Goal: Task Accomplishment & Management: Complete application form

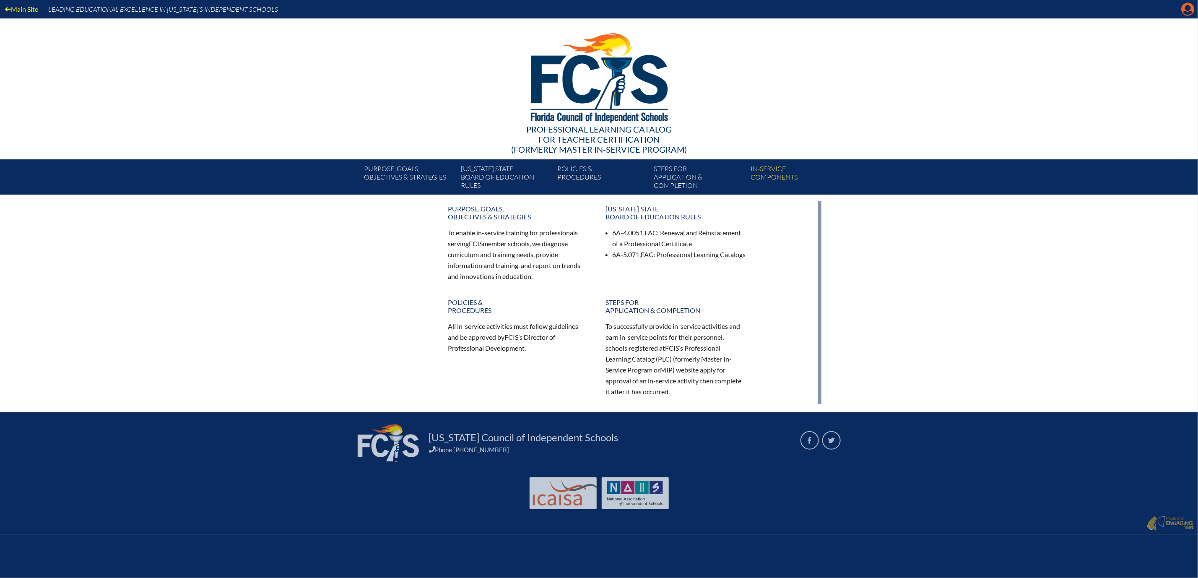
click at [1186, 12] on icon "Manage account" at bounding box center [1187, 9] width 13 height 13
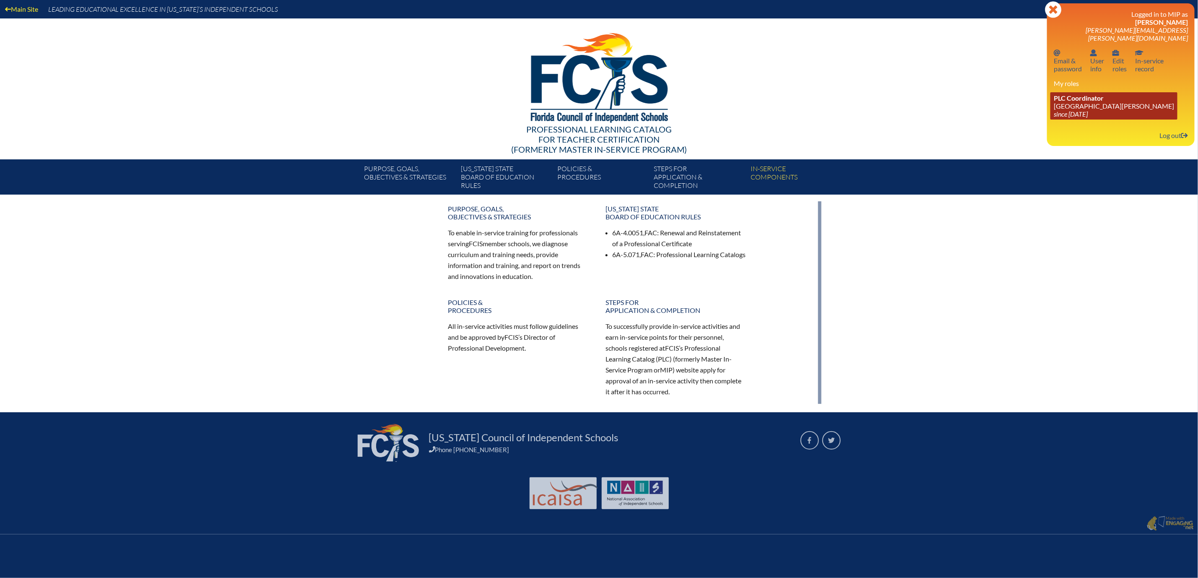
click at [1054, 118] on icon "since [DATE]" at bounding box center [1071, 114] width 34 height 8
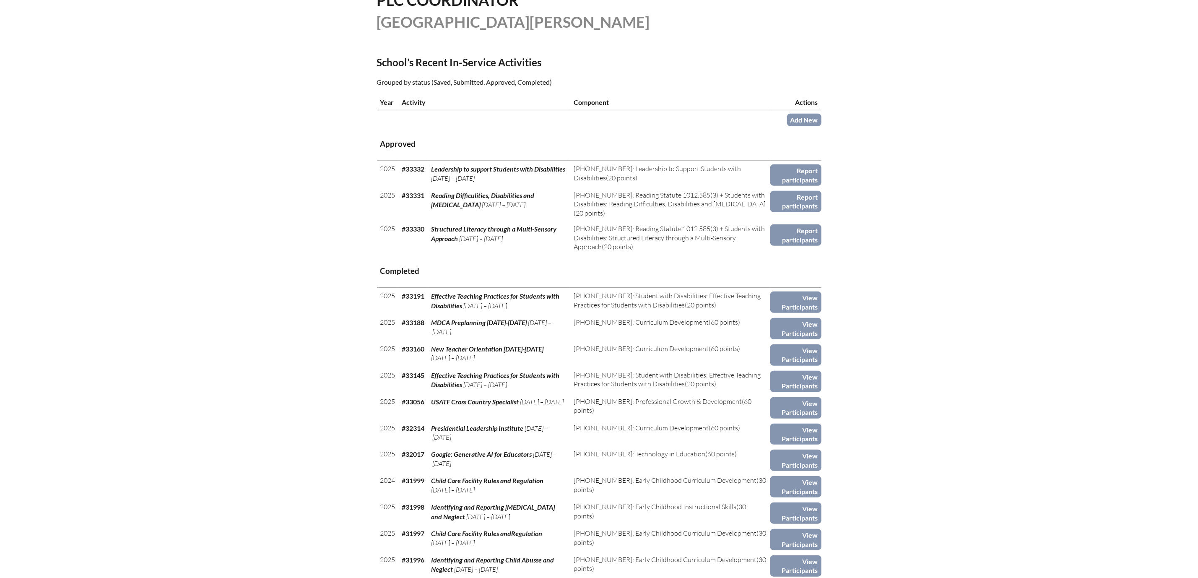
scroll to position [252, 0]
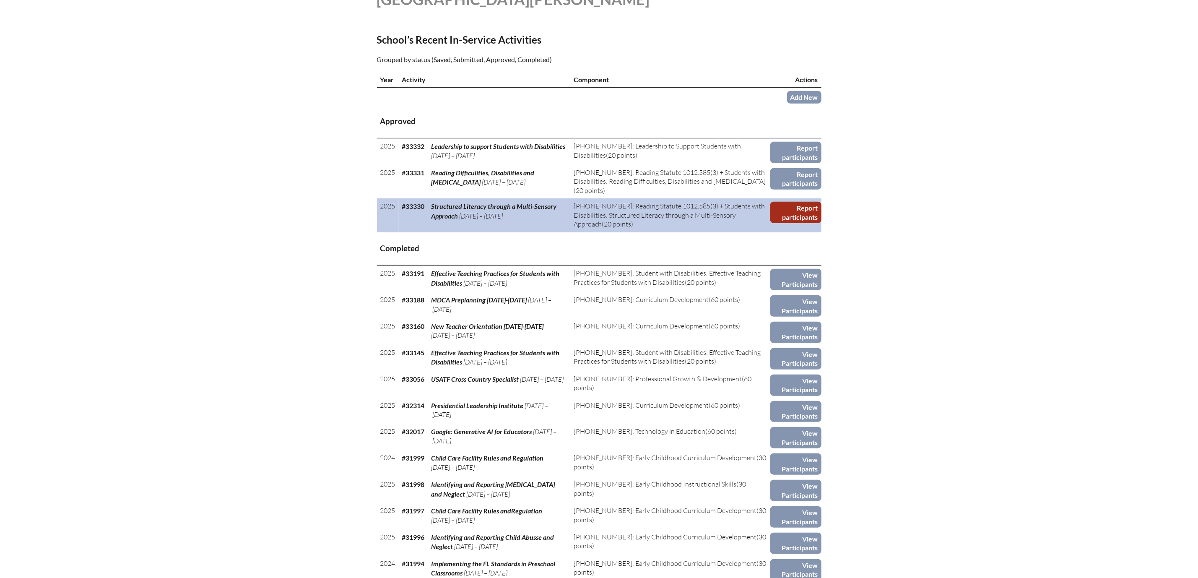
click at [821, 223] on link "Report participants" at bounding box center [795, 212] width 51 height 21
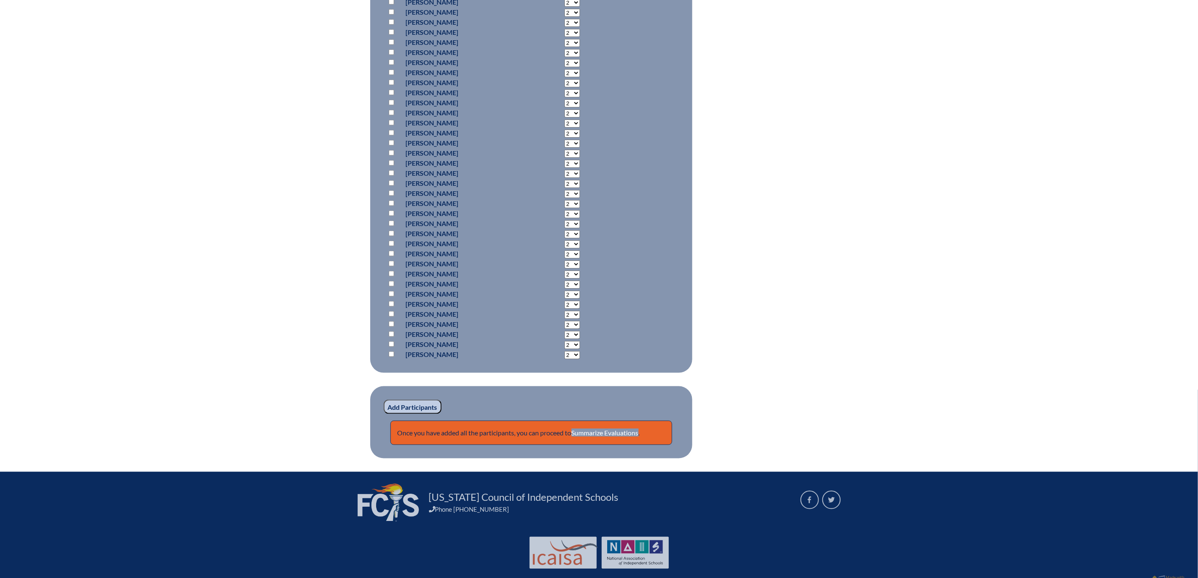
scroll to position [692, 0]
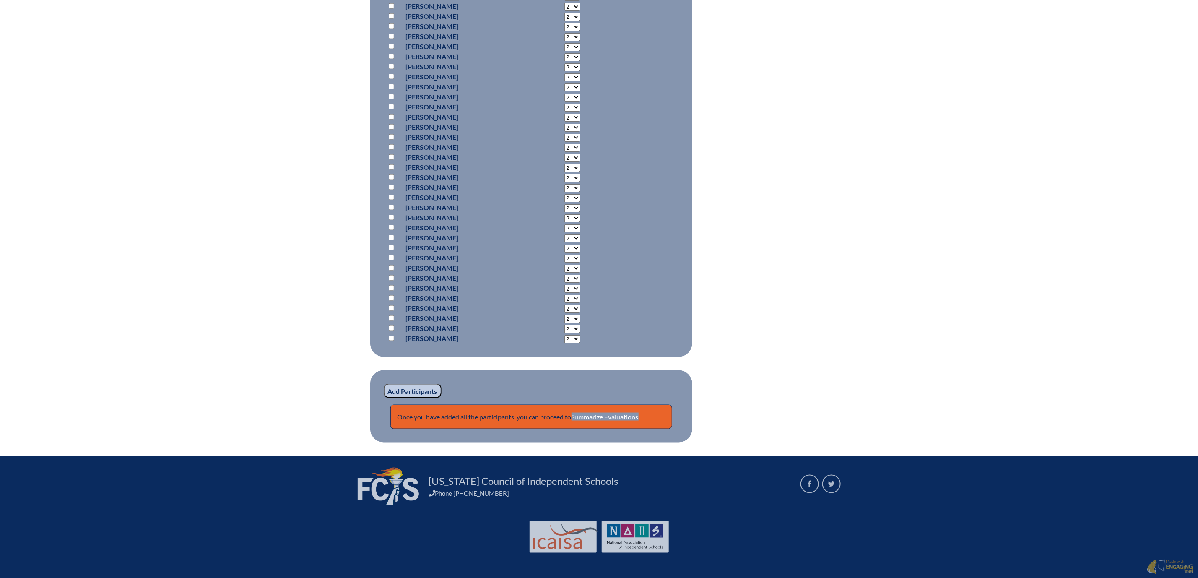
click at [389, 109] on input "checkbox" at bounding box center [391, 106] width 5 height 5
checkbox input "true"
click at [564, 112] on select "2 3 4 5 6 7 8 9 10 11 12 13 14 15 16 17 18 19 20 0" at bounding box center [572, 108] width 16 height 8
select select "20"
click at [564, 112] on select "2 3 4 5 6 7 8 9 10 11 12 13 14 15 16 17 18 19 20 0" at bounding box center [572, 108] width 16 height 8
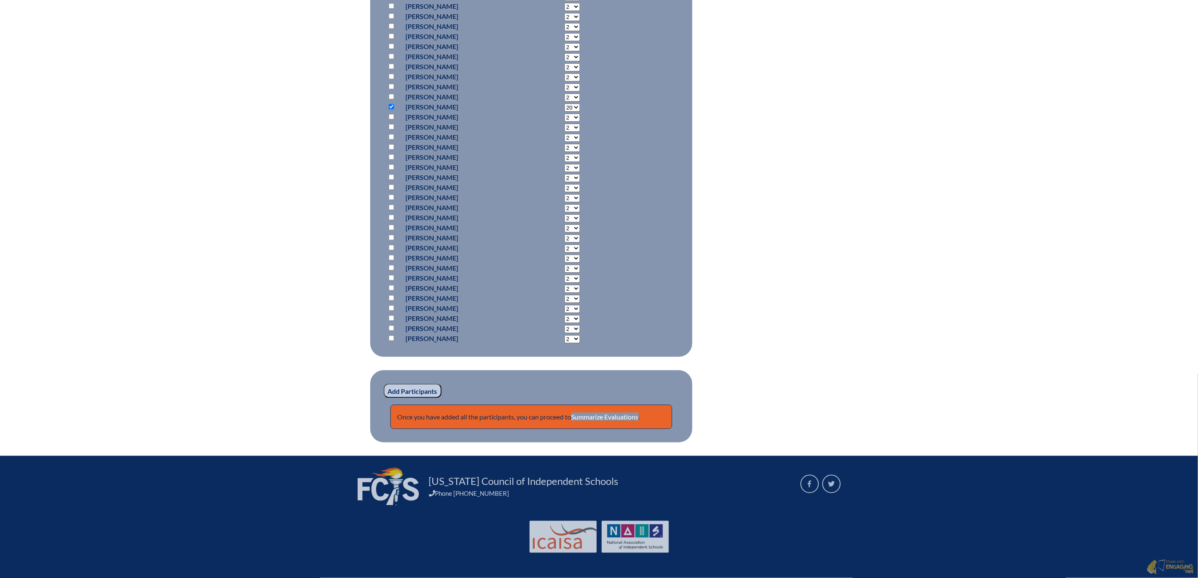
scroll to position [961, 0]
click at [384, 384] on input "Add Participants" at bounding box center [413, 391] width 58 height 14
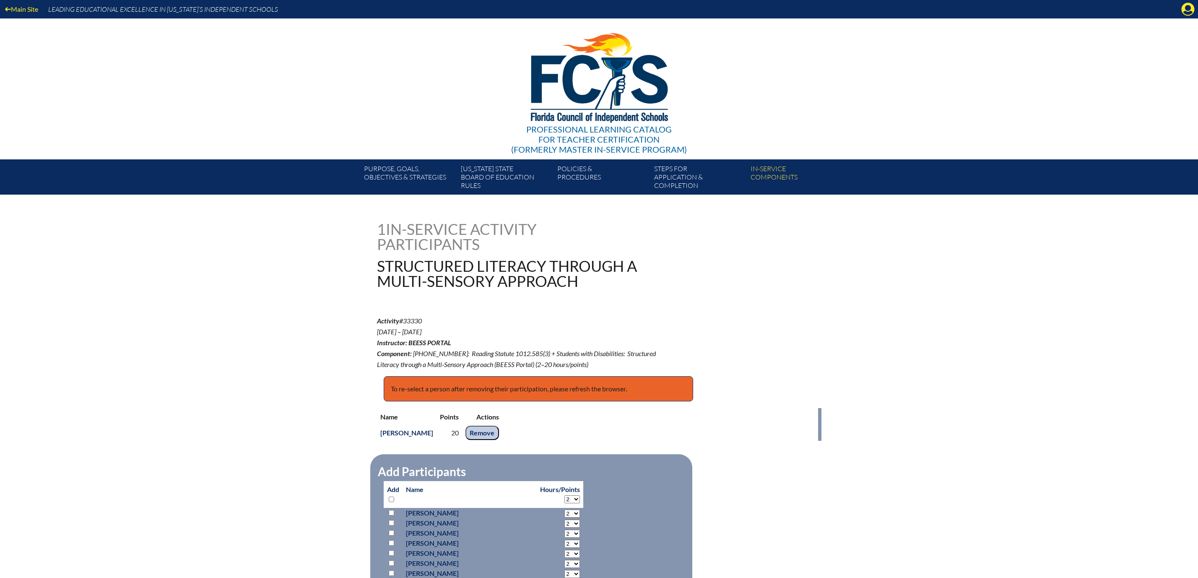
scroll to position [1005, 0]
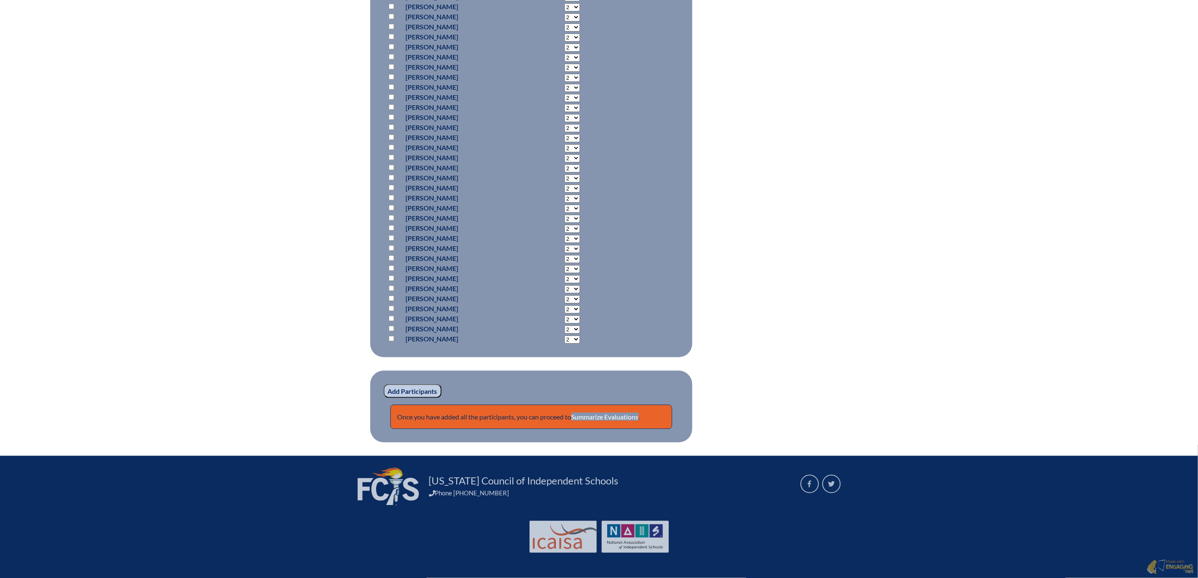
click at [384, 384] on input "Add Participants" at bounding box center [413, 391] width 58 height 14
click at [594, 413] on link "Summarize Evaluations" at bounding box center [605, 417] width 67 height 8
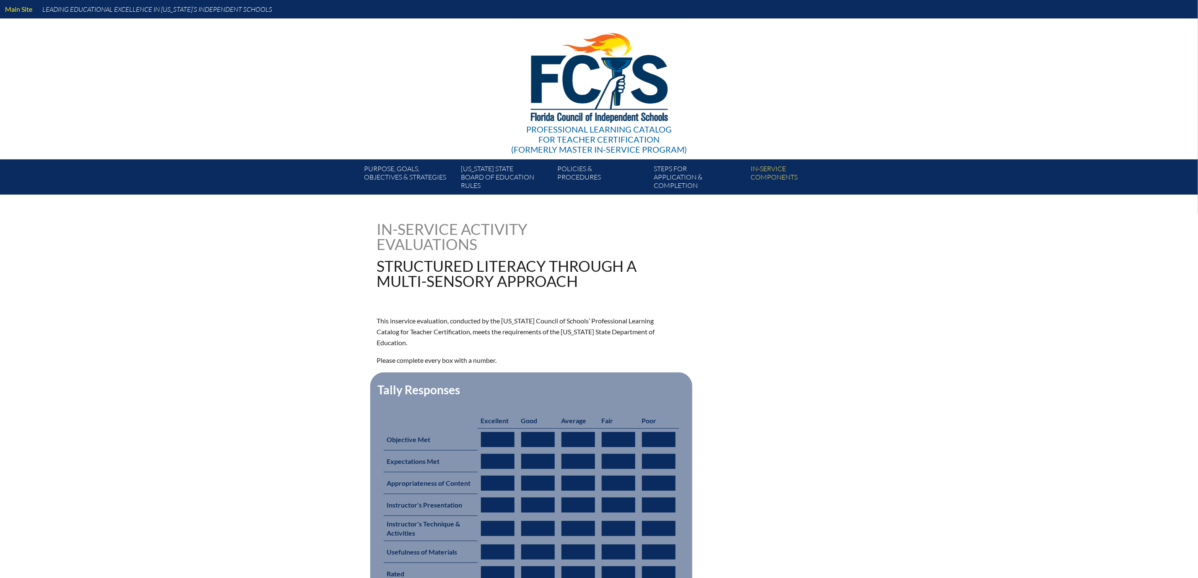
type input "0"
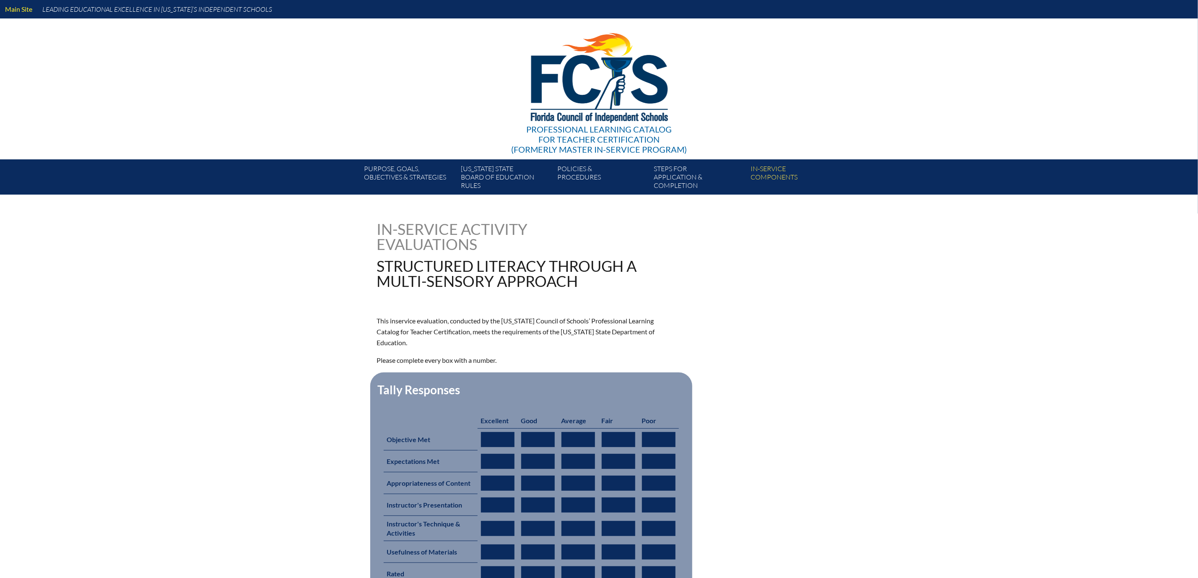
type input "0"
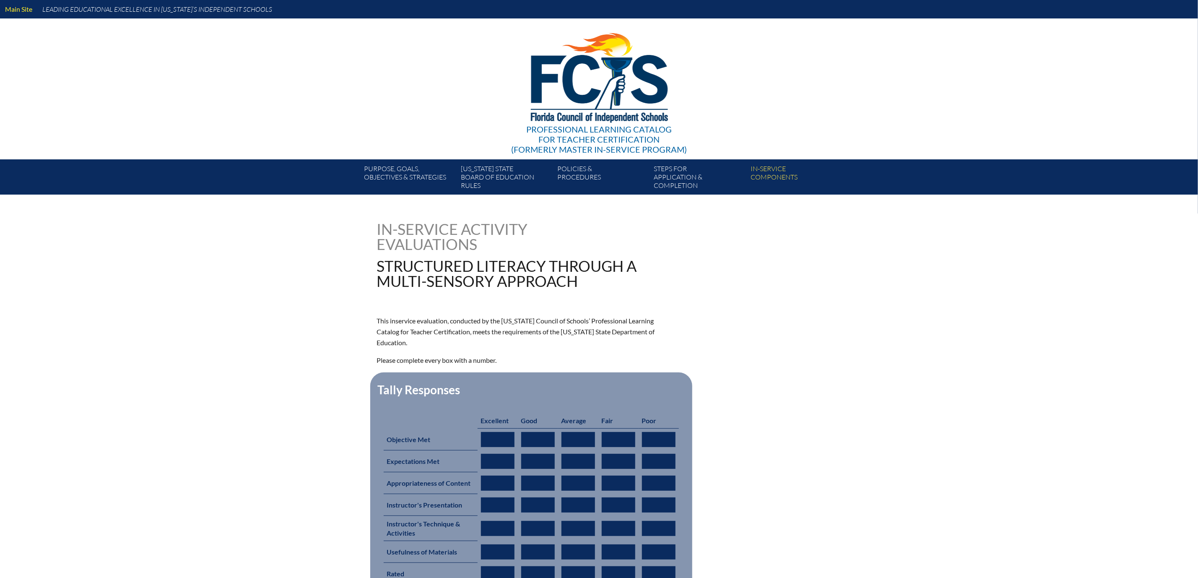
type input "0"
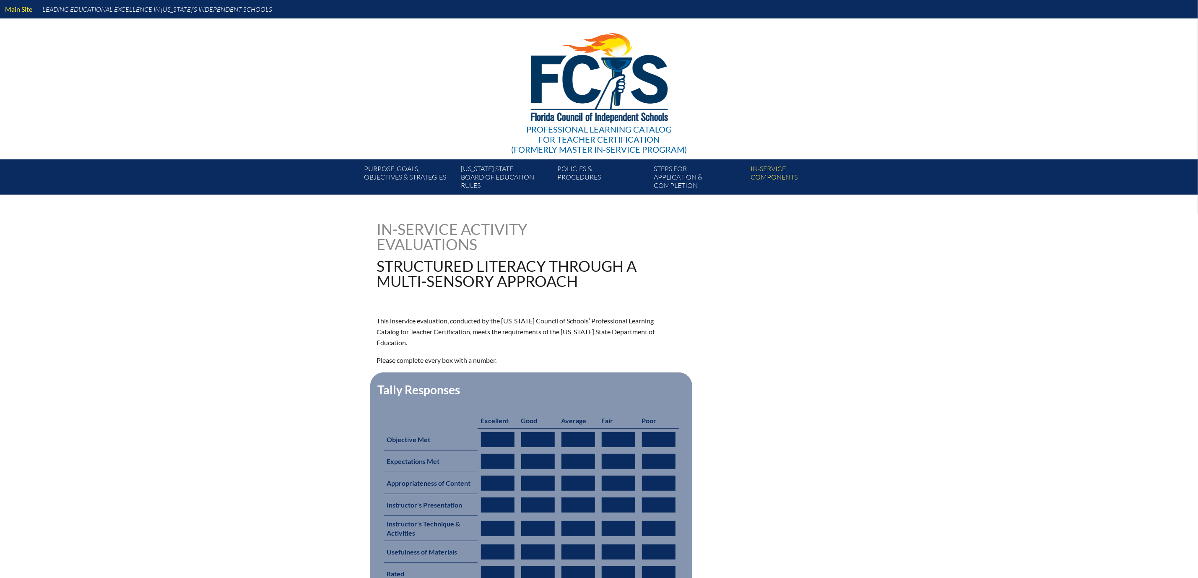
type input "0"
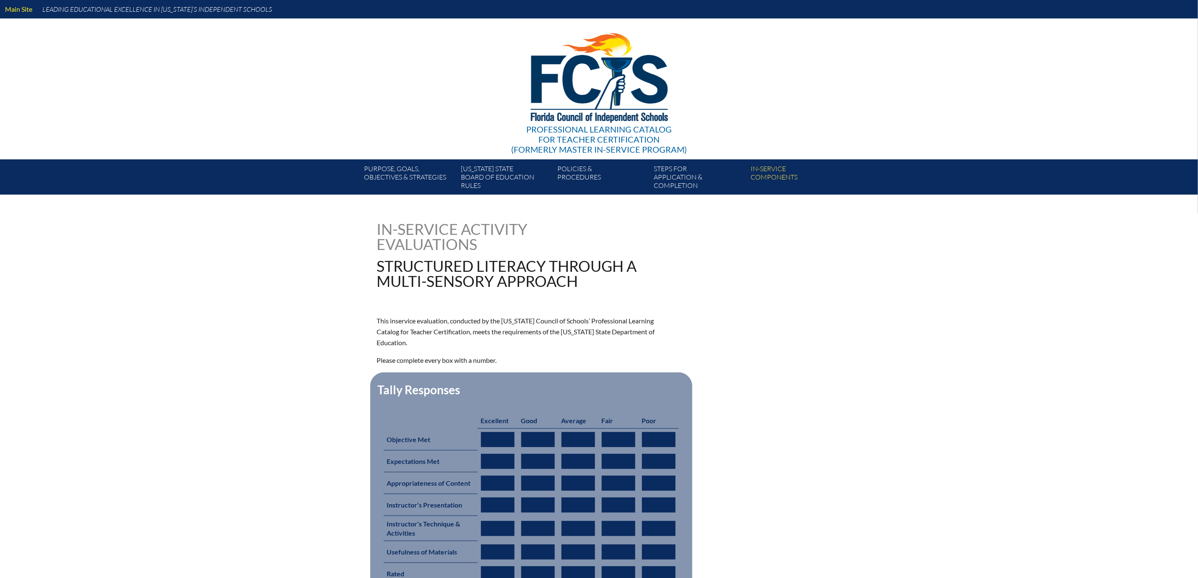
type input "0"
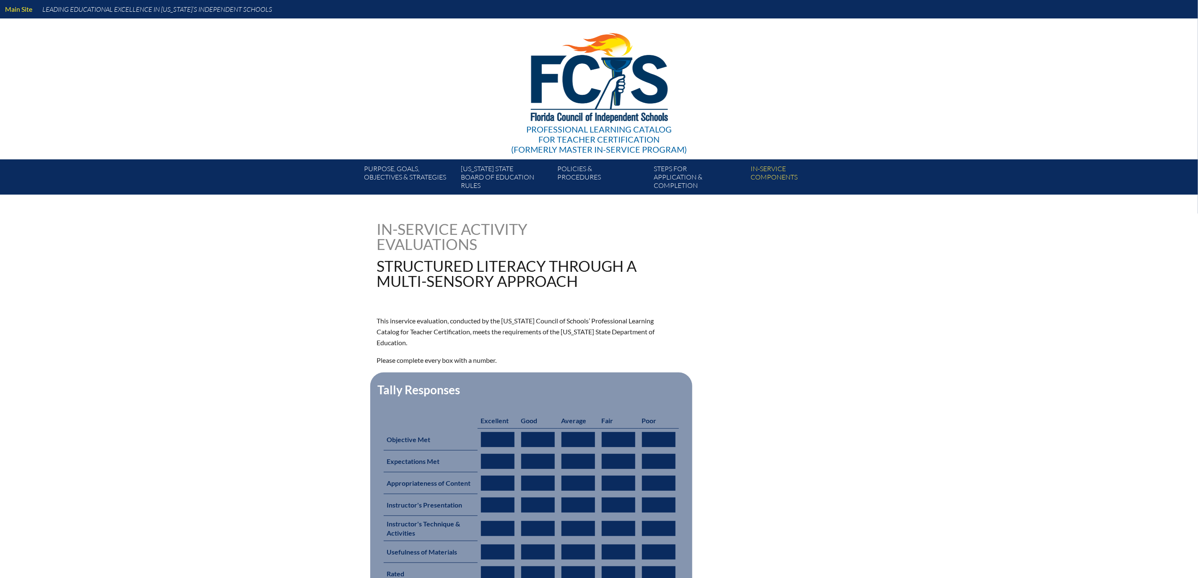
type input "0"
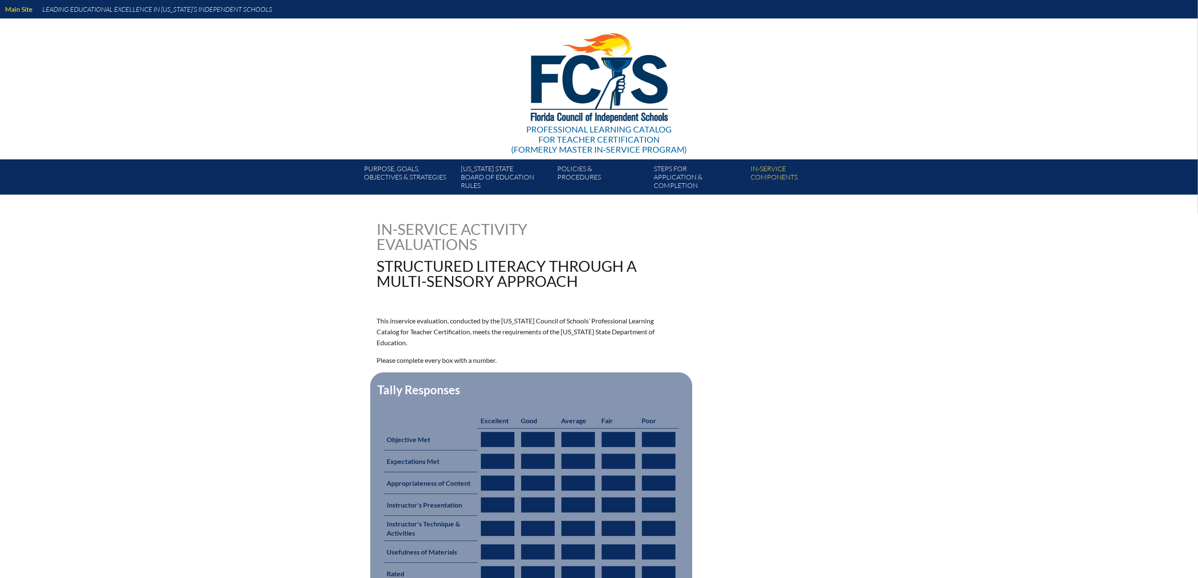
type input "0"
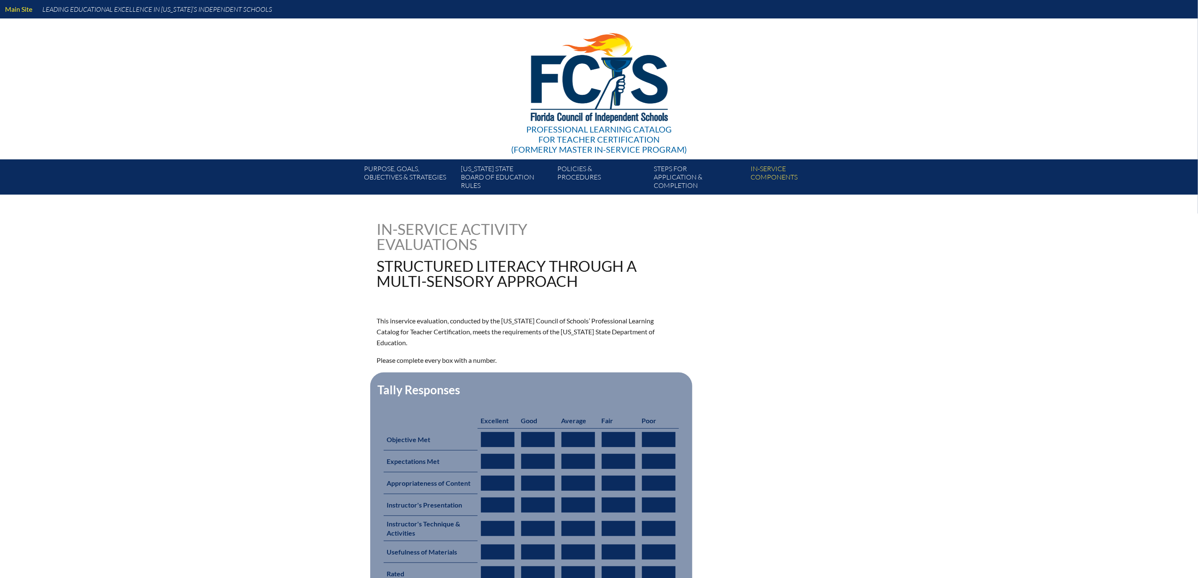
type input "0"
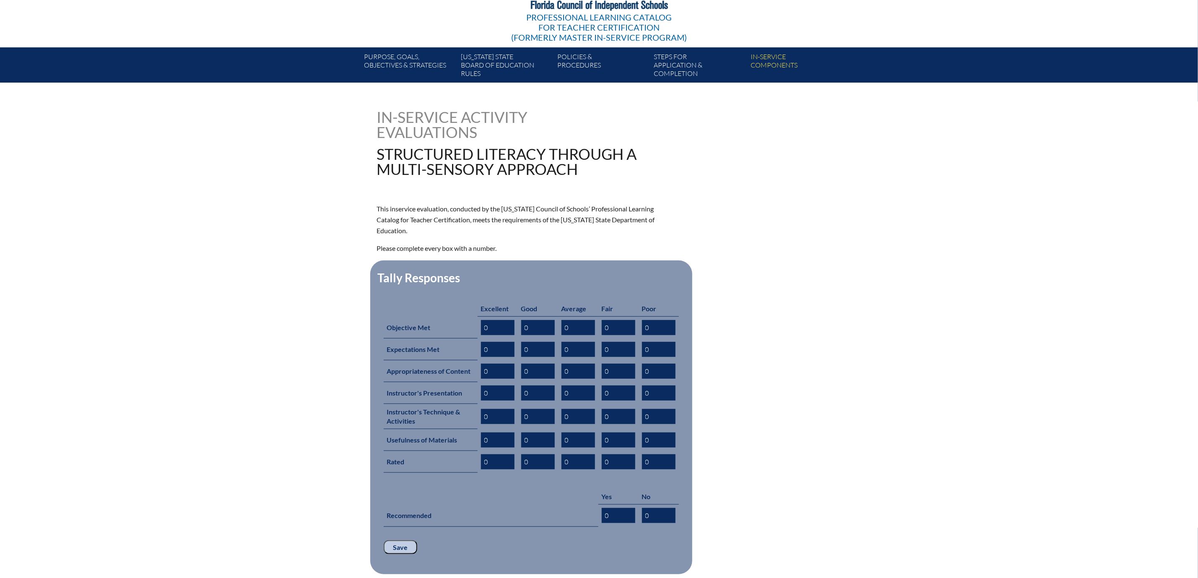
scroll to position [126, 0]
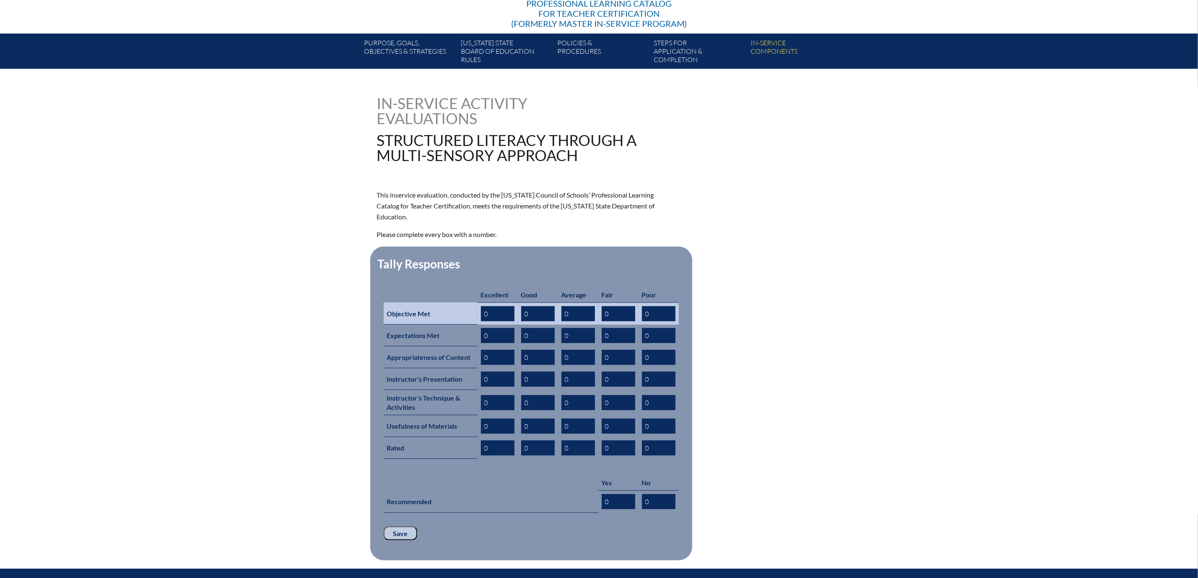
click at [481, 321] on input "0" at bounding box center [498, 313] width 34 height 15
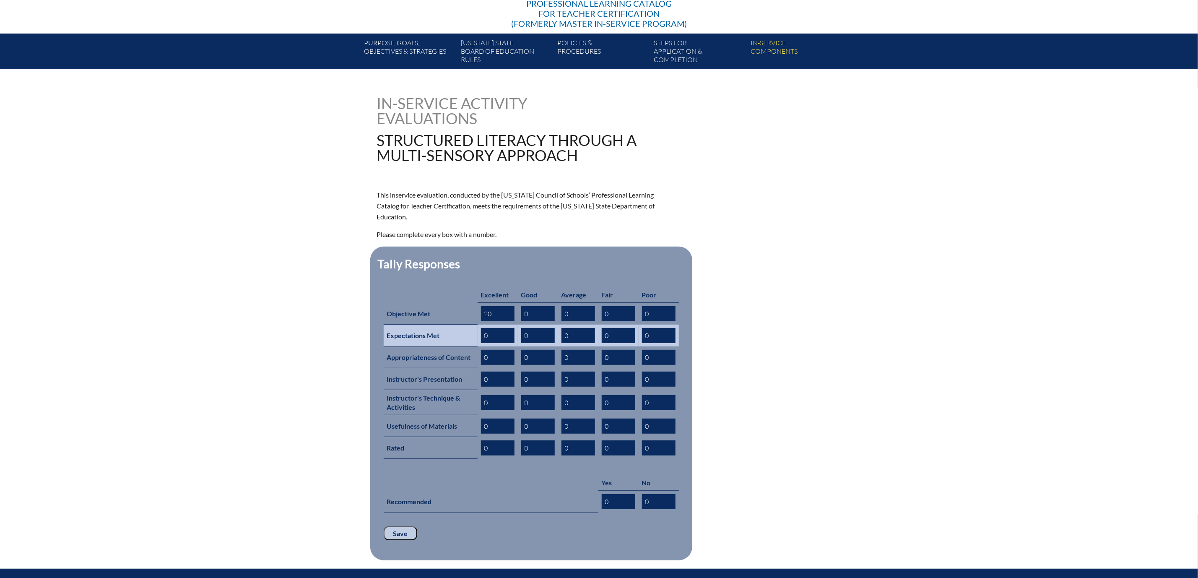
type input "2"
type input "1"
click at [481, 343] on input "0" at bounding box center [498, 335] width 34 height 15
type input "01"
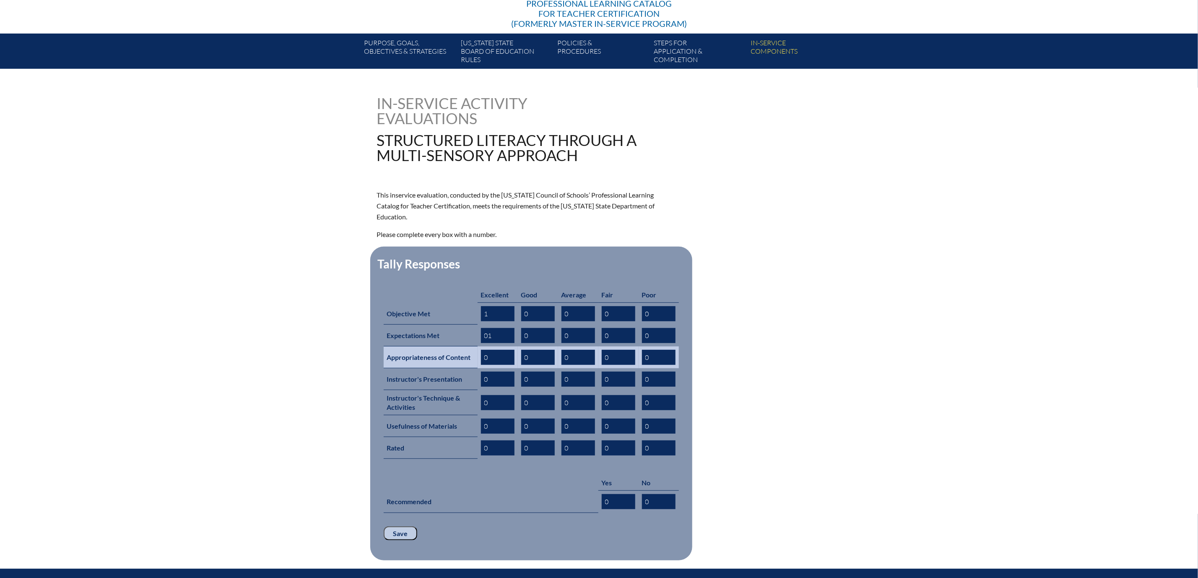
click at [481, 365] on input "0" at bounding box center [498, 357] width 34 height 15
type input "01"
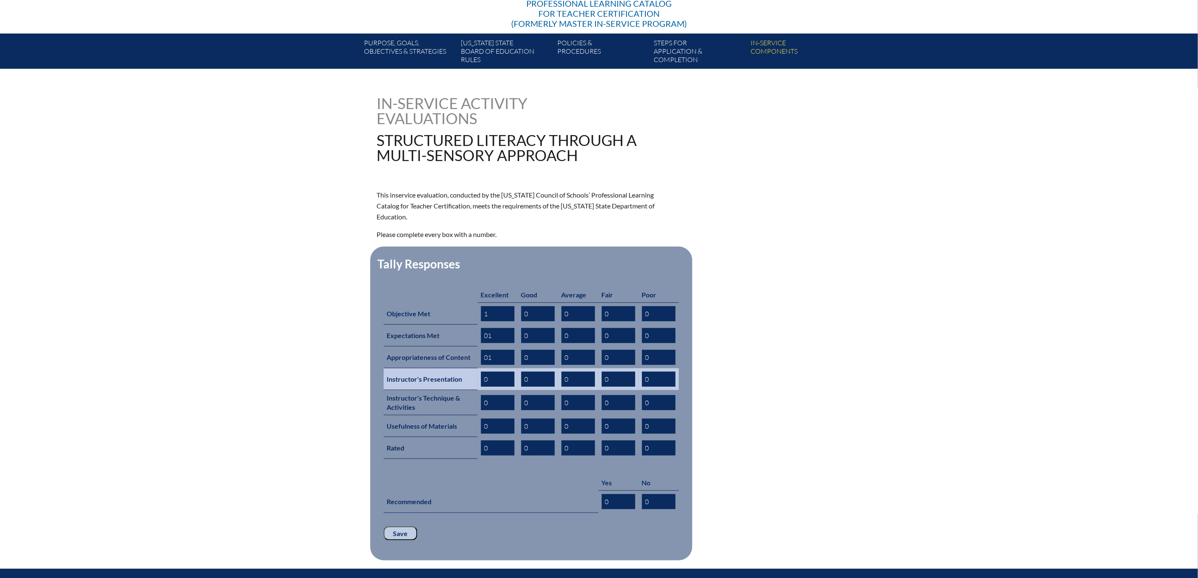
click at [481, 387] on input "0" at bounding box center [498, 379] width 34 height 15
type input "01"
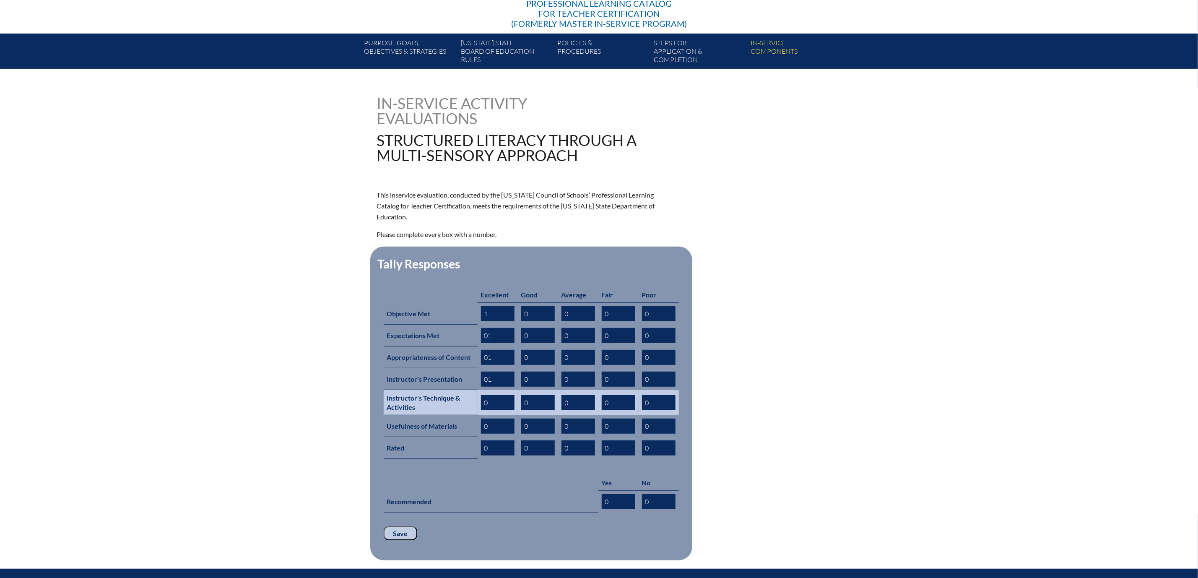
click at [481, 410] on input "0" at bounding box center [498, 402] width 34 height 15
type input "01"
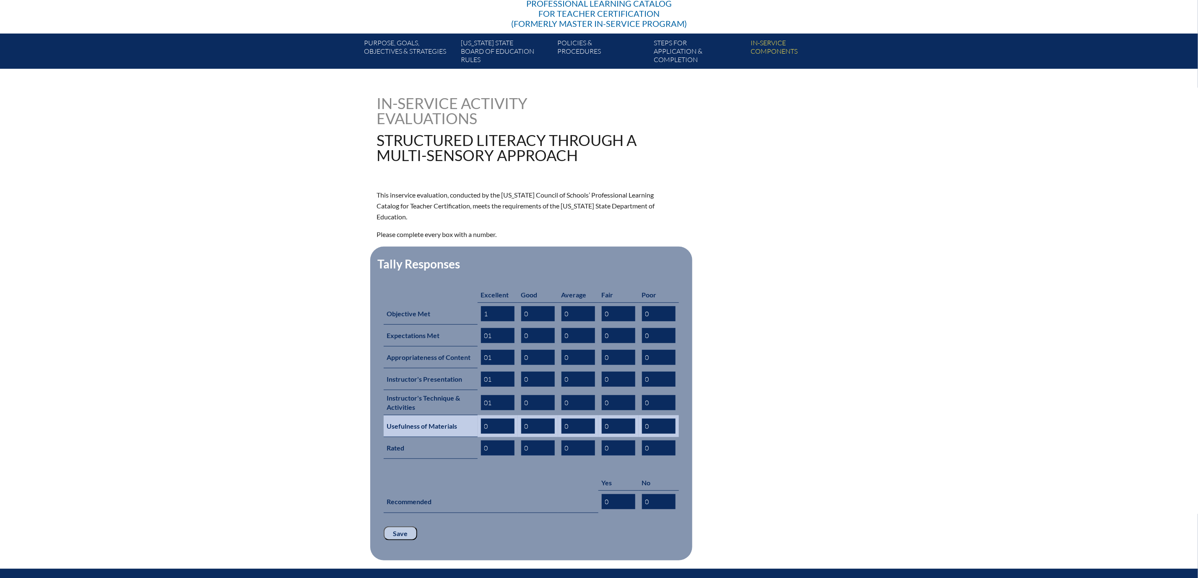
click at [481, 434] on input "0" at bounding box center [498, 425] width 34 height 15
type input "01"
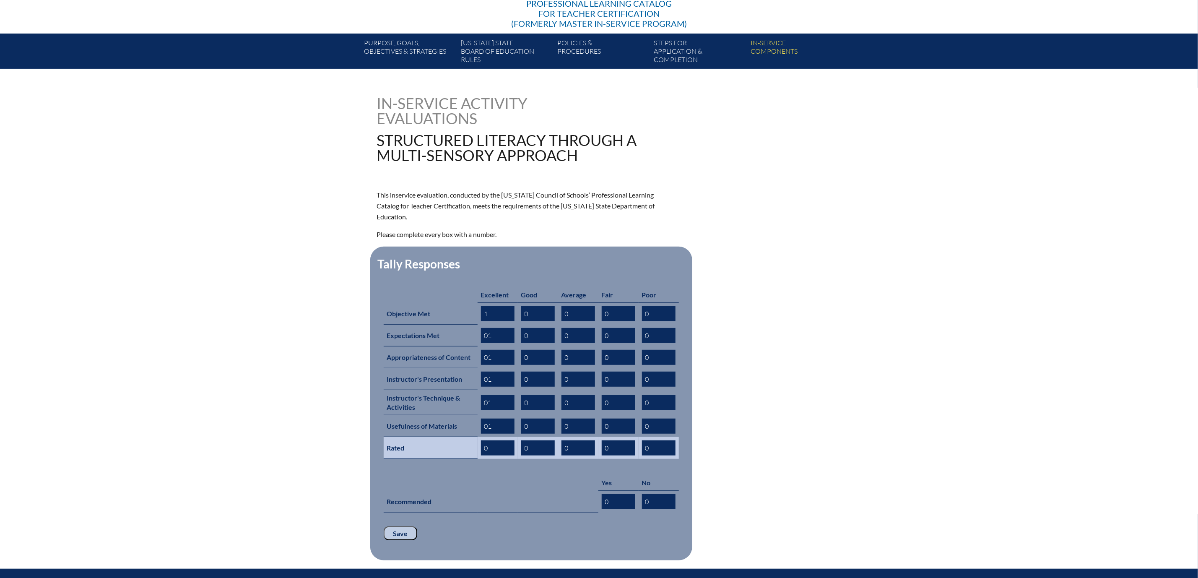
click at [481, 455] on input "0" at bounding box center [498, 447] width 34 height 15
type input "01"
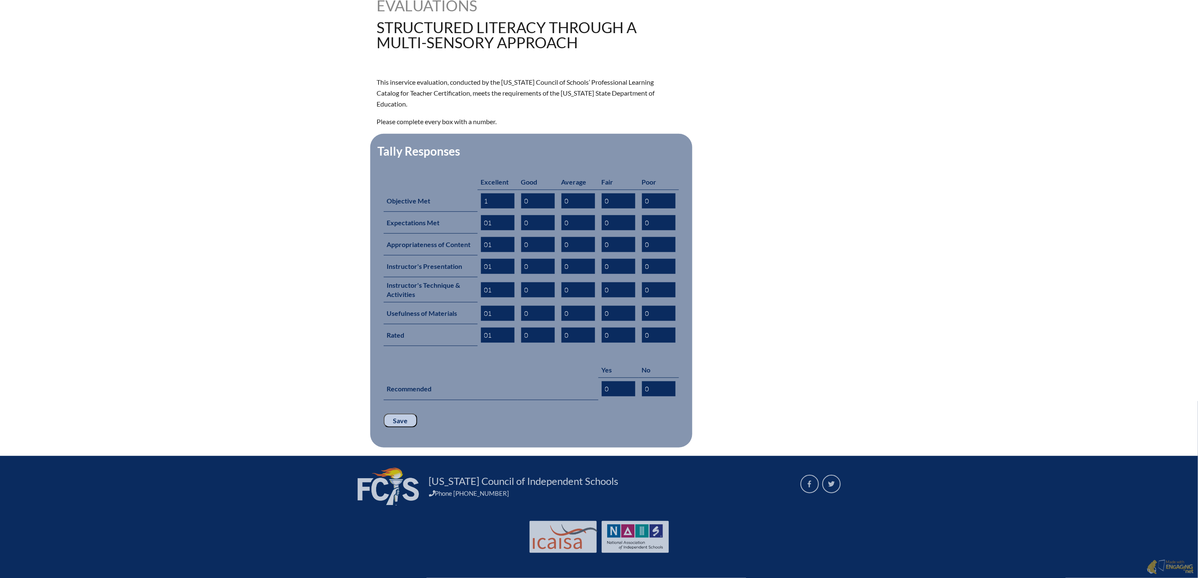
scroll to position [377, 0]
click at [612, 381] on input "0" at bounding box center [619, 388] width 34 height 15
type input "01"
click at [384, 413] on input "Save" at bounding box center [401, 420] width 34 height 14
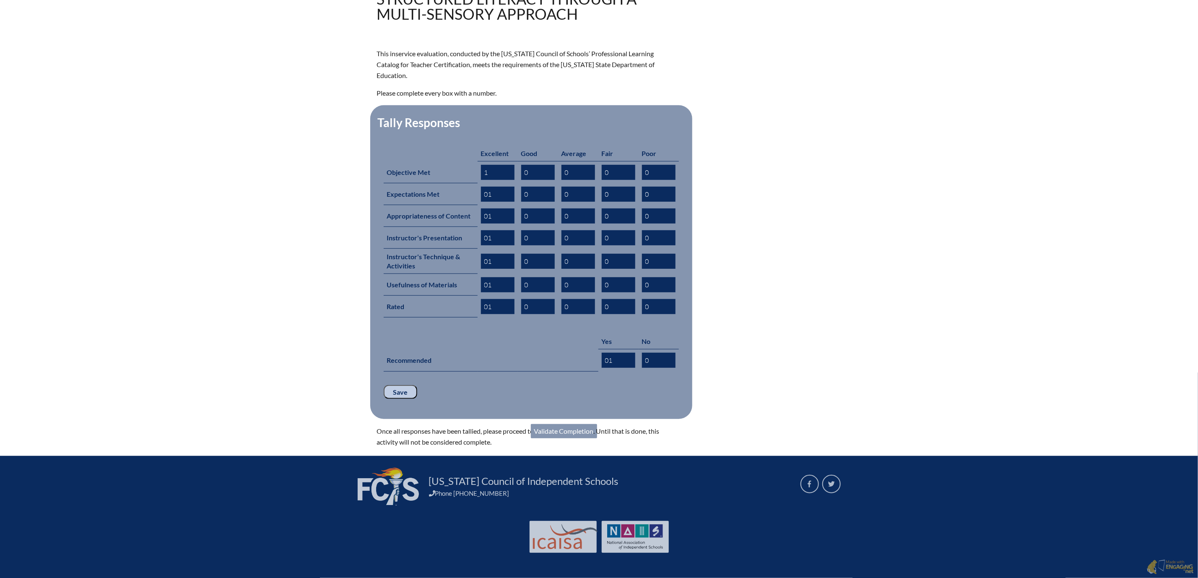
scroll to position [414, 0]
click at [384, 385] on input "Save" at bounding box center [401, 392] width 34 height 14
click at [562, 424] on link "Validate Completion" at bounding box center [564, 431] width 66 height 14
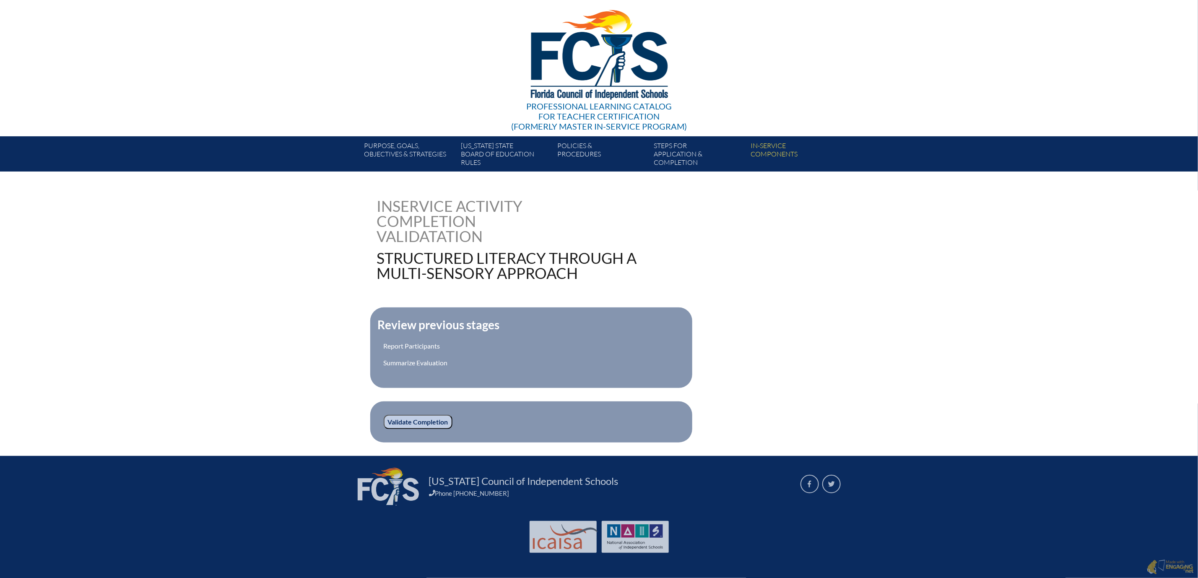
scroll to position [126, 0]
click at [384, 342] on link "Report Participants" at bounding box center [412, 346] width 57 height 8
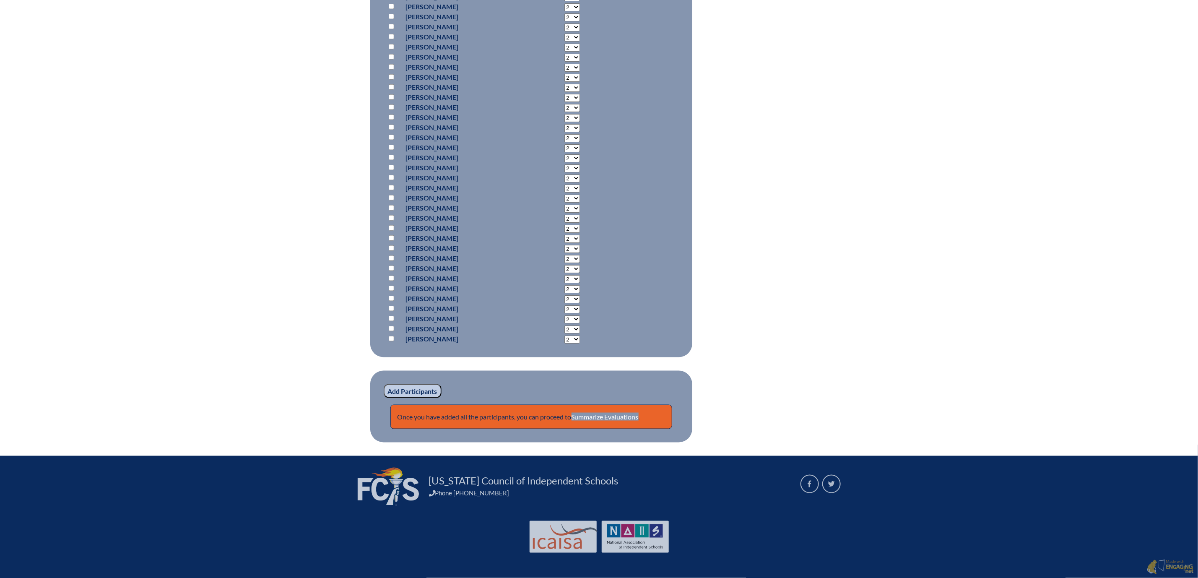
scroll to position [1005, 0]
click at [613, 413] on link "Summarize Evaluations" at bounding box center [605, 417] width 67 height 8
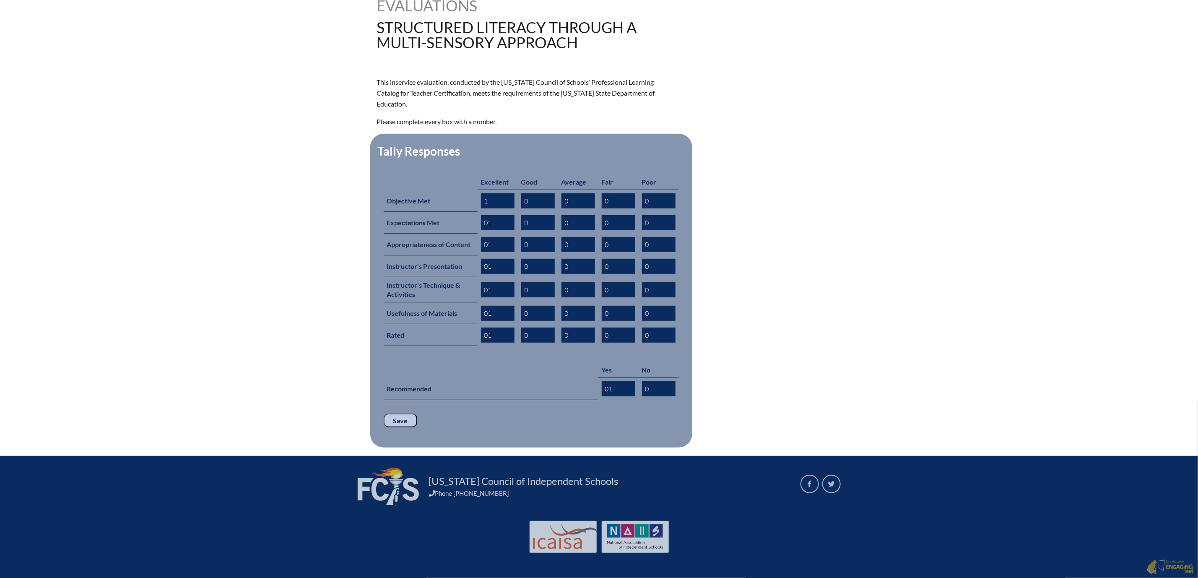
scroll to position [379, 0]
click at [384, 413] on input "Save" at bounding box center [401, 420] width 34 height 14
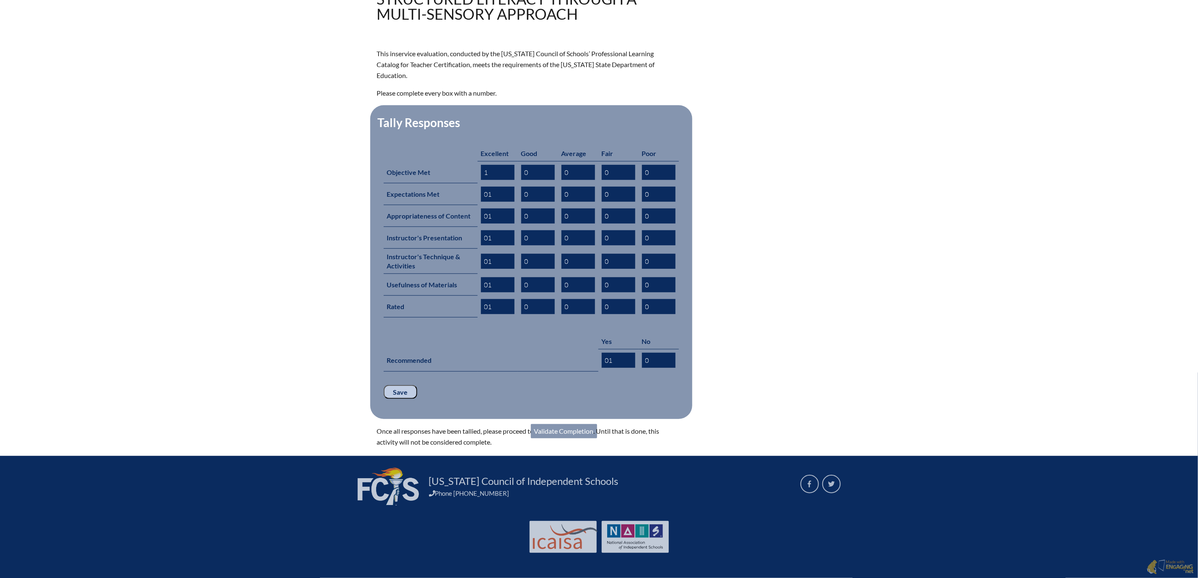
scroll to position [414, 0]
click at [569, 424] on link "Validate Completion" at bounding box center [564, 431] width 66 height 14
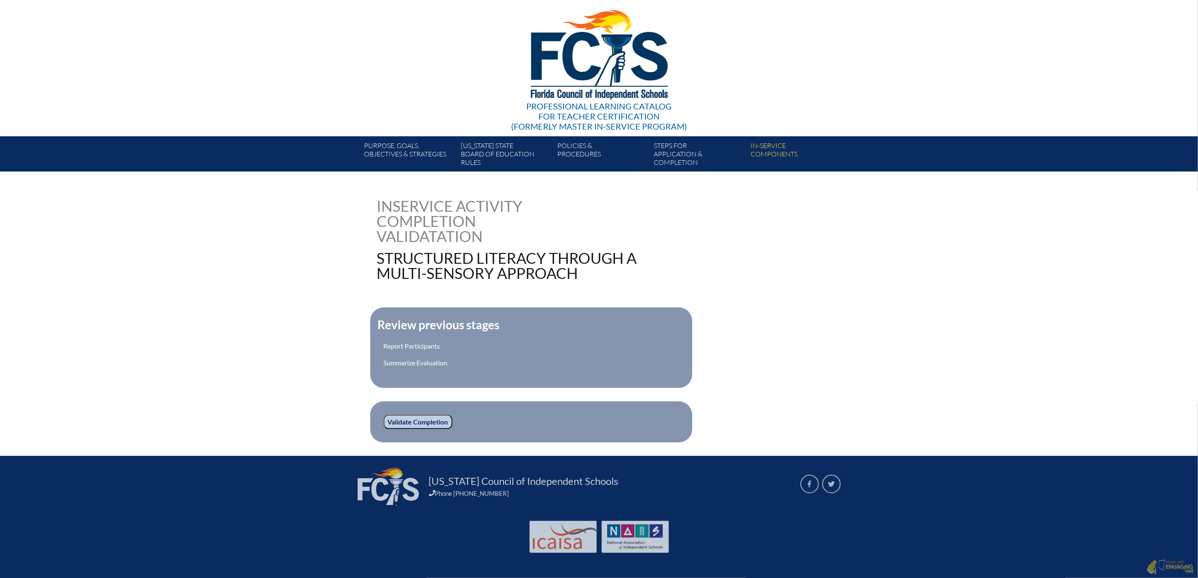
scroll to position [126, 0]
click at [385, 415] on input "Validate Completion" at bounding box center [418, 422] width 69 height 14
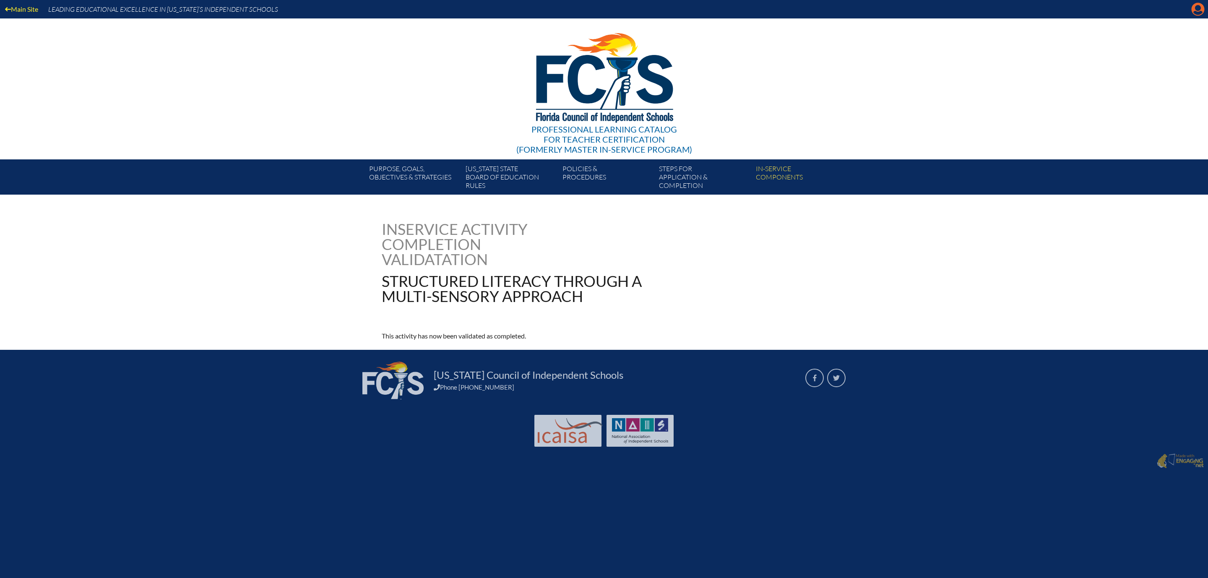
click at [1195, 14] on icon at bounding box center [1197, 9] width 13 height 13
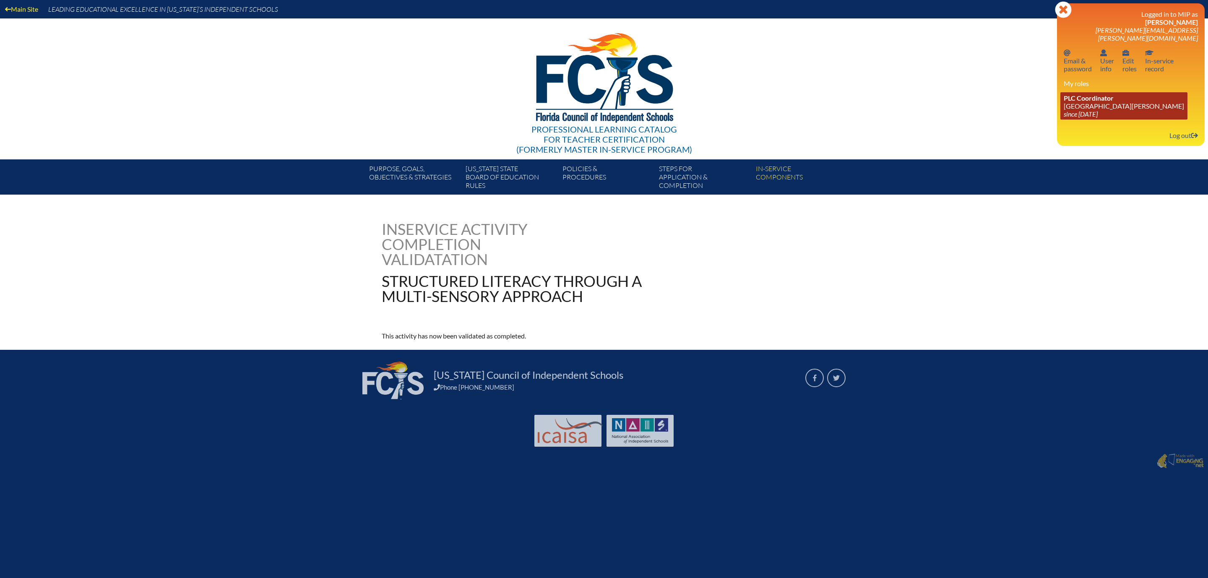
click at [1063, 102] on span "PLC Coordinator" at bounding box center [1088, 98] width 50 height 8
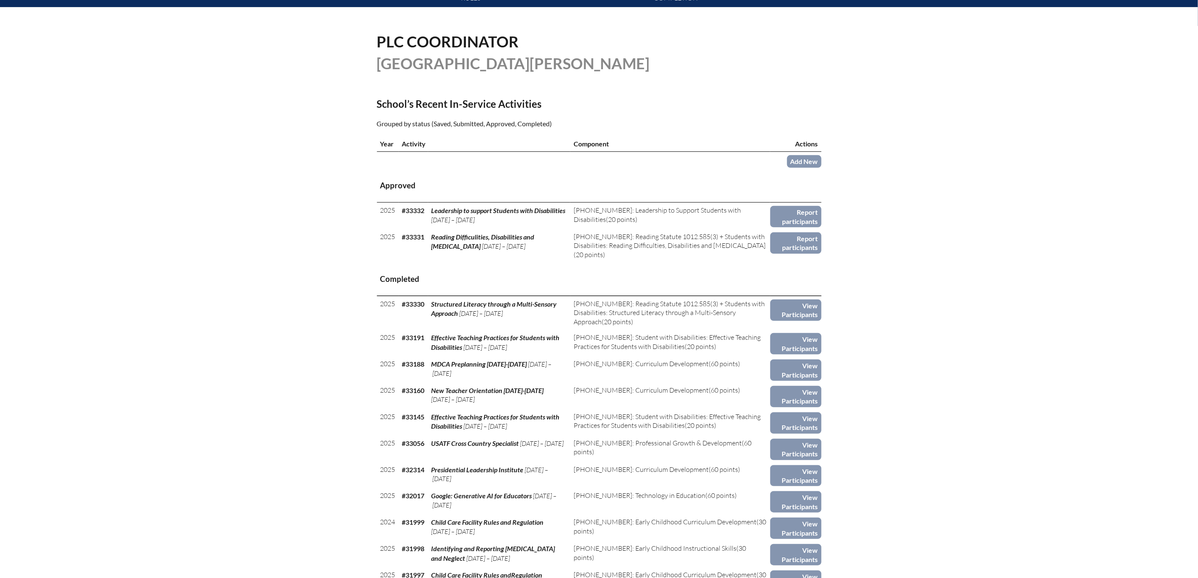
scroll to position [189, 0]
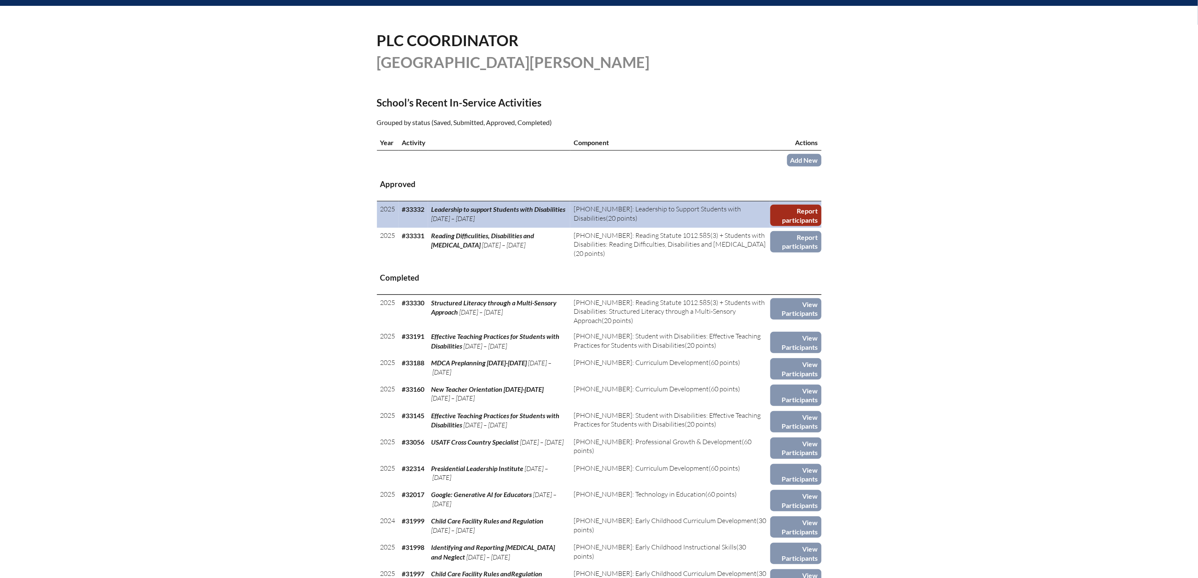
click at [821, 226] on link "Report participants" at bounding box center [795, 215] width 51 height 21
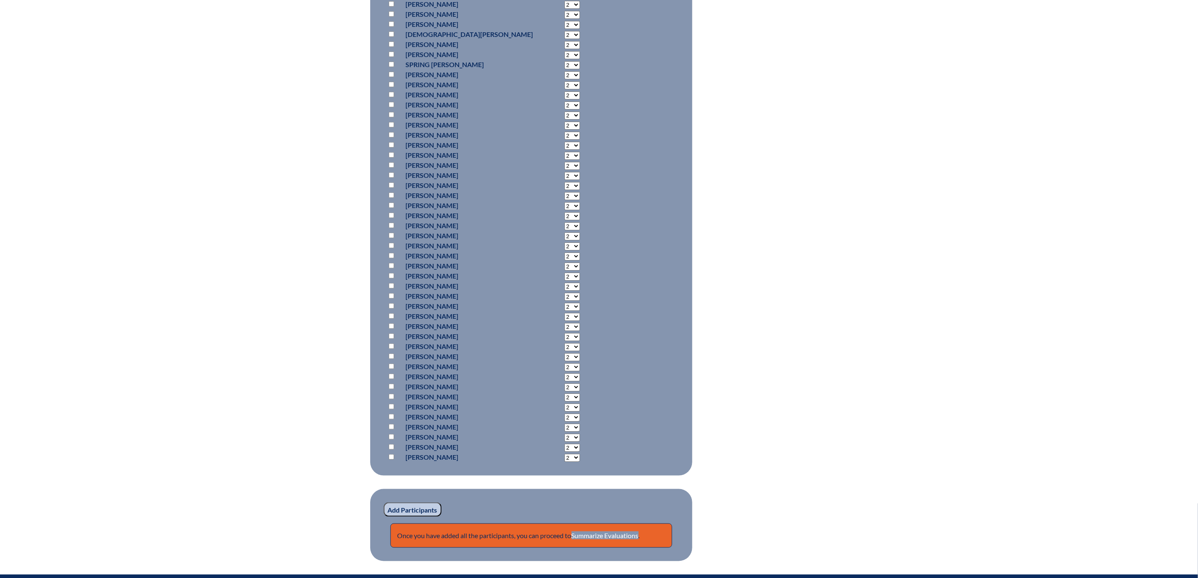
scroll to position [566, 0]
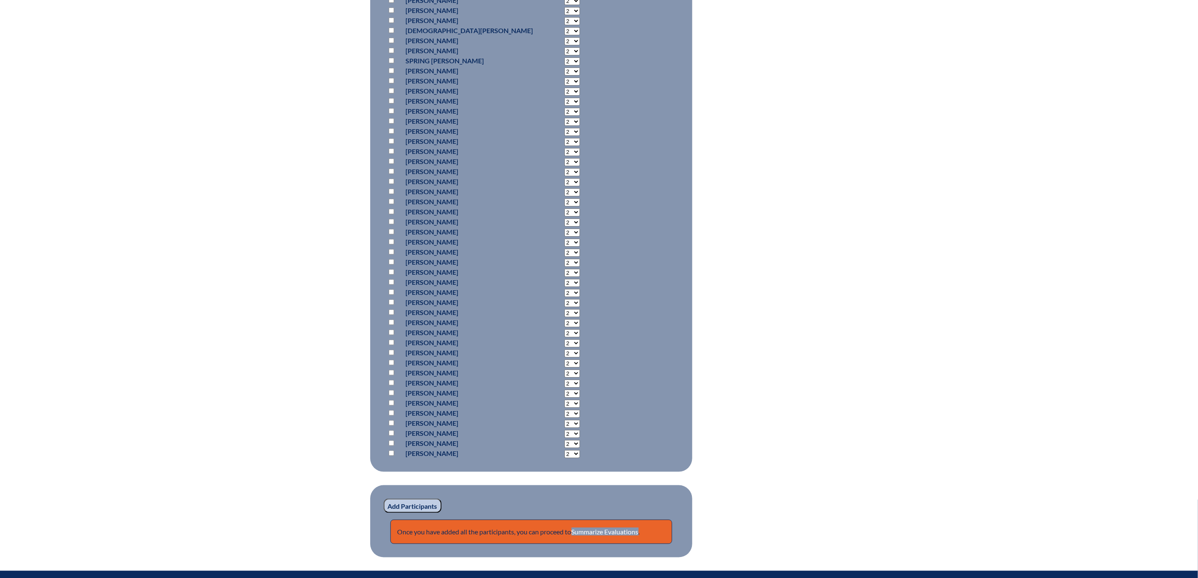
click at [564, 226] on select "2 3 4 5 6 7 8 9 10 11 12 13 14 15 16 17 18 19 20 0" at bounding box center [572, 222] width 16 height 8
select select "20"
click at [564, 226] on select "2 3 4 5 6 7 8 9 10 11 12 13 14 15 16 17 18 19 20 0" at bounding box center [572, 222] width 16 height 8
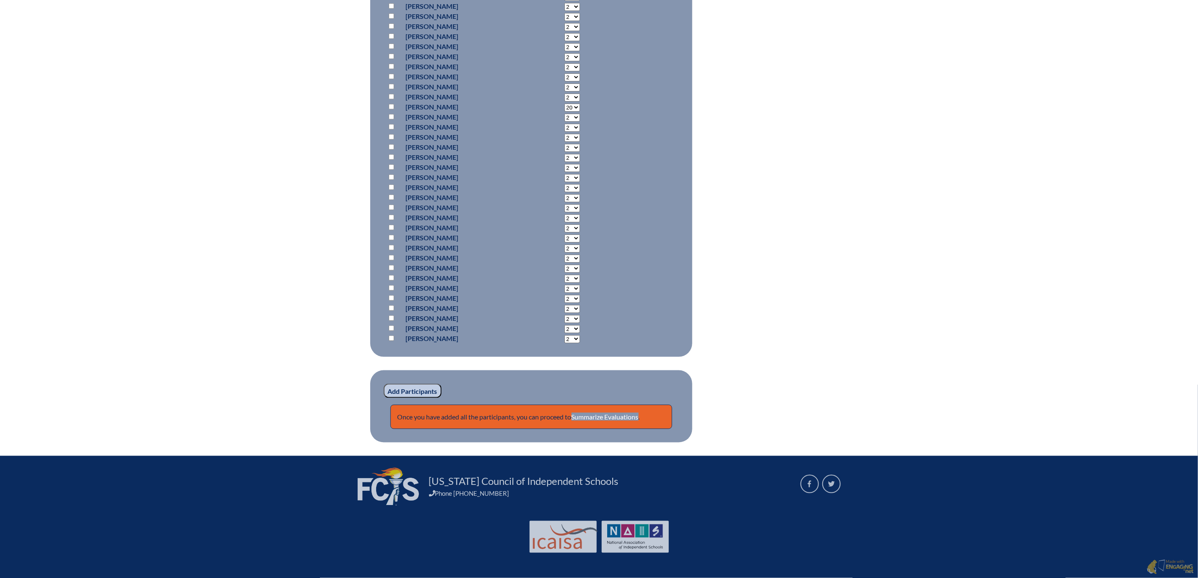
scroll to position [948, 0]
click at [384, 384] on input "Add Participants" at bounding box center [413, 391] width 58 height 14
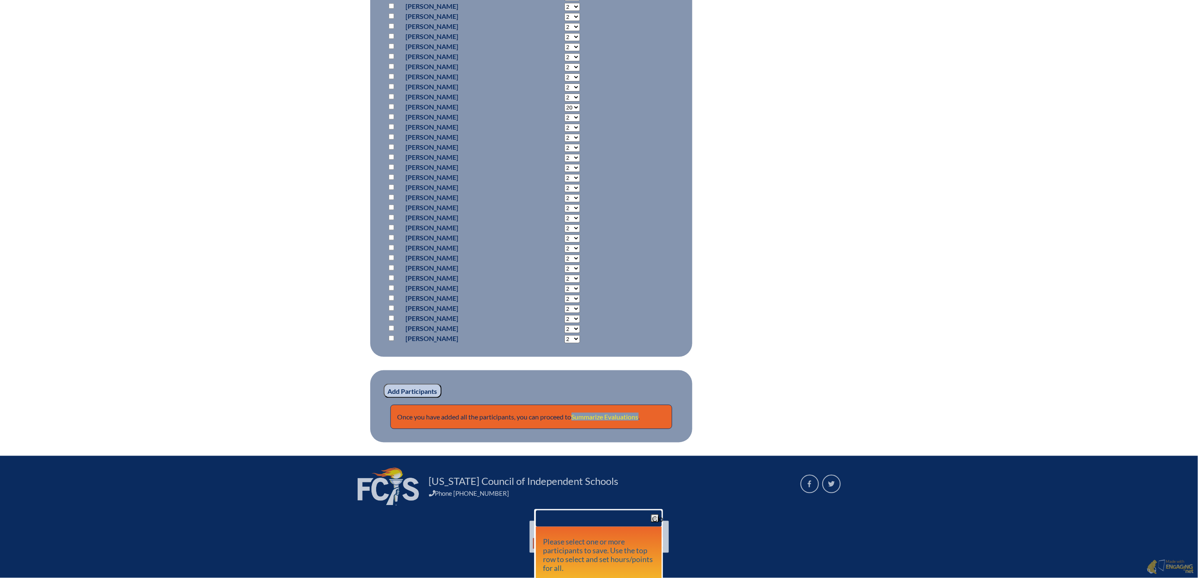
click at [623, 413] on link "Summarize Evaluations" at bounding box center [605, 417] width 67 height 8
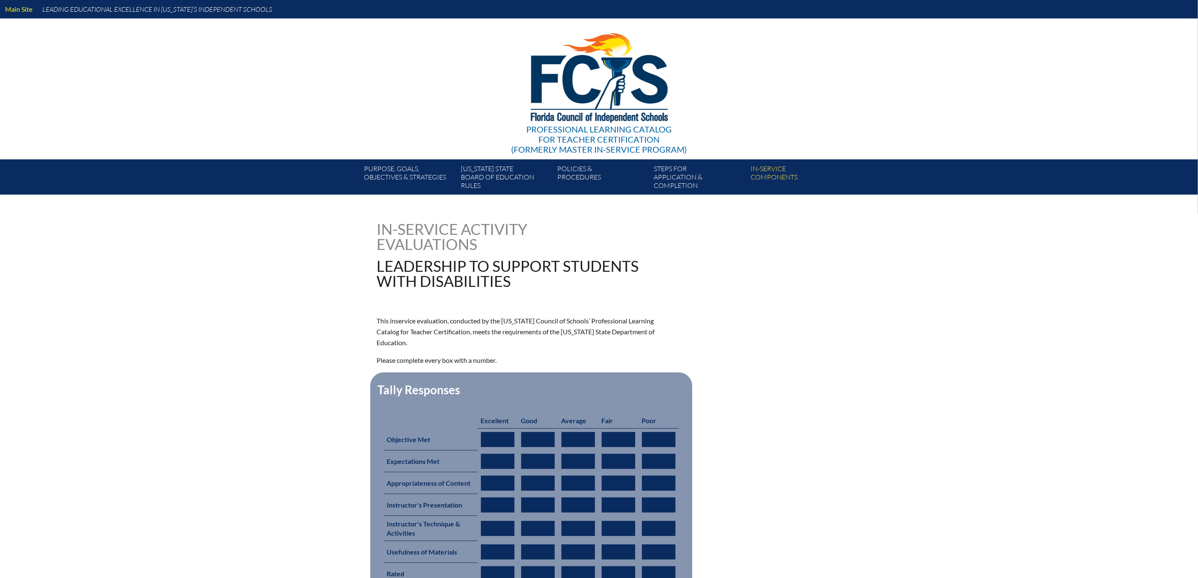
type input "0"
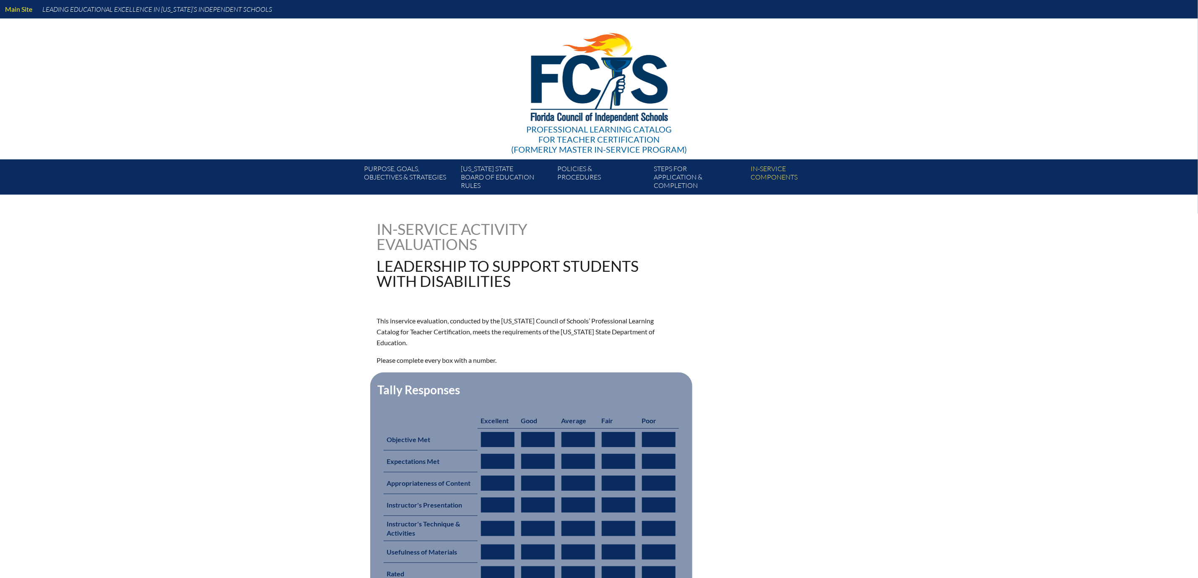
type input "0"
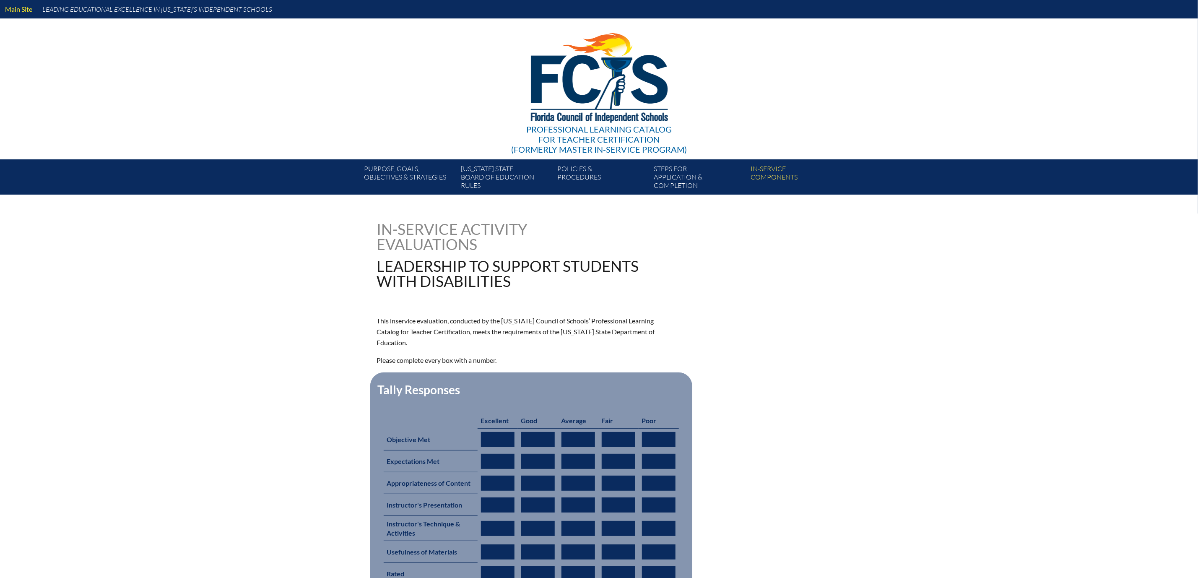
type input "0"
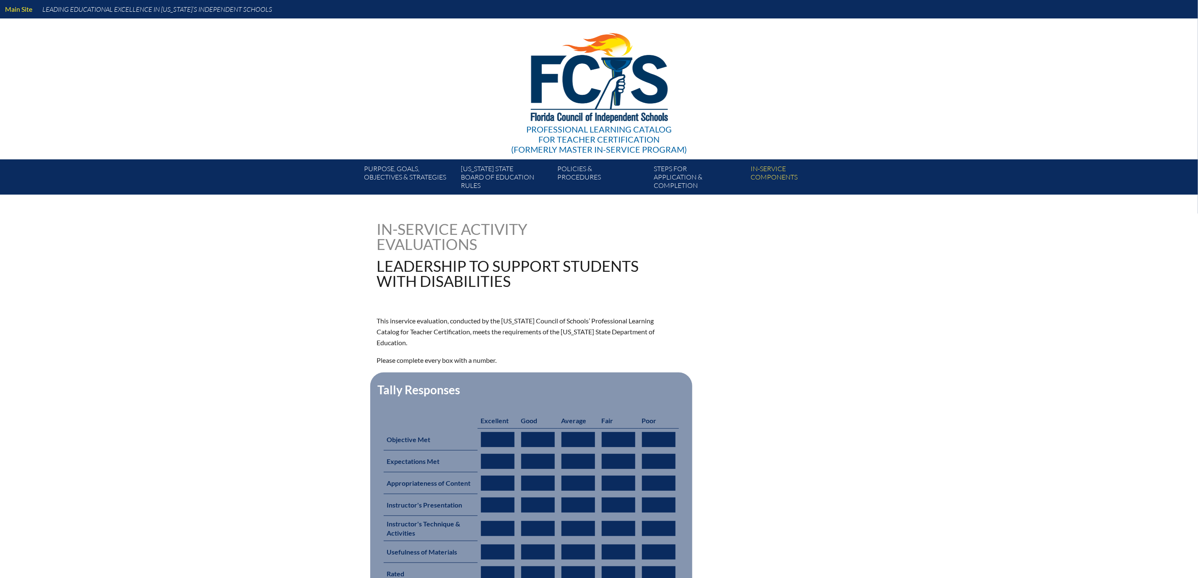
type input "0"
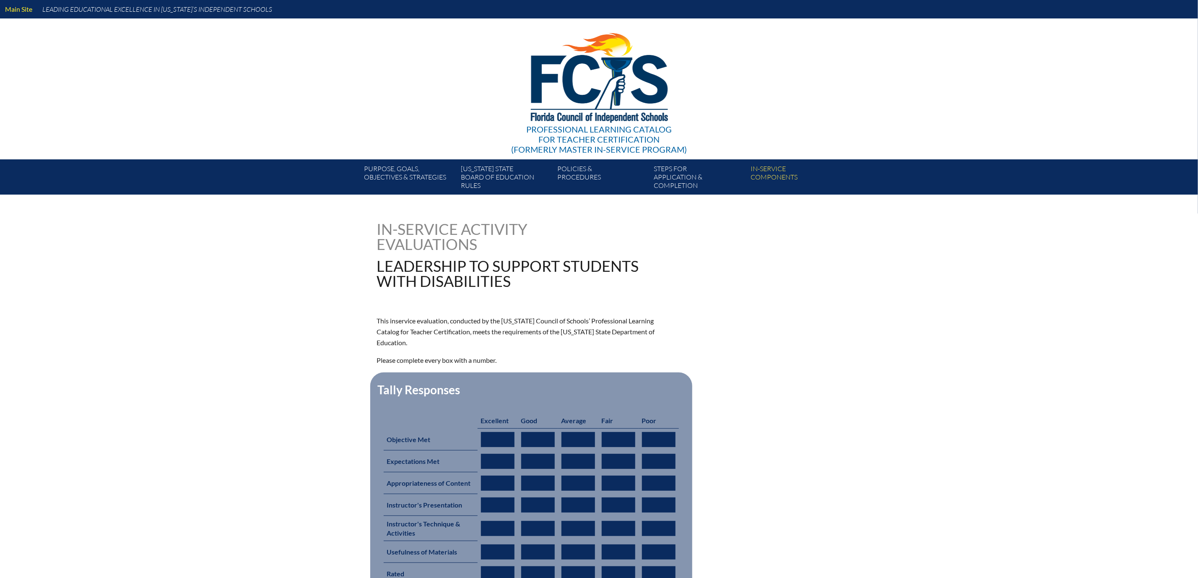
type input "0"
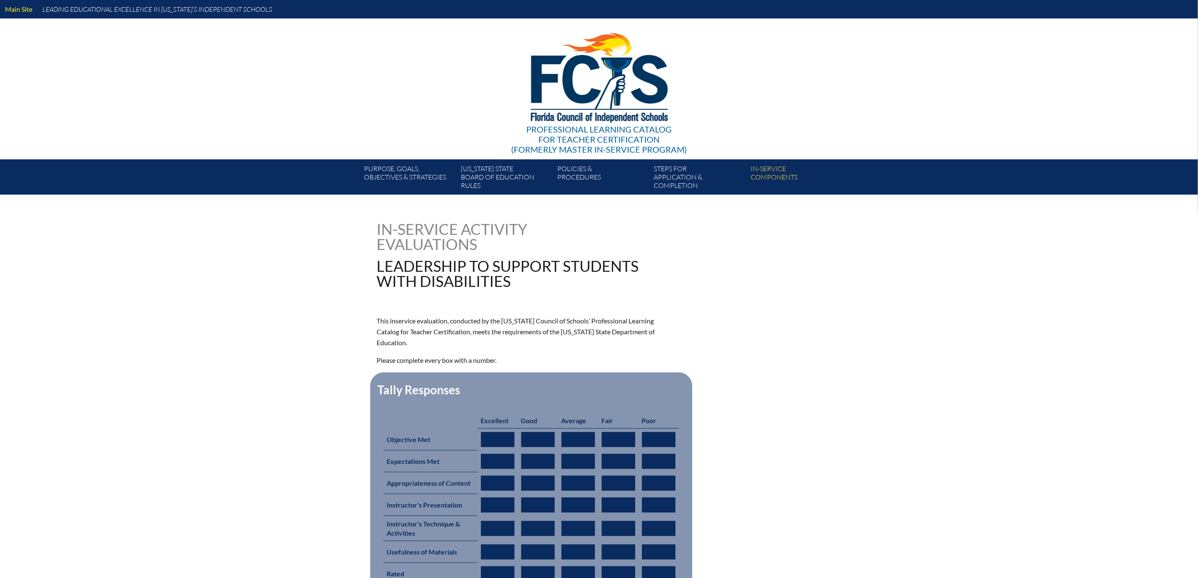
type input "0"
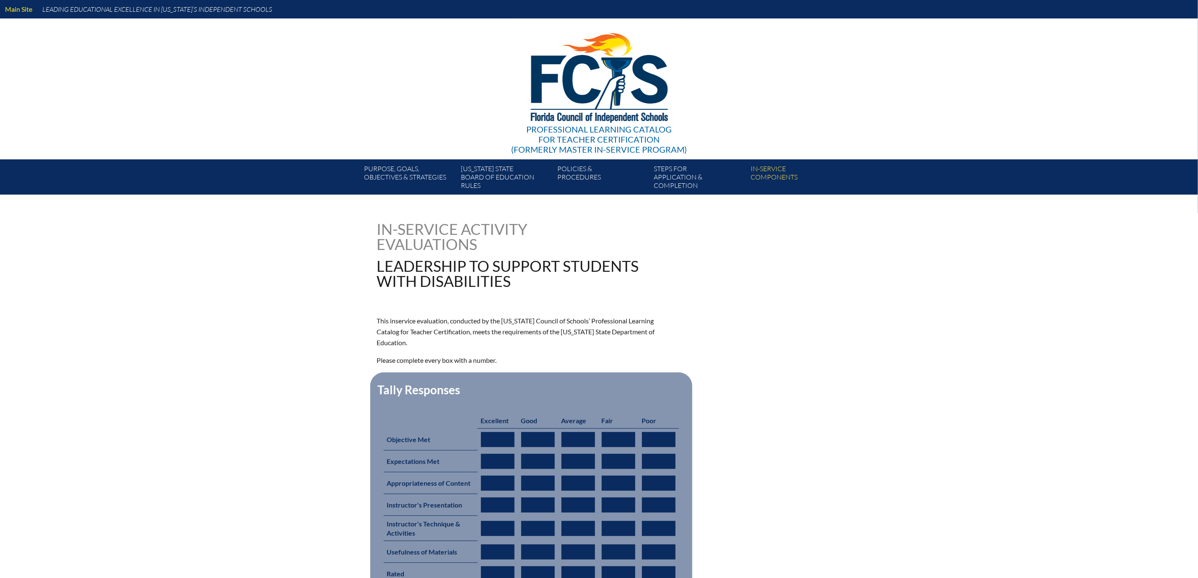
type input "0"
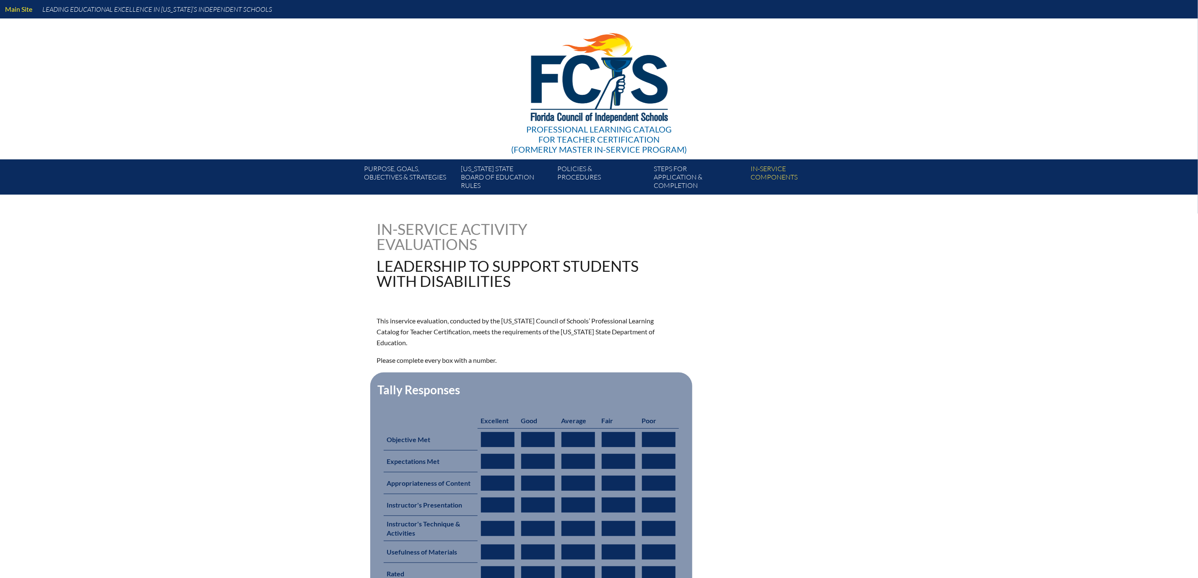
type input "0"
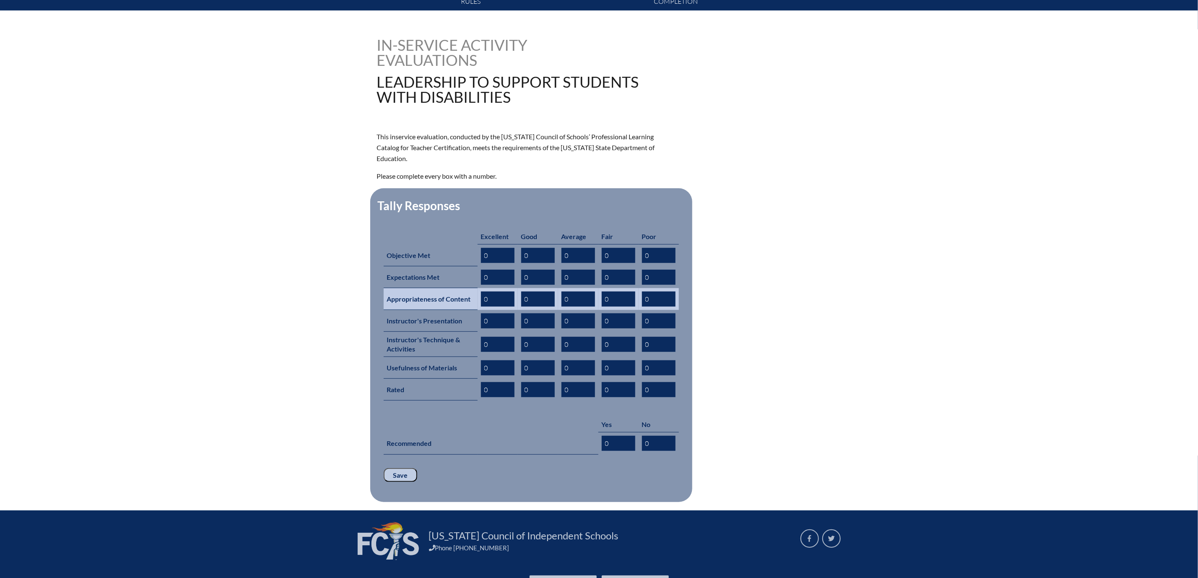
scroll to position [189, 0]
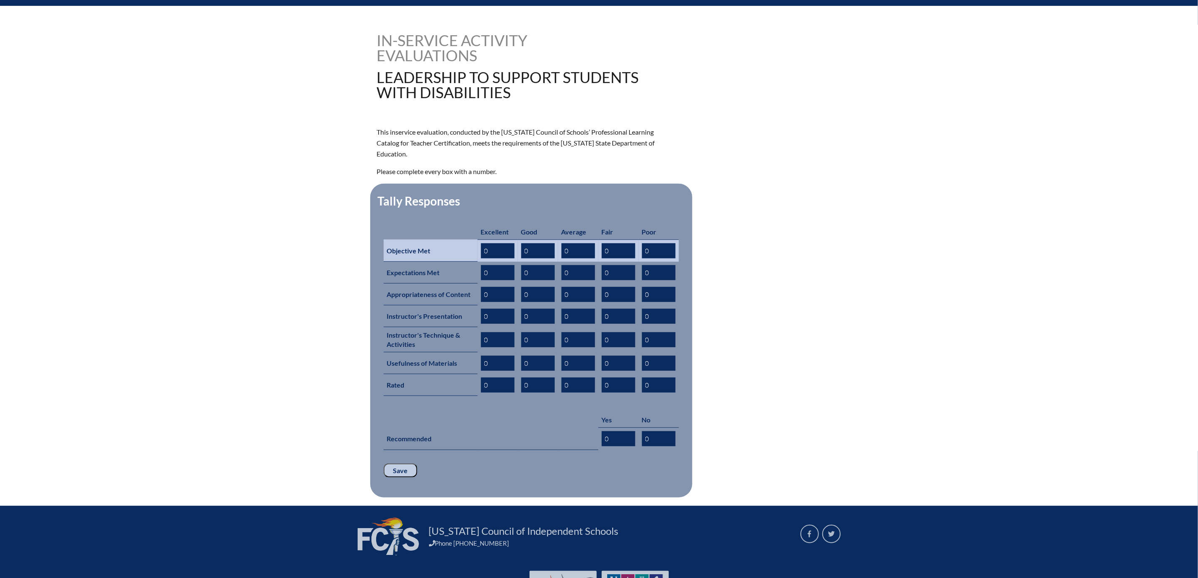
click at [481, 258] on input "0" at bounding box center [498, 250] width 34 height 15
type input "01"
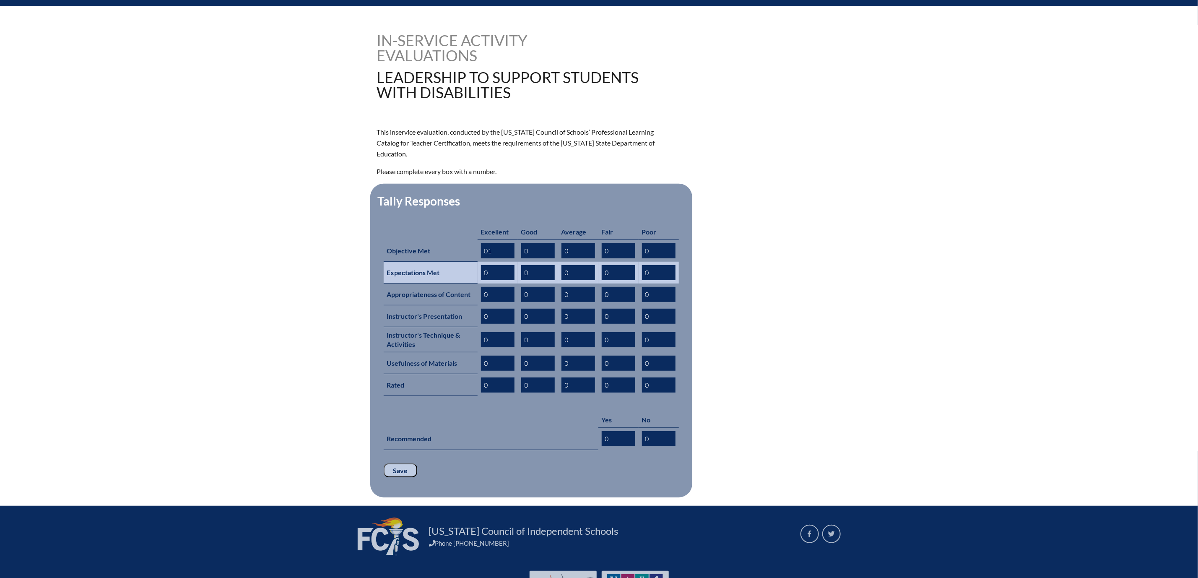
click at [481, 280] on input "0" at bounding box center [498, 272] width 34 height 15
type input "01"
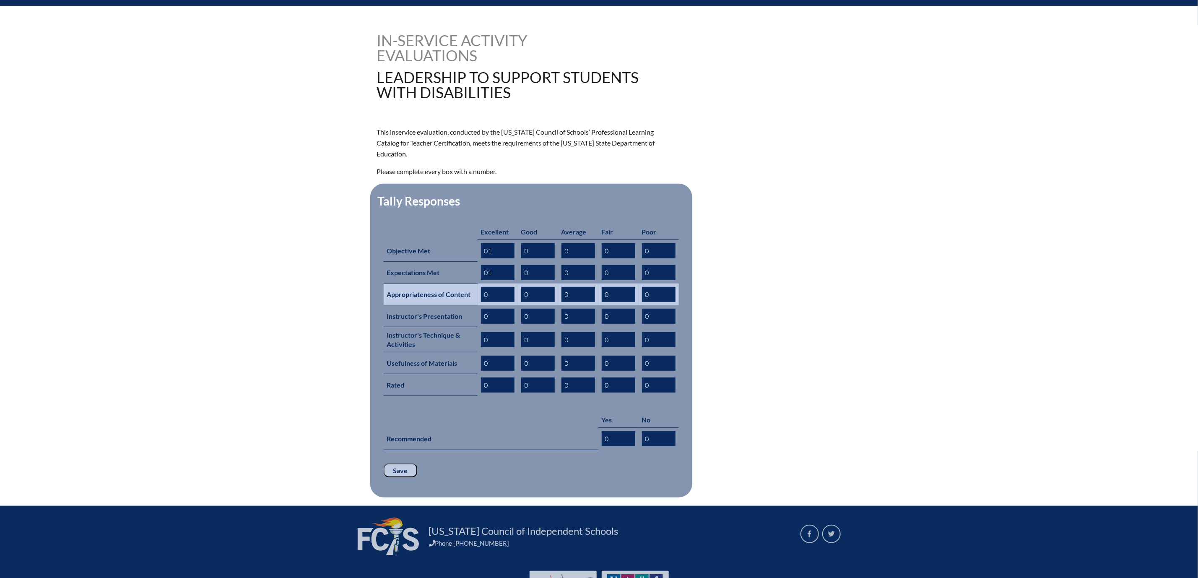
click at [481, 302] on input "0" at bounding box center [498, 294] width 34 height 15
type input "01"
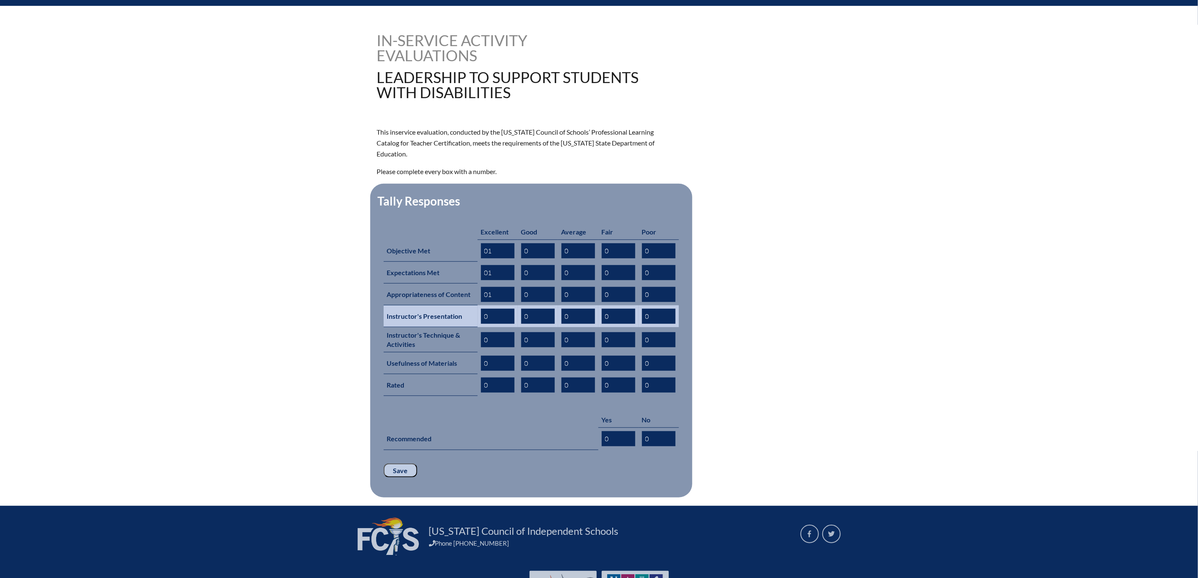
click at [481, 324] on input "0" at bounding box center [498, 316] width 34 height 15
type input "01"
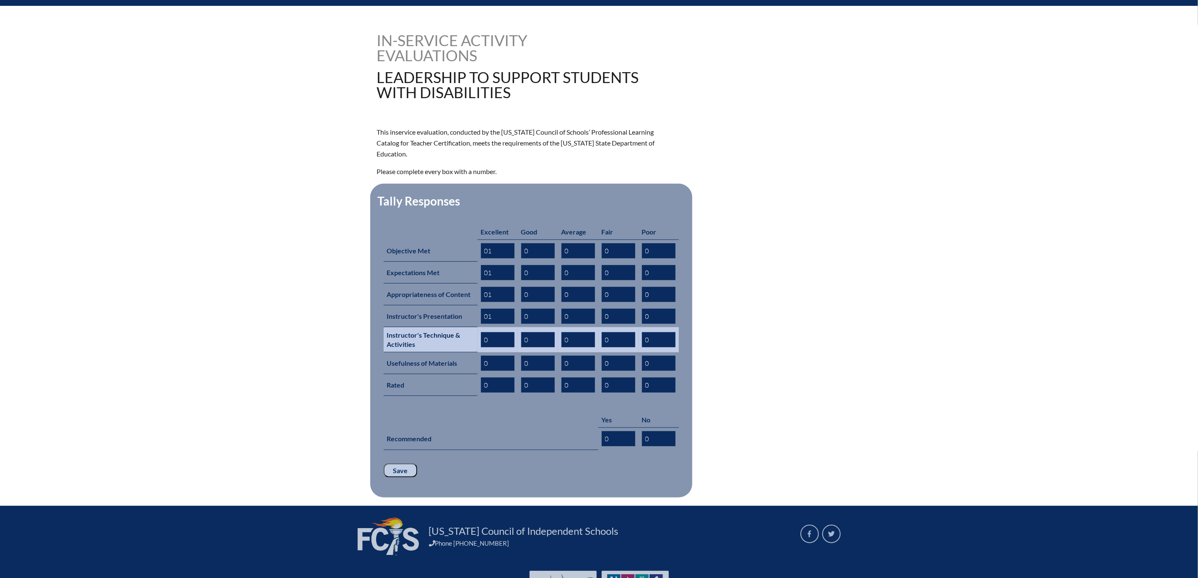
click at [481, 347] on input "0" at bounding box center [498, 339] width 34 height 15
type input "01"
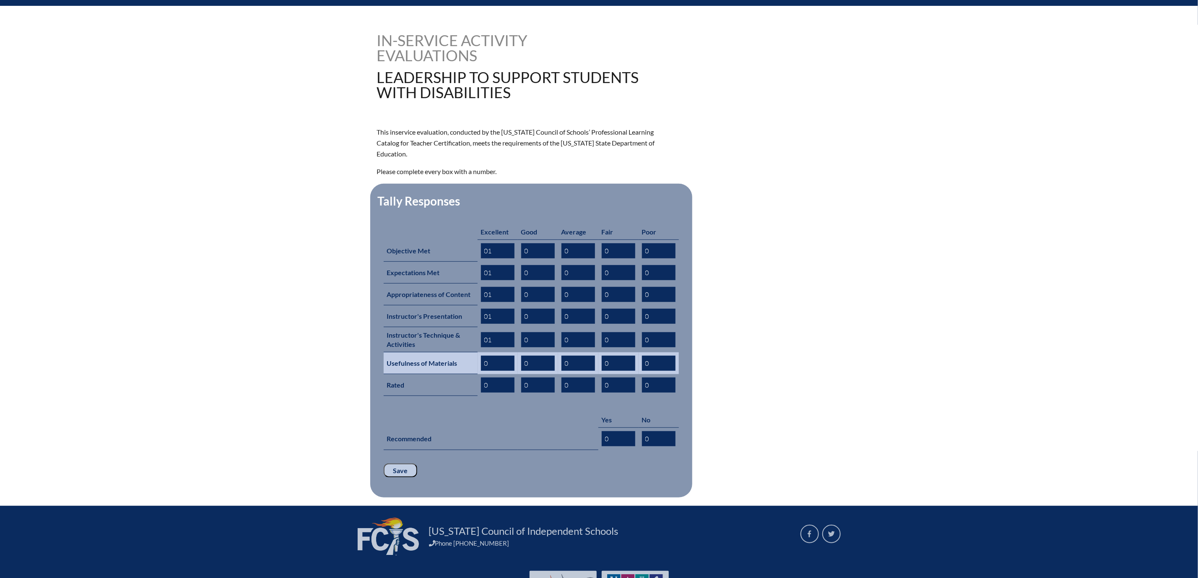
click at [482, 371] on input "0" at bounding box center [498, 363] width 34 height 15
type input "01"
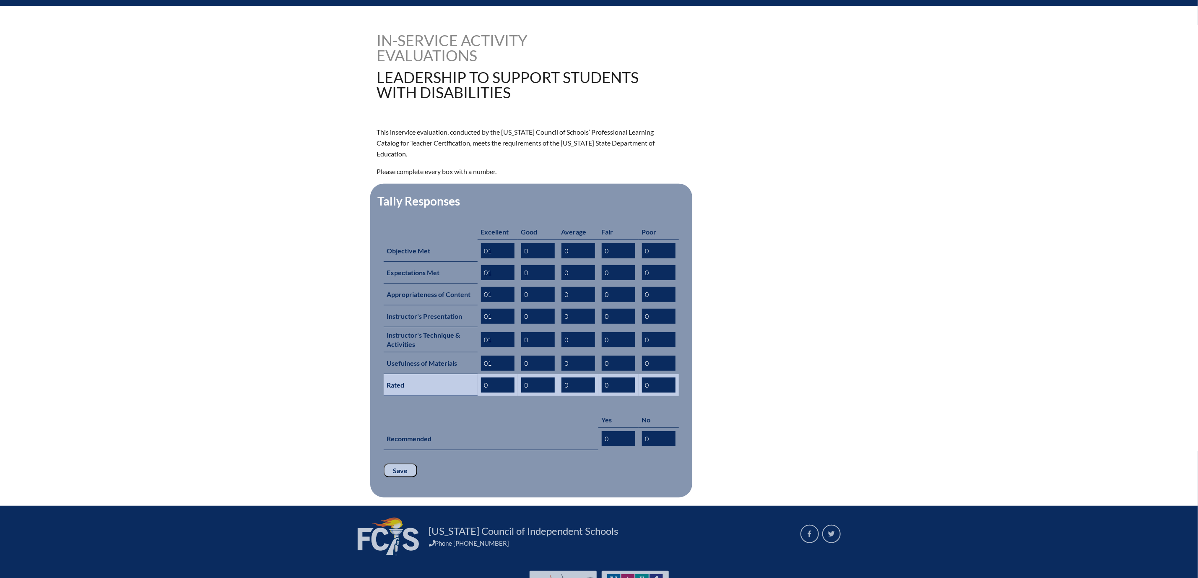
click at [482, 392] on input "0" at bounding box center [498, 384] width 34 height 15
type input "01"
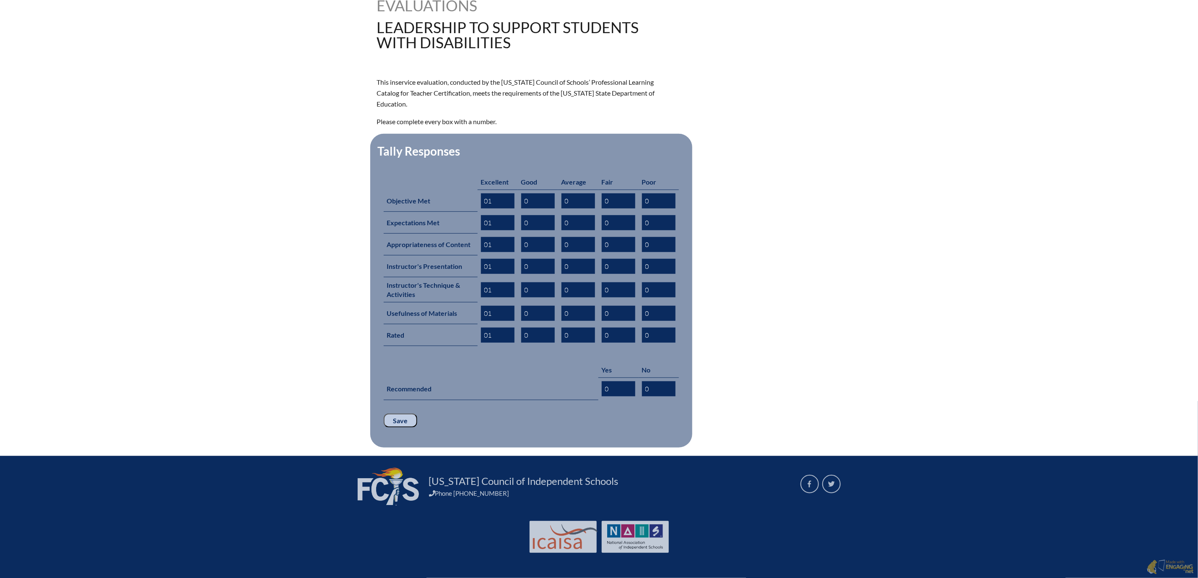
scroll to position [314, 0]
click at [629, 396] on input "0" at bounding box center [619, 388] width 34 height 15
type input "01"
click at [384, 428] on input "Save" at bounding box center [401, 420] width 34 height 14
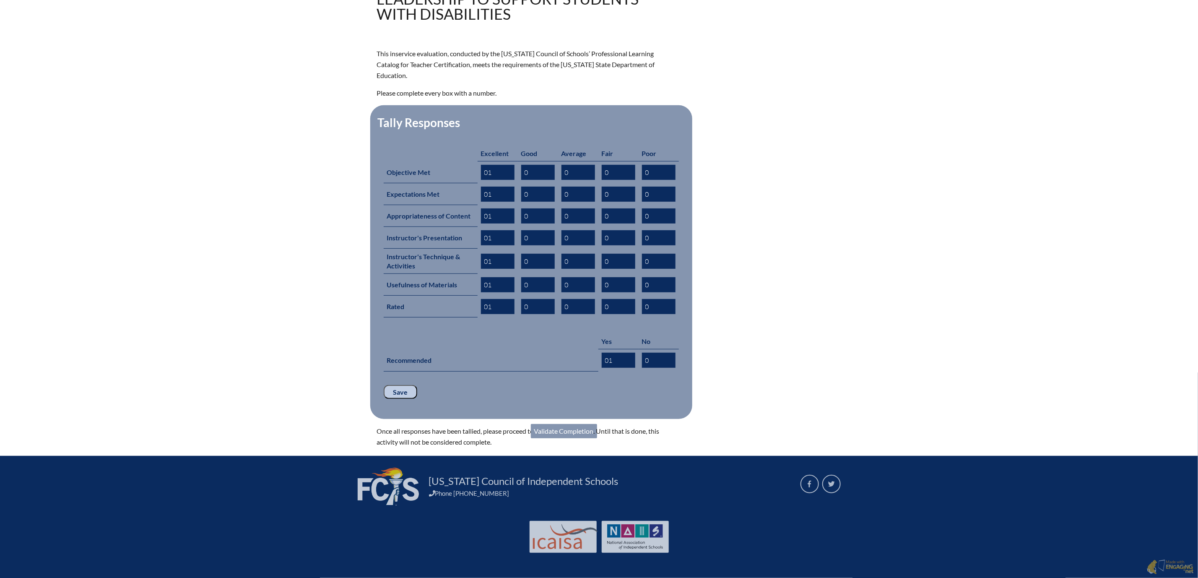
scroll to position [414, 0]
click at [558, 424] on link "Validate Completion" at bounding box center [564, 431] width 66 height 14
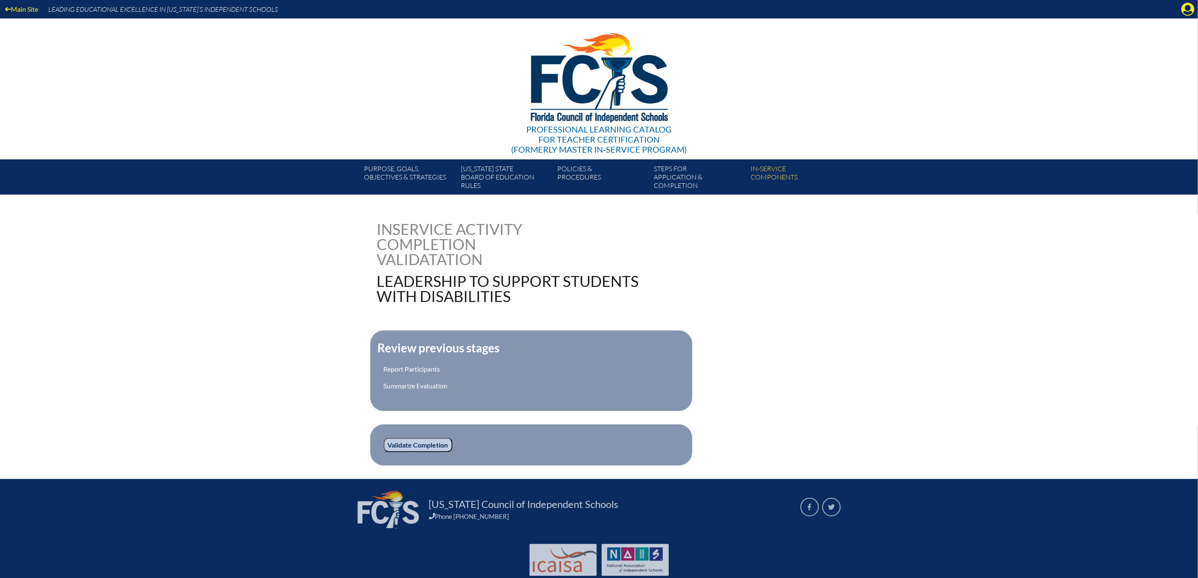
click at [391, 452] on input "Validate Completion" at bounding box center [418, 445] width 69 height 14
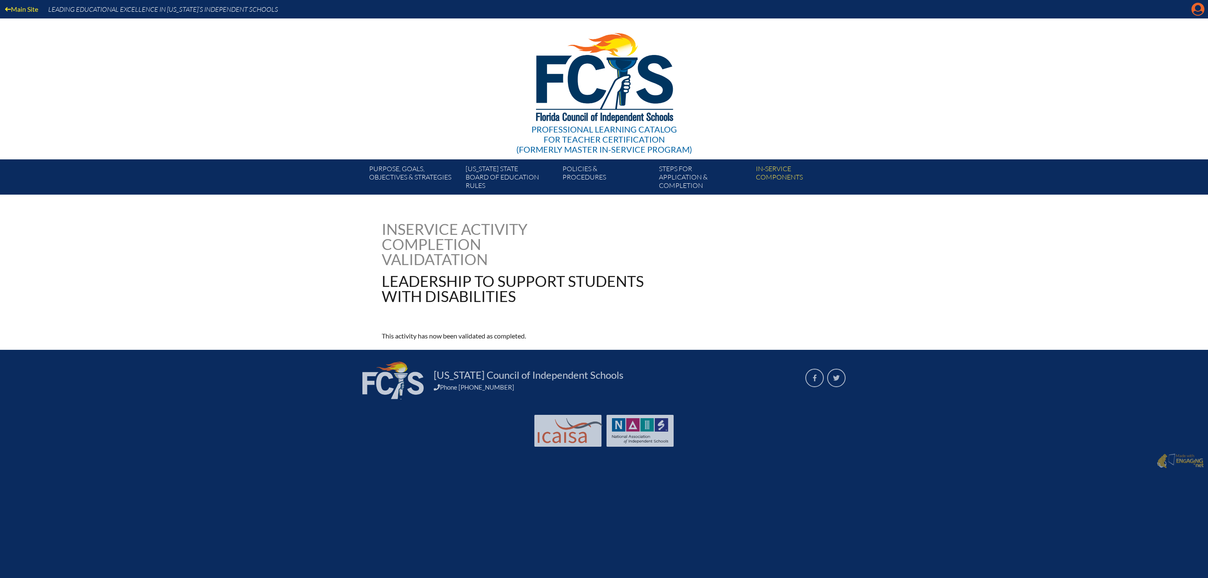
click at [1192, 8] on icon "Manage account" at bounding box center [1197, 9] width 13 height 13
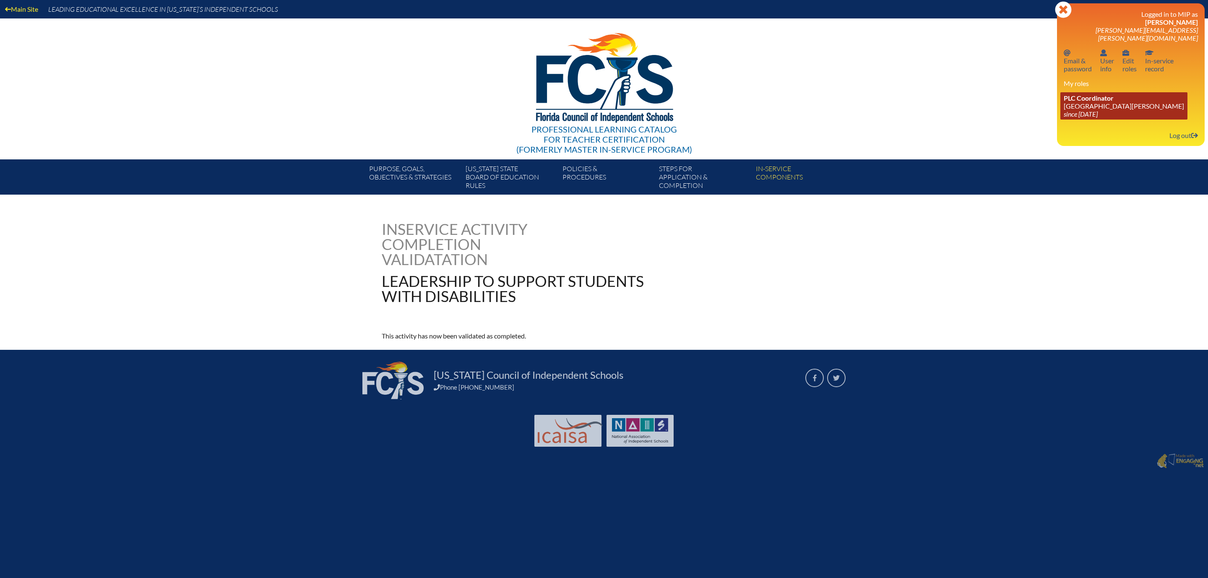
click at [1060, 120] on link "PLC Coordinator Mount Dora Christian Academy since 2024 Jun 30" at bounding box center [1123, 105] width 127 height 27
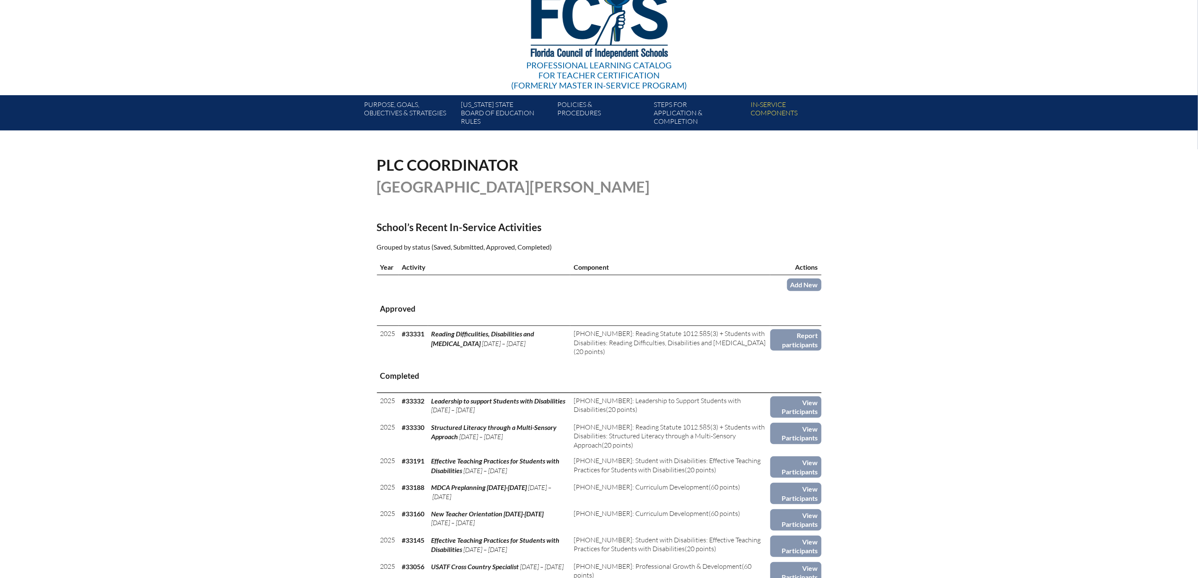
scroll to position [126, 0]
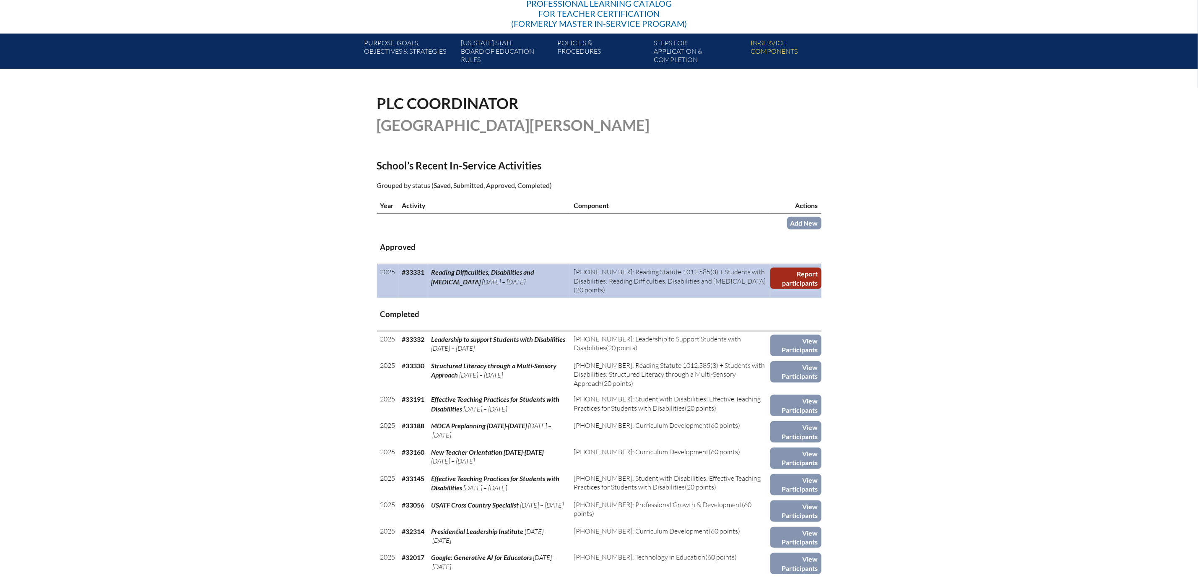
click at [821, 289] on link "Report participants" at bounding box center [795, 278] width 51 height 21
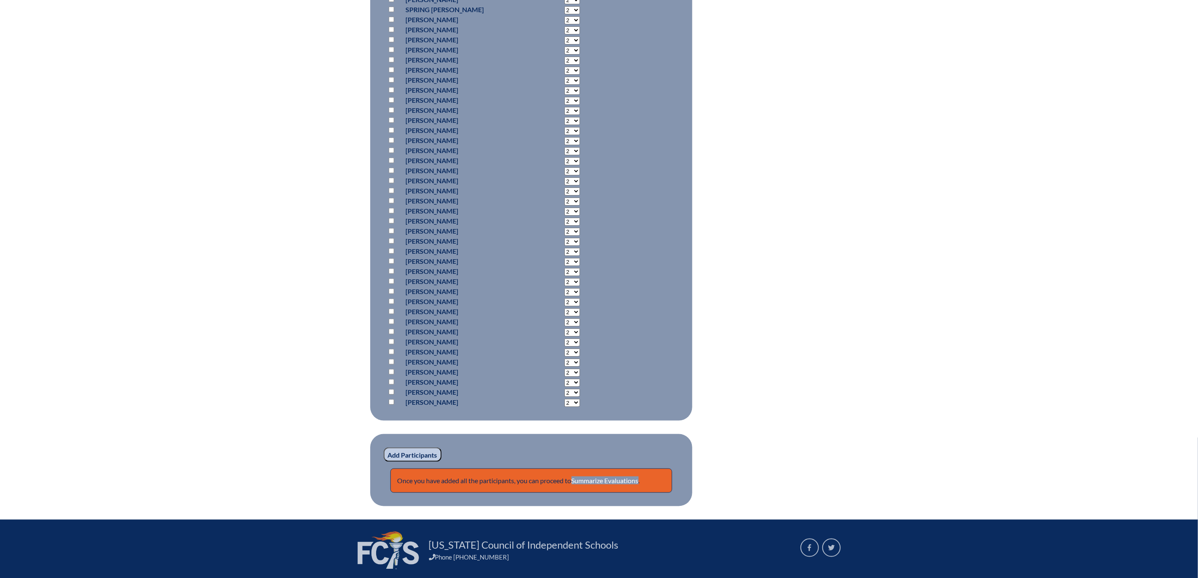
scroll to position [629, 0]
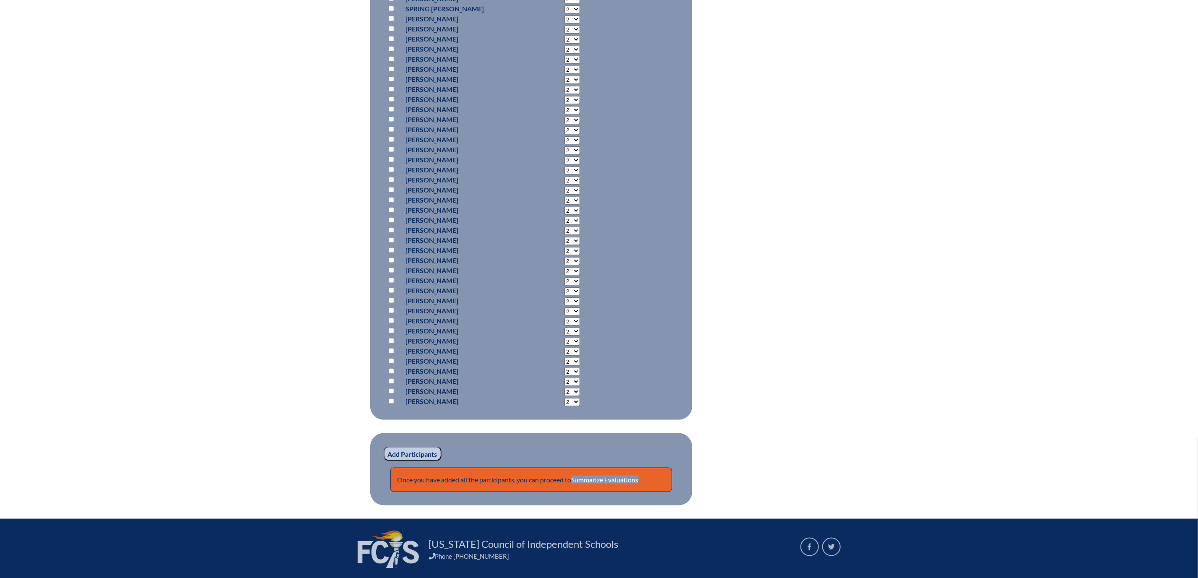
click at [564, 174] on select "2 3 4 5 6 7 8 9 10 11 12 13 14 15 16 17 18 19 20 0" at bounding box center [572, 170] width 16 height 8
select select "20"
click at [564, 174] on select "2 3 4 5 6 7 8 9 10 11 12 13 14 15 16 17 18 19 20 0" at bounding box center [572, 170] width 16 height 8
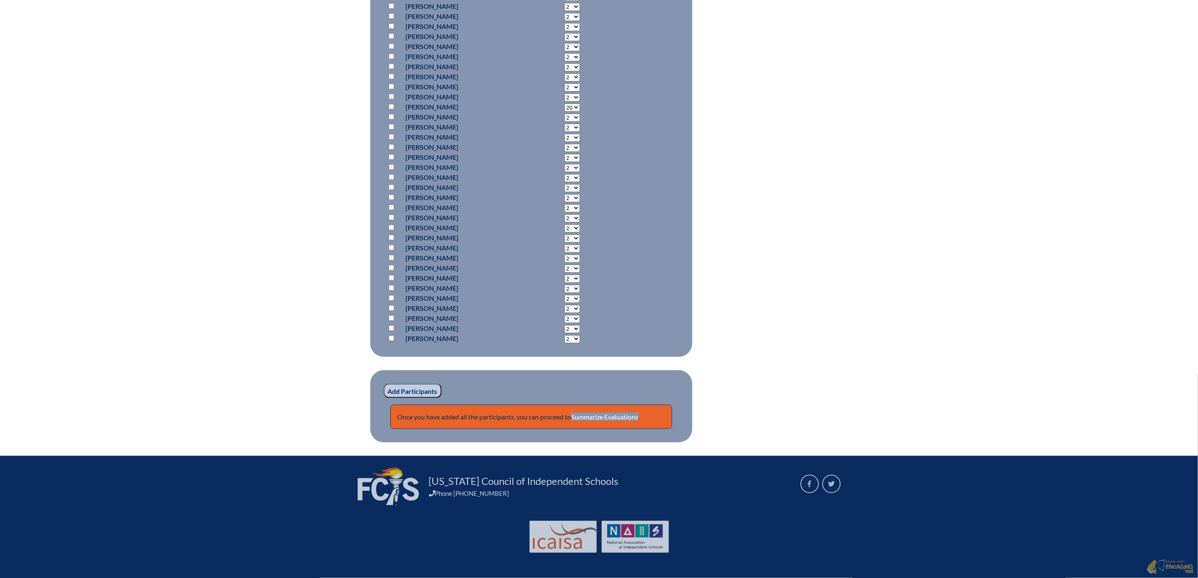
scroll to position [836, 0]
click at [389, 109] on input "checkbox" at bounding box center [391, 106] width 5 height 5
checkbox input "true"
click at [384, 384] on input "Add Participants" at bounding box center [413, 391] width 58 height 14
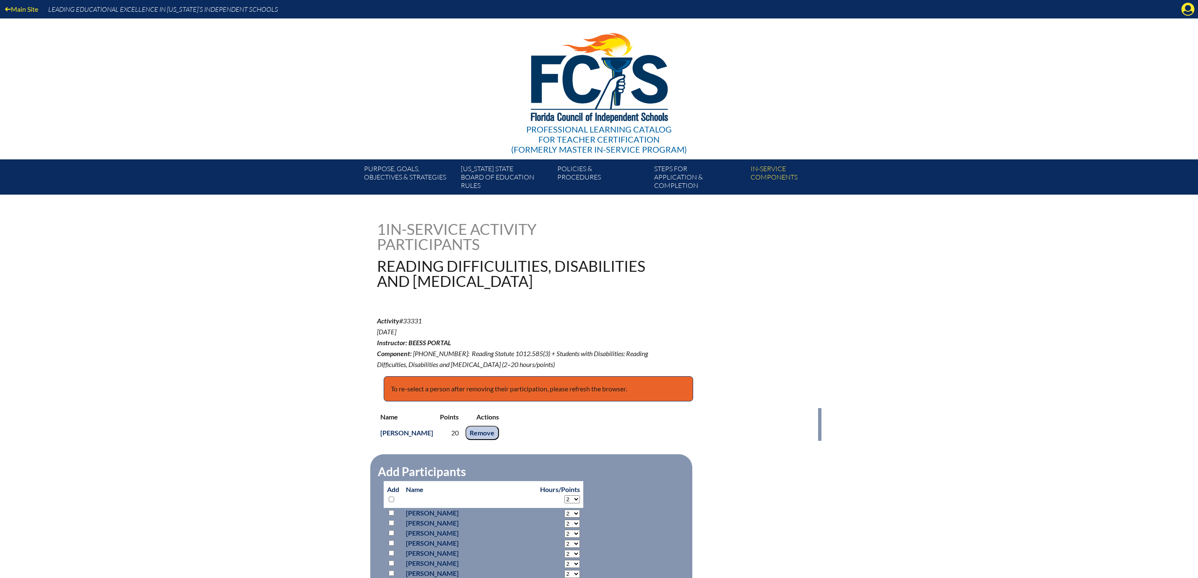
scroll to position [1005, 0]
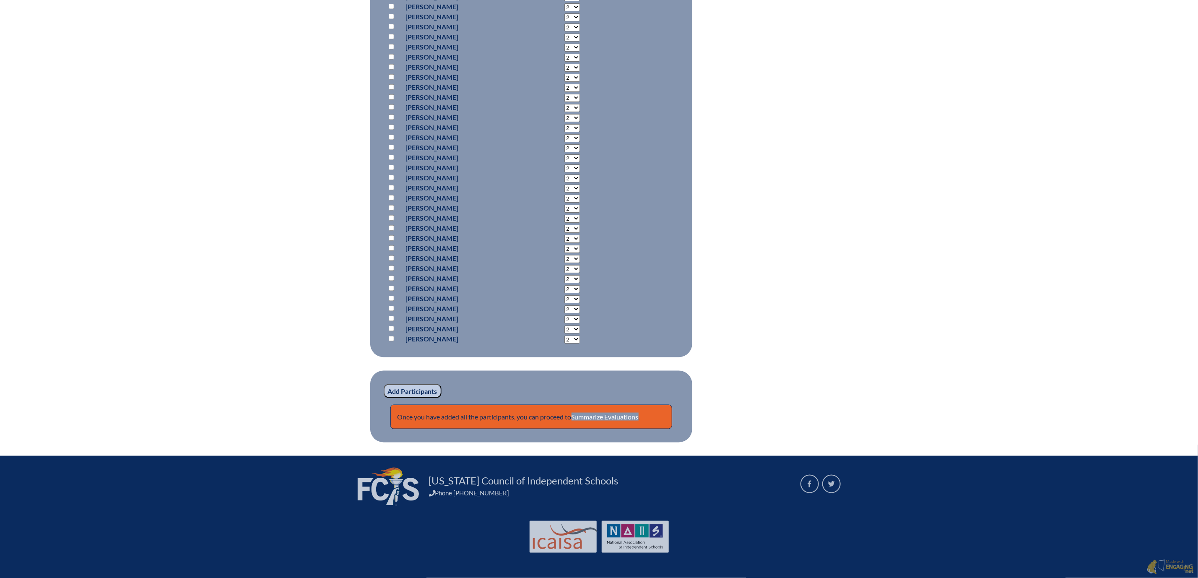
click at [624, 413] on link "Summarize Evaluations" at bounding box center [605, 417] width 67 height 8
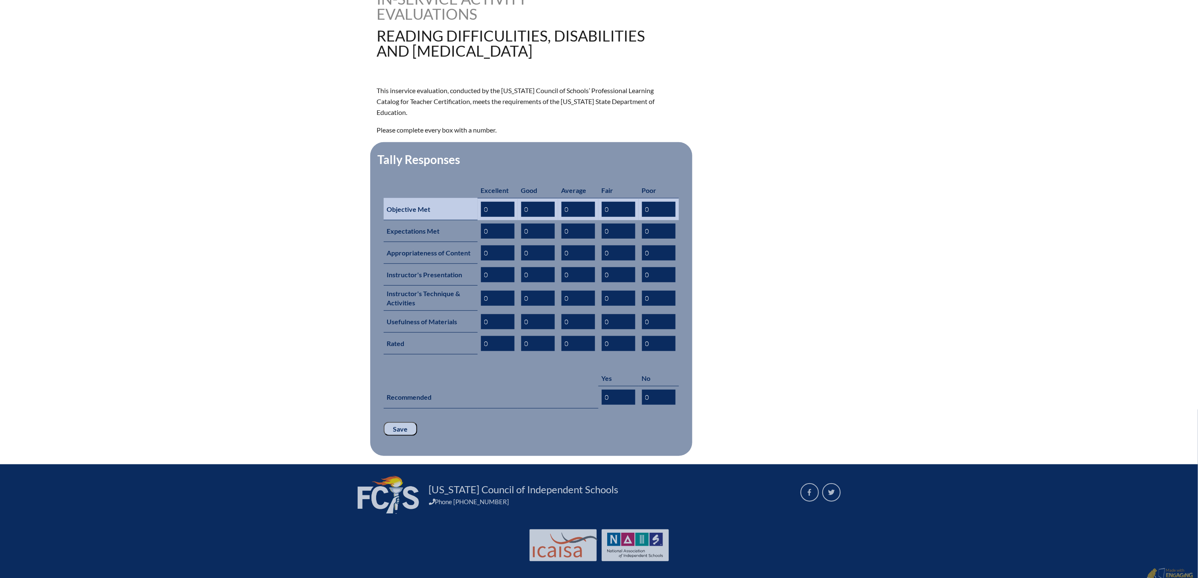
scroll to position [252, 0]
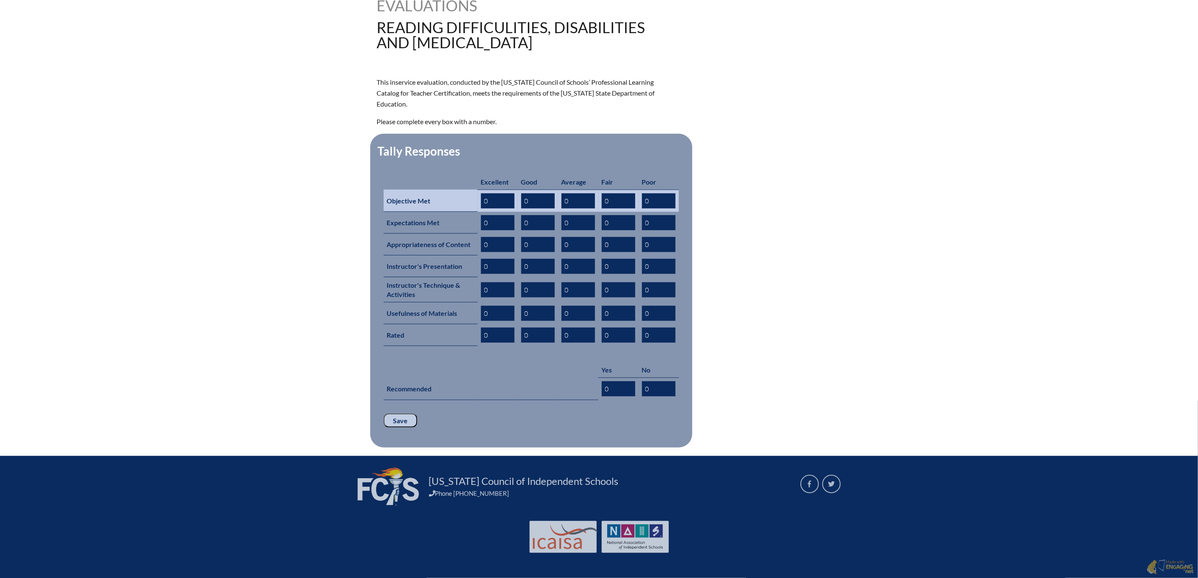
click at [481, 208] on input "0" at bounding box center [498, 200] width 34 height 15
type input "01"
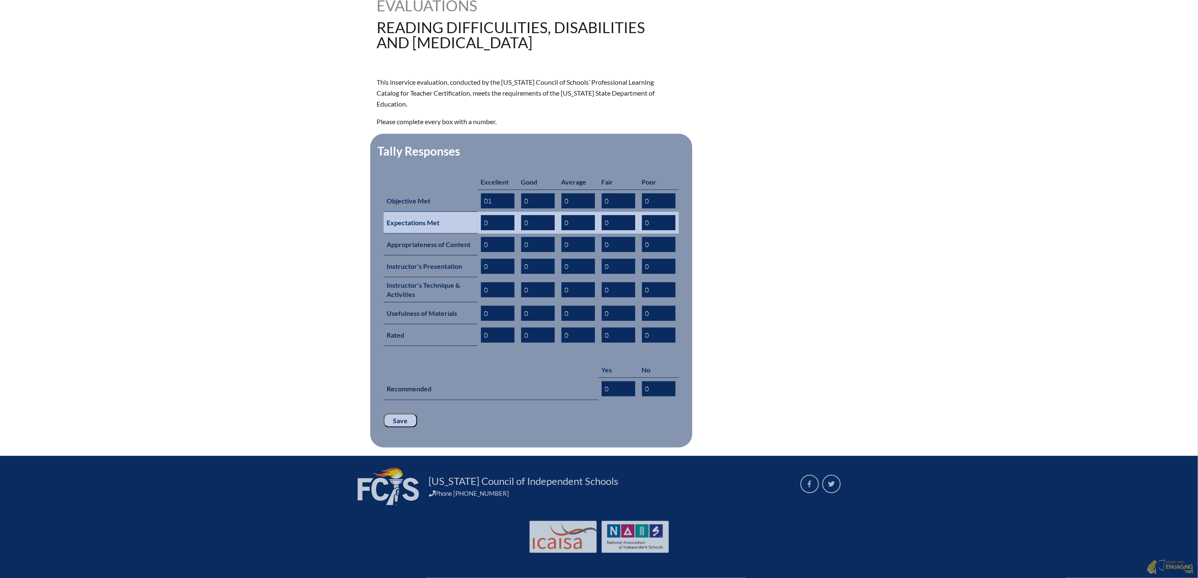
click at [481, 230] on input "0" at bounding box center [498, 222] width 34 height 15
type input "01"
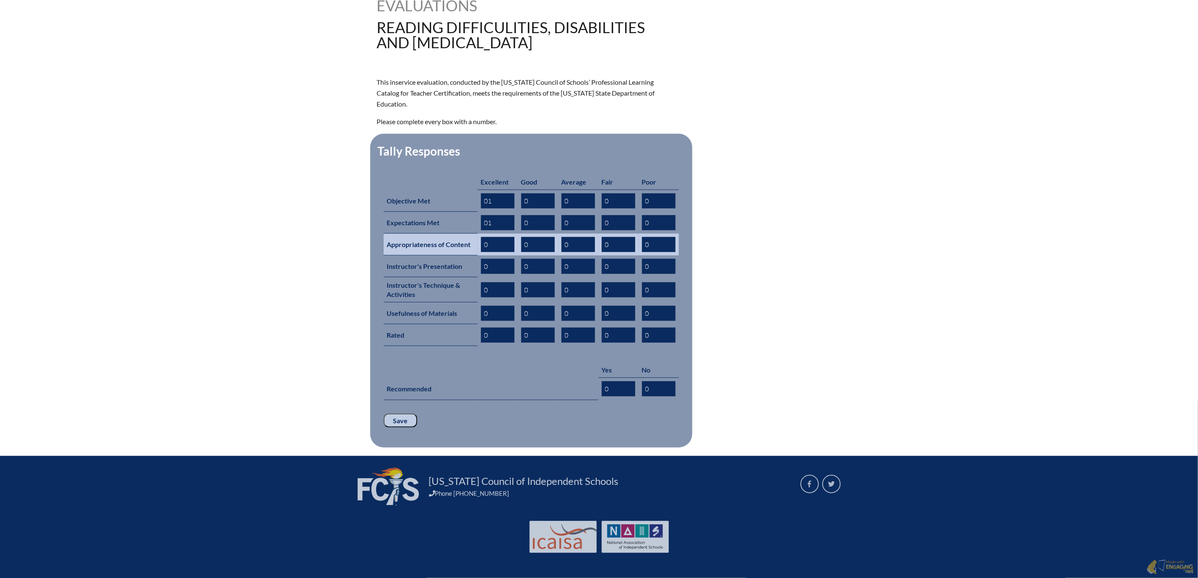
click at [481, 252] on input "0" at bounding box center [498, 244] width 34 height 15
type input "01"
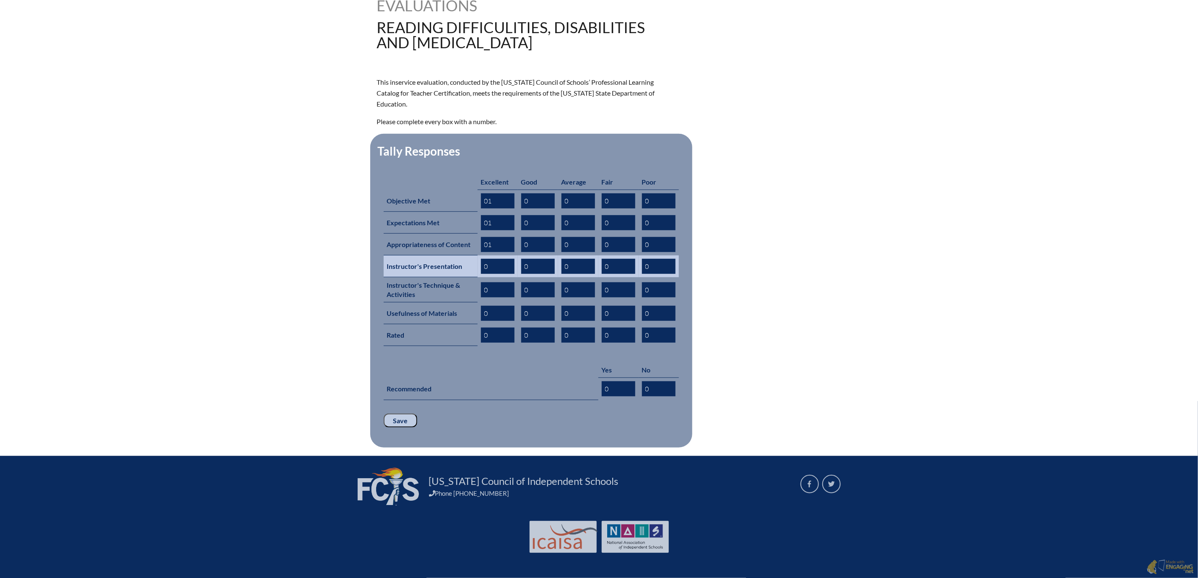
click at [481, 274] on input "0" at bounding box center [498, 266] width 34 height 15
type input "01"
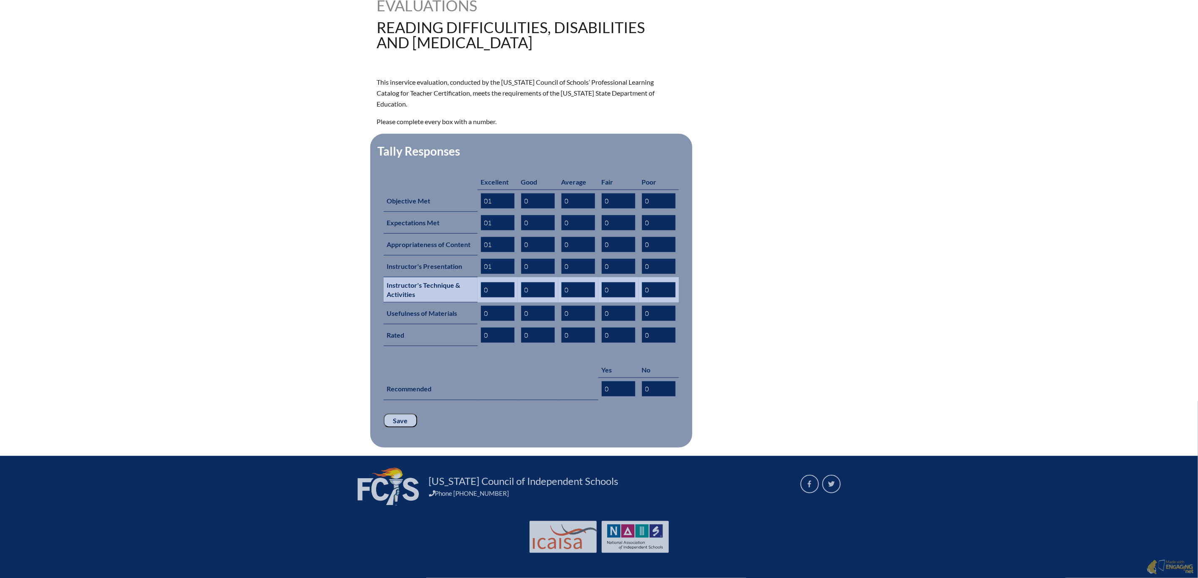
click at [481, 297] on input "0" at bounding box center [498, 289] width 34 height 15
type input "01"
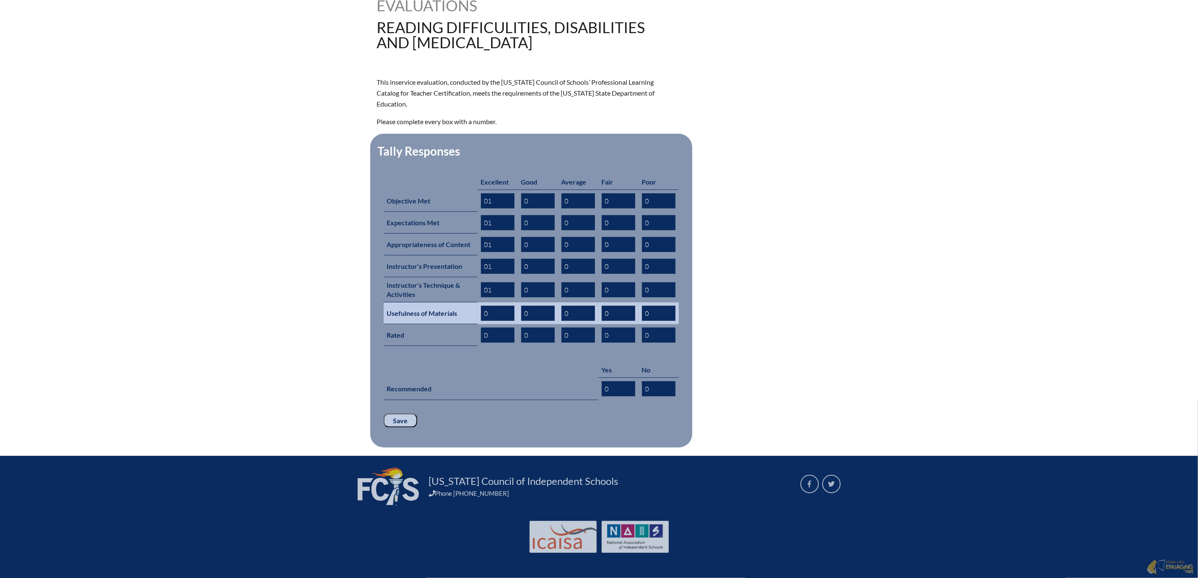
click at [481, 321] on input "0" at bounding box center [498, 313] width 34 height 15
type input "01"
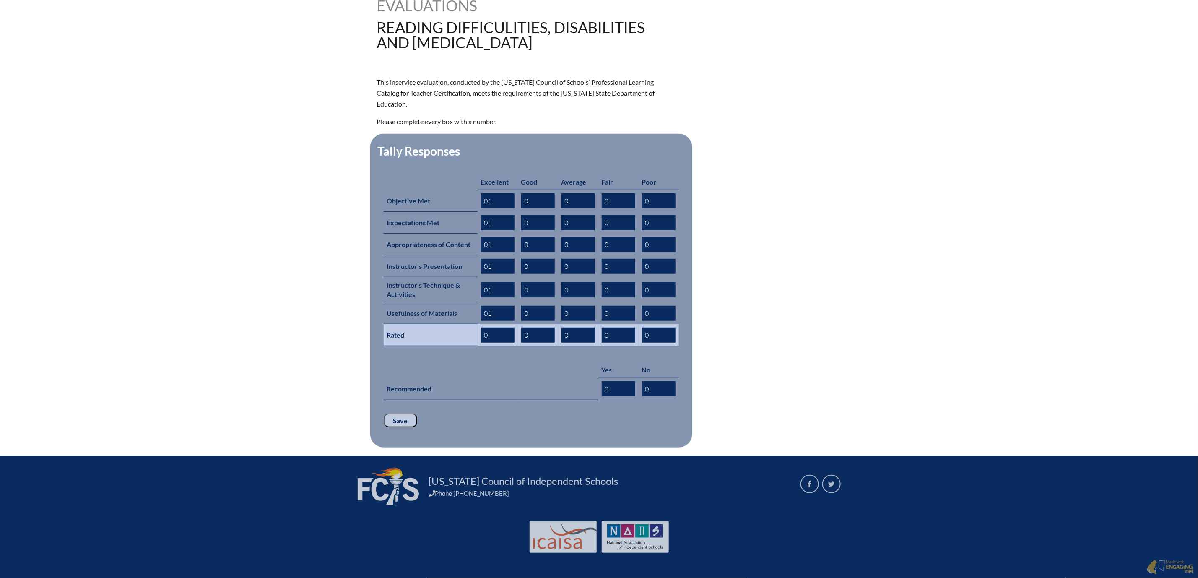
click at [481, 343] on input "0" at bounding box center [498, 334] width 34 height 15
type input "01"
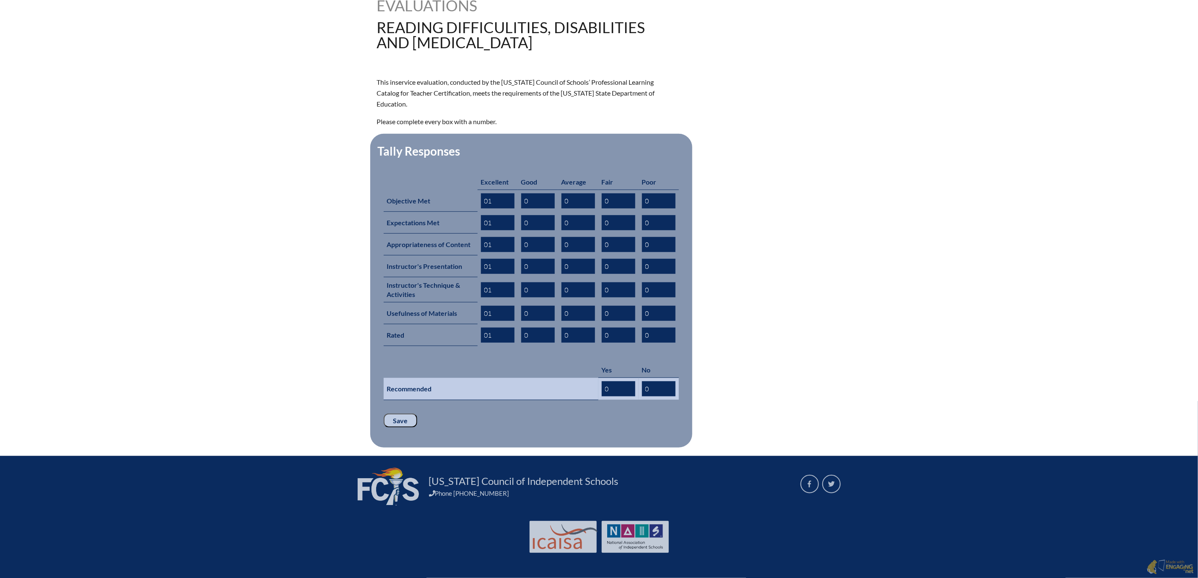
click at [627, 396] on input "0" at bounding box center [619, 388] width 34 height 15
type input "01"
click at [384, 428] on input "Save" at bounding box center [401, 420] width 34 height 14
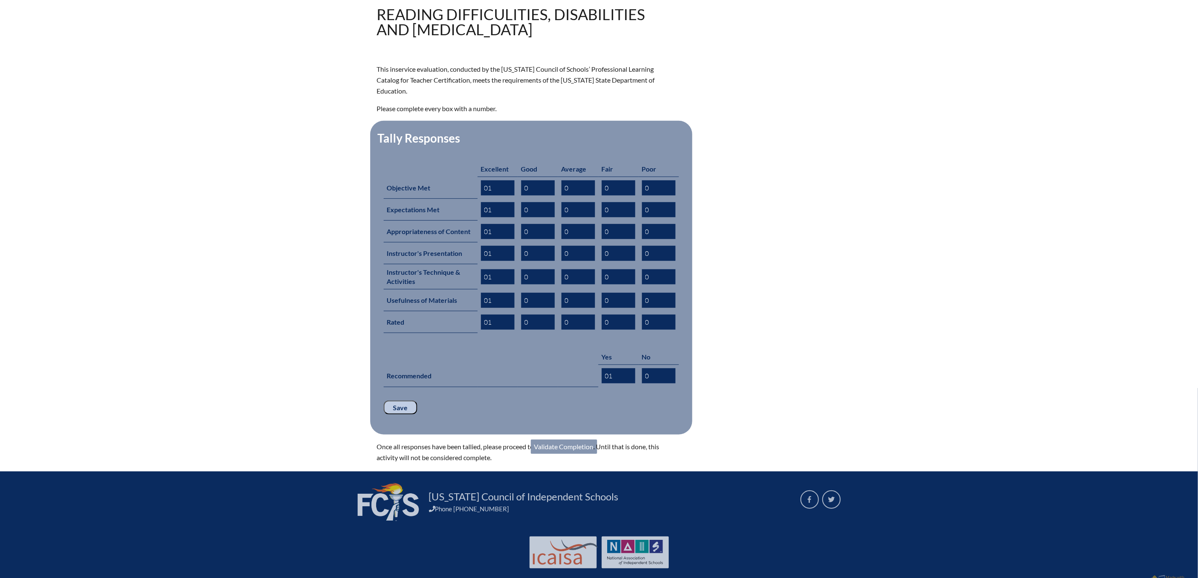
scroll to position [414, 0]
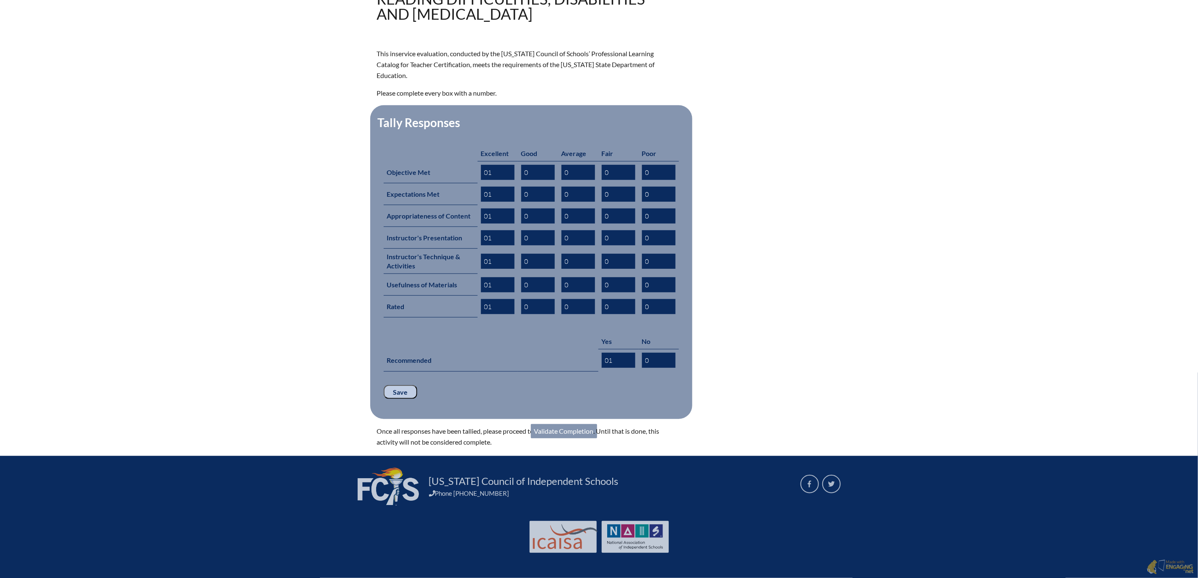
click at [575, 424] on link "Validate Completion" at bounding box center [564, 431] width 66 height 14
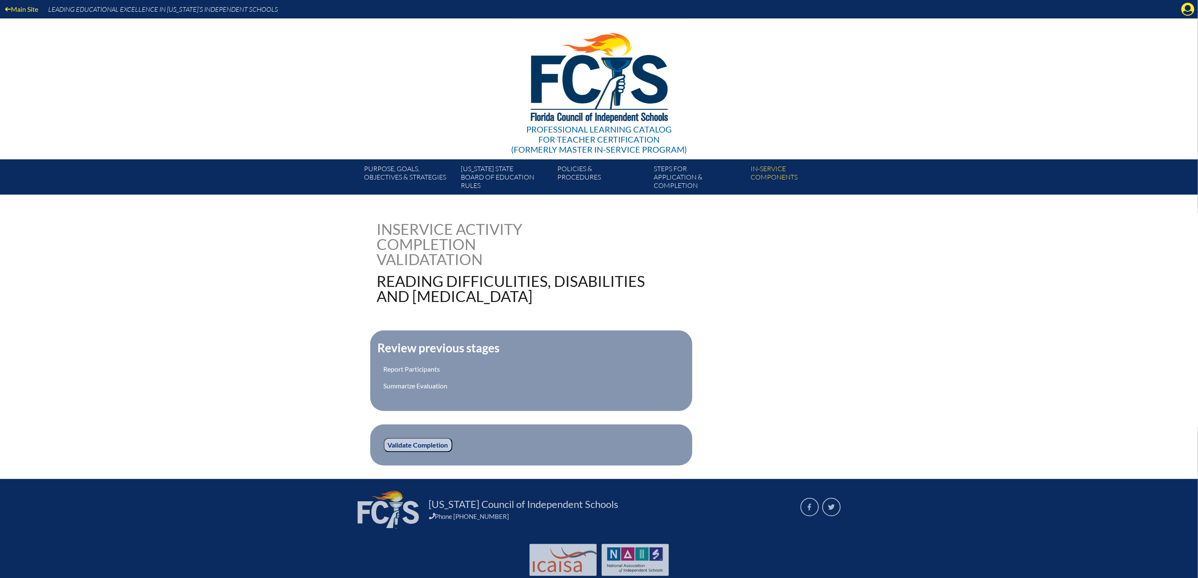
click at [392, 452] on input "Validate Completion" at bounding box center [418, 445] width 69 height 14
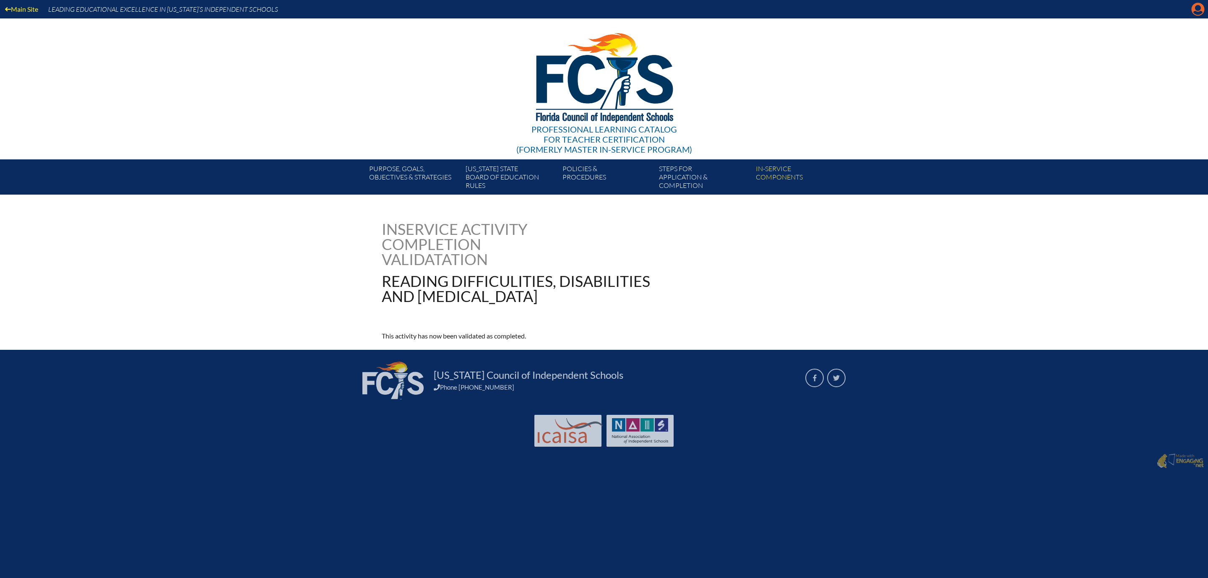
click at [1198, 7] on icon at bounding box center [1197, 9] width 13 height 13
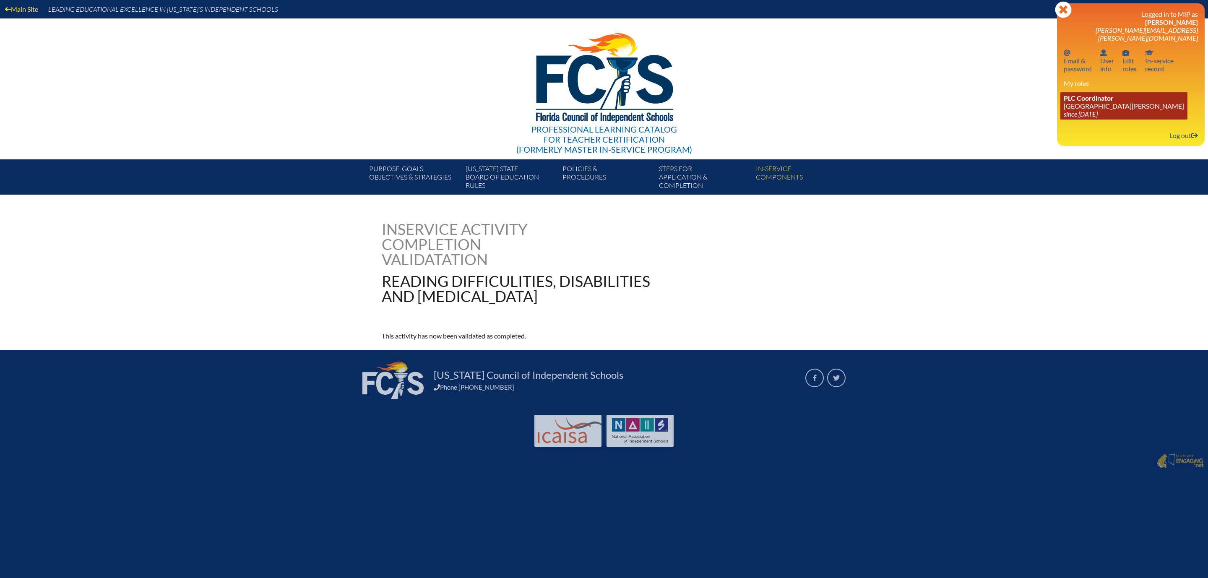
click at [1060, 120] on link "PLC Coordinator Mount Dora Christian Academy since 2024 Jun 30" at bounding box center [1123, 105] width 127 height 27
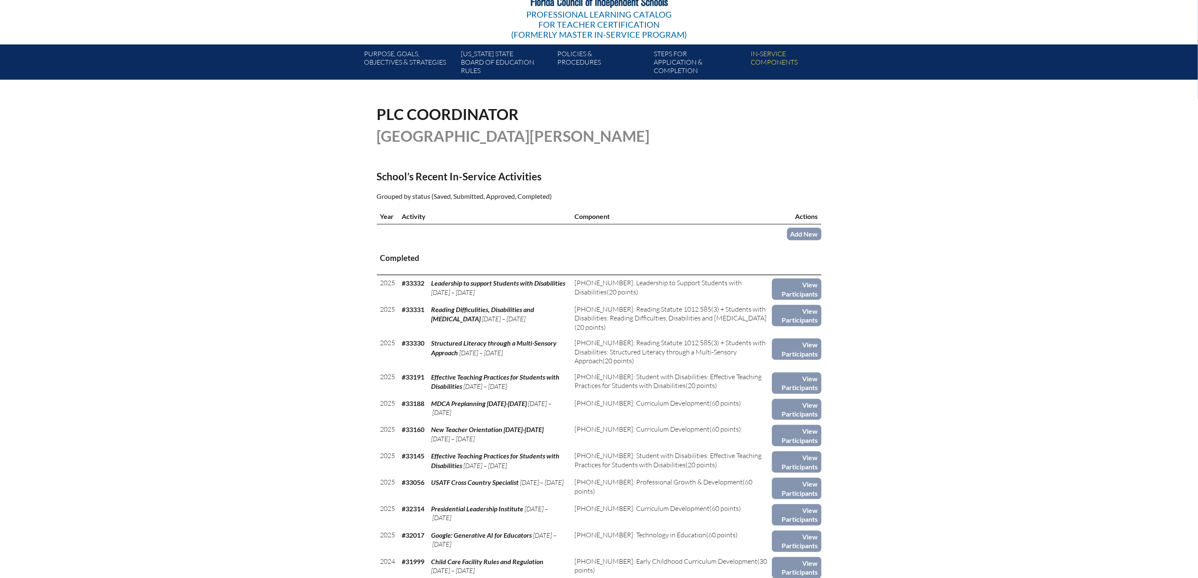
scroll to position [126, 0]
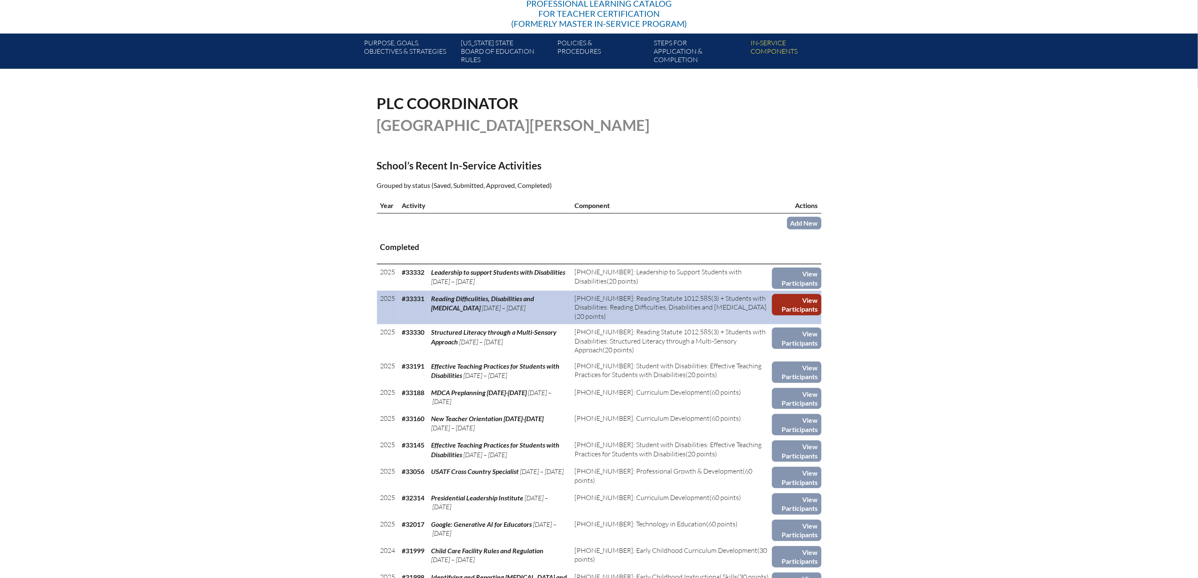
click at [821, 315] on link "View Participants" at bounding box center [796, 304] width 49 height 21
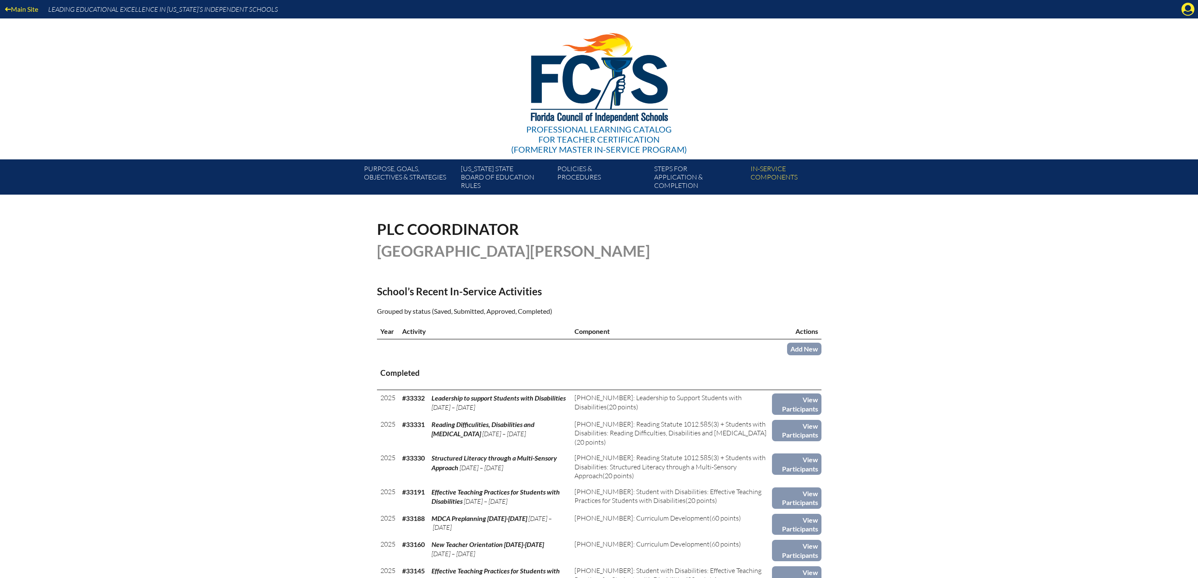
scroll to position [126, 0]
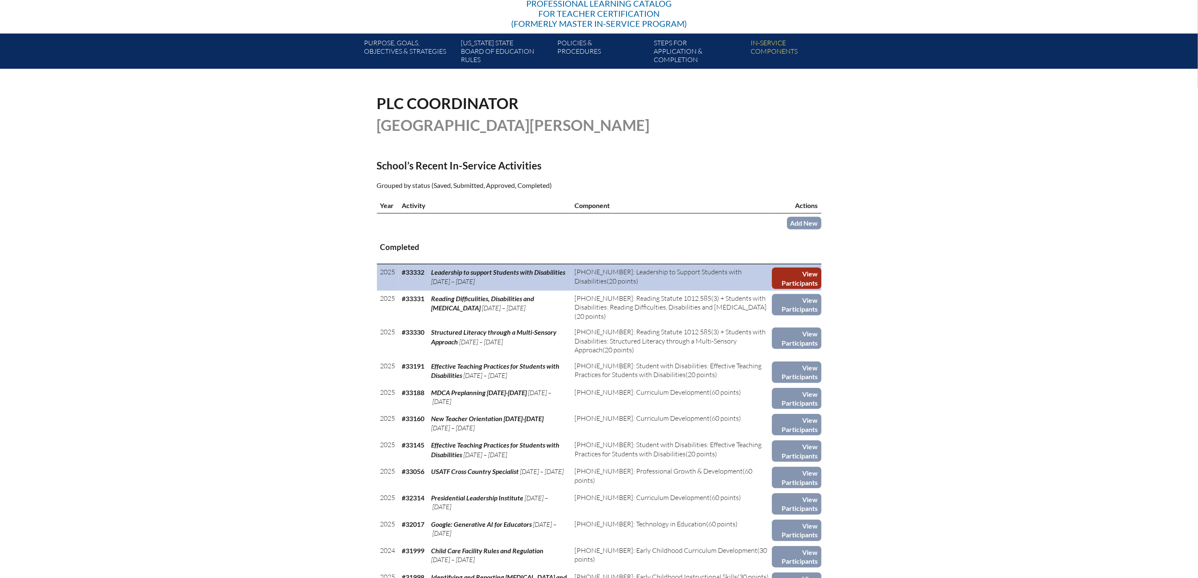
click at [821, 289] on link "View Participants" at bounding box center [796, 278] width 49 height 21
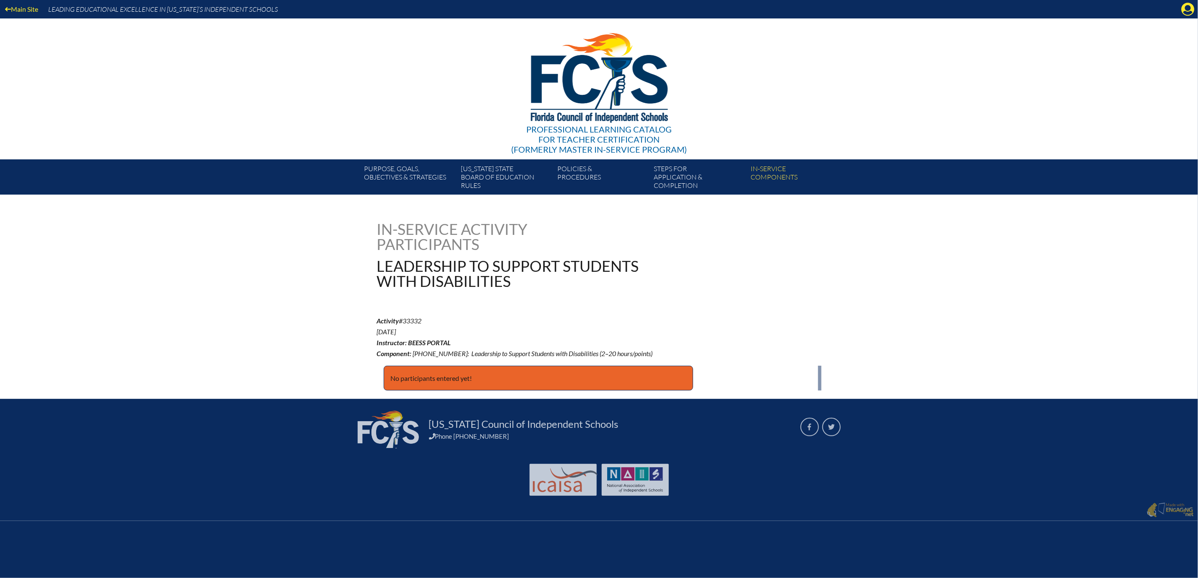
click at [484, 391] on p "No participants entered yet!" at bounding box center [538, 378] width 309 height 25
click at [1187, 11] on icon "Manage account" at bounding box center [1187, 9] width 13 height 13
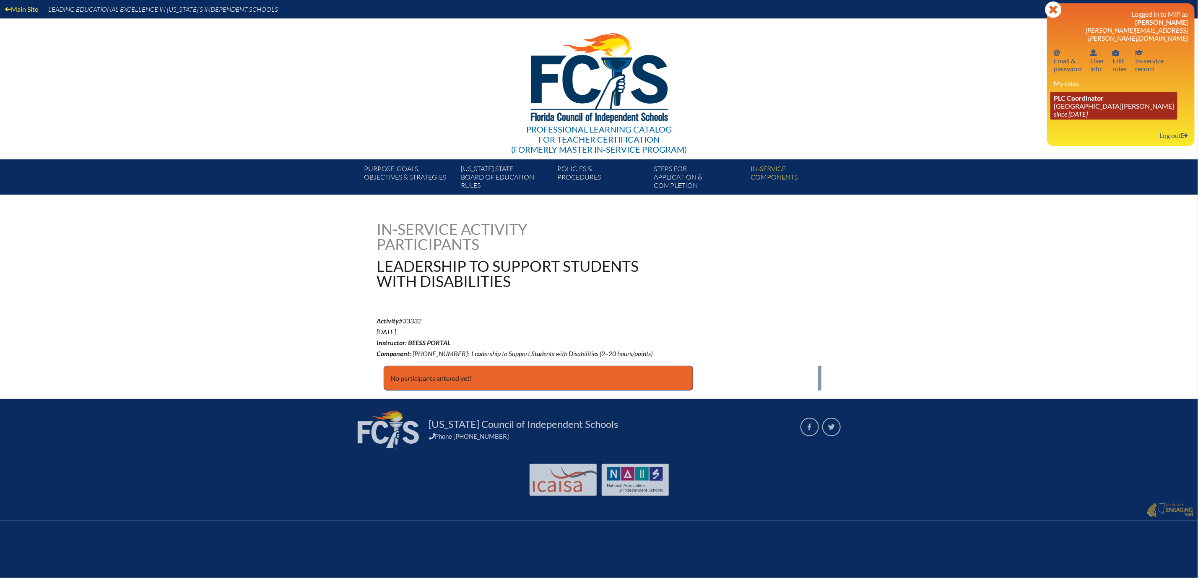
click at [1068, 119] on link "PLC Coordinator Mount Dora Christian Academy since 2024 Jun 30" at bounding box center [1113, 105] width 127 height 27
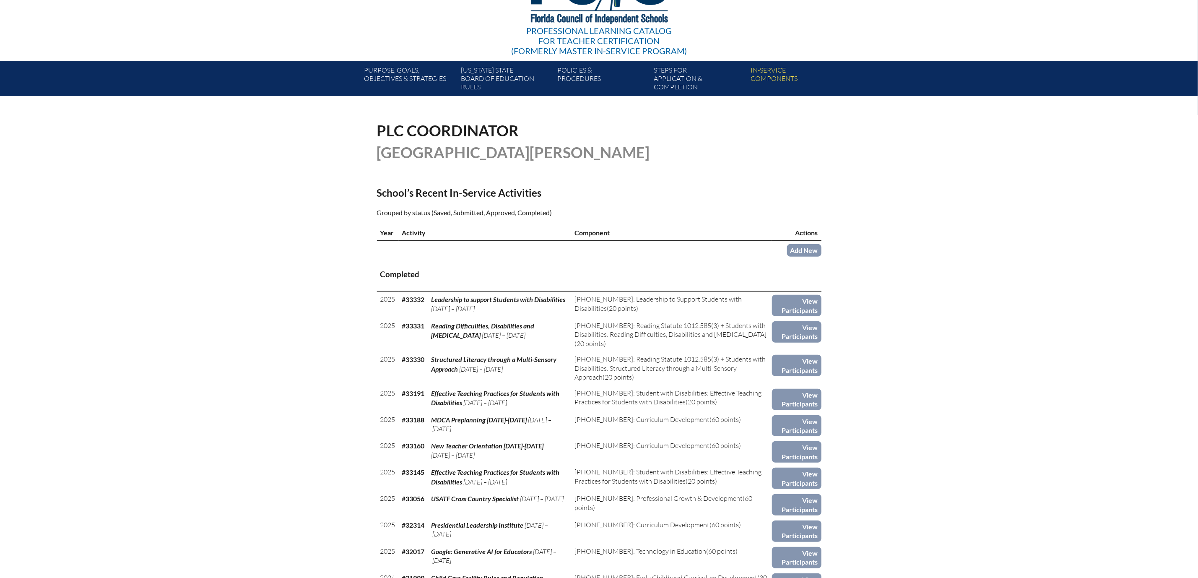
scroll to position [126, 0]
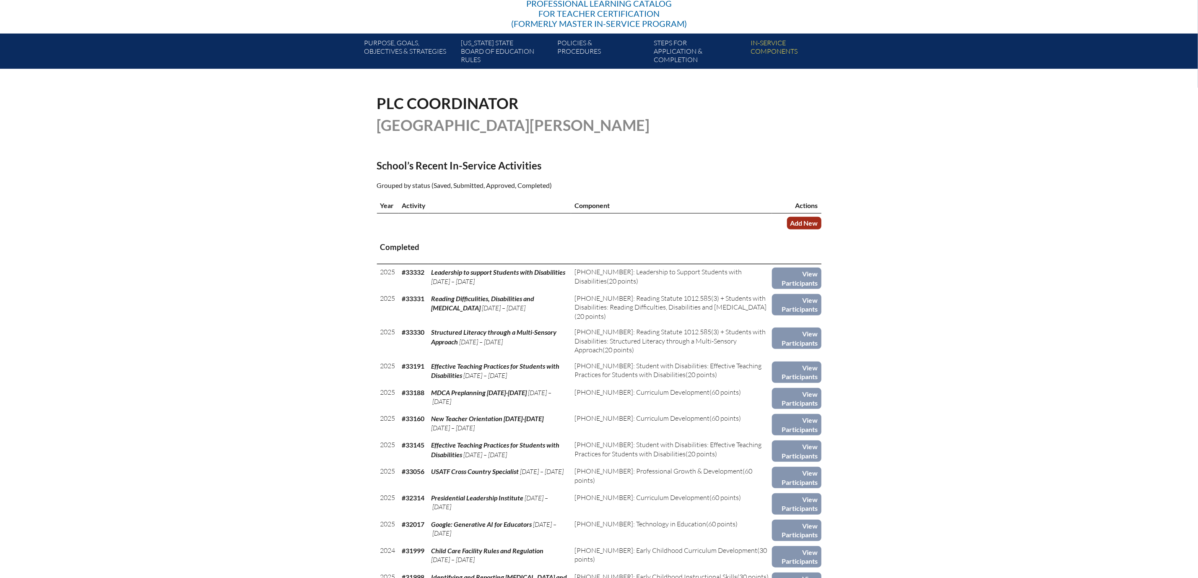
click at [821, 229] on link "Add New" at bounding box center [804, 223] width 34 height 12
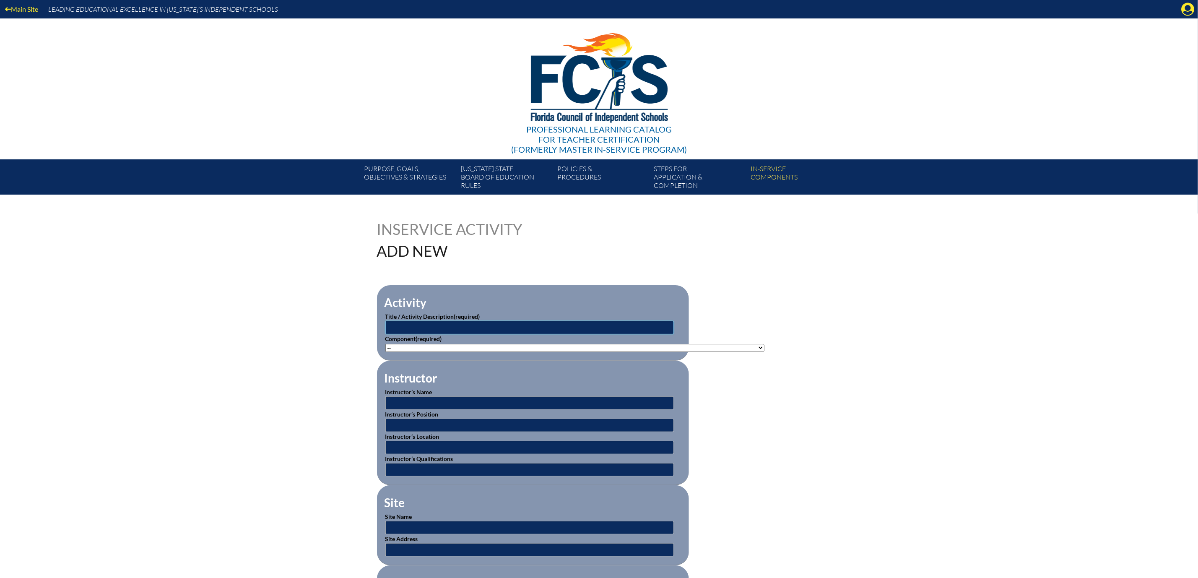
click at [609, 334] on input "text" at bounding box center [529, 327] width 288 height 13
click at [764, 352] on select"]"] "-- [PHONE_NUMBER]: Appropriate Art Activities [PHONE_NUMBER]: Concept and Art P…" at bounding box center [574, 348] width 379 height 8
select select"]"] "211350"
click at [385, 352] on select"]"] "-- [PHONE_NUMBER]: Appropriate Art Activities [PHONE_NUMBER]: Concept and Art P…" at bounding box center [574, 348] width 379 height 8
click at [460, 334] on input "text" at bounding box center [529, 327] width 288 height 13
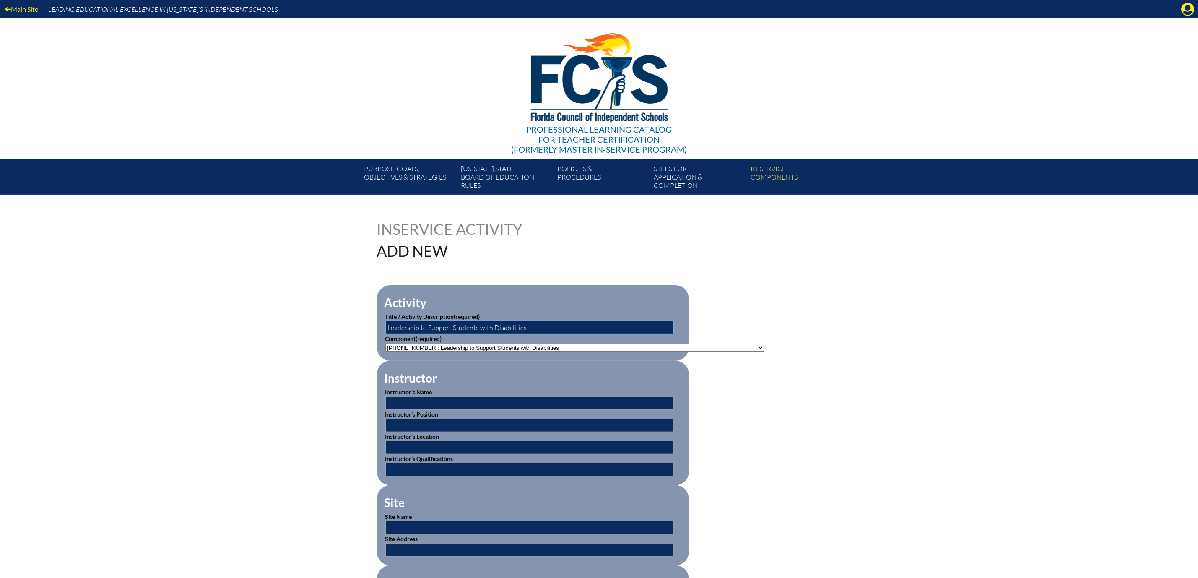
type input "Leadership to Support Students with Disabilities"
click at [401, 410] on input "text" at bounding box center [529, 402] width 288 height 13
type input "BEESS Portal"
click at [394, 454] on input "text" at bounding box center [529, 447] width 288 height 13
type input "Online"
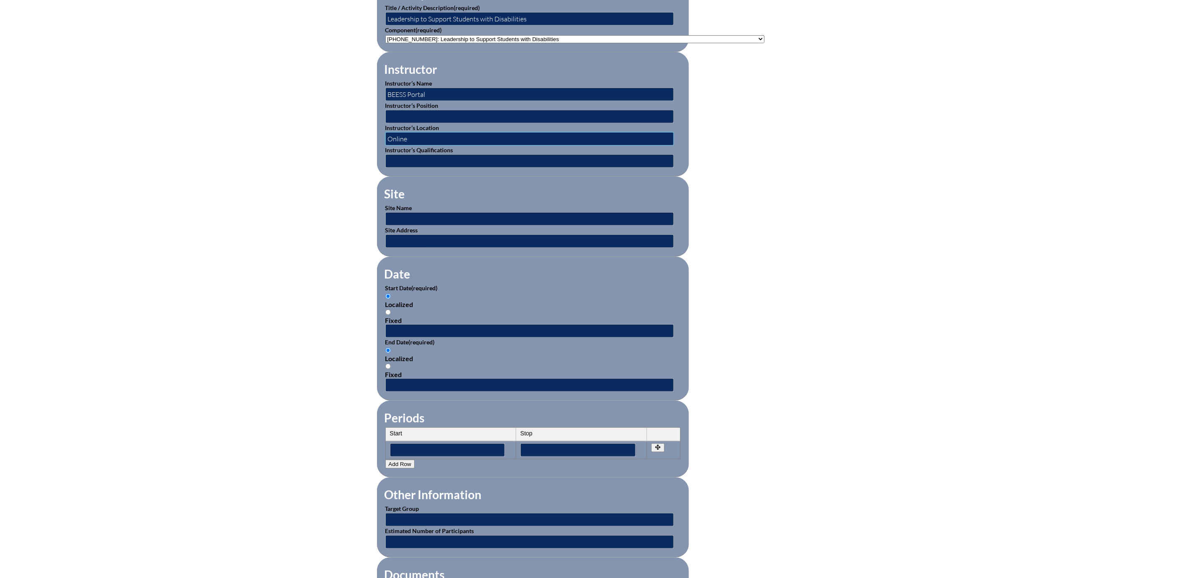
scroll to position [314, 0]
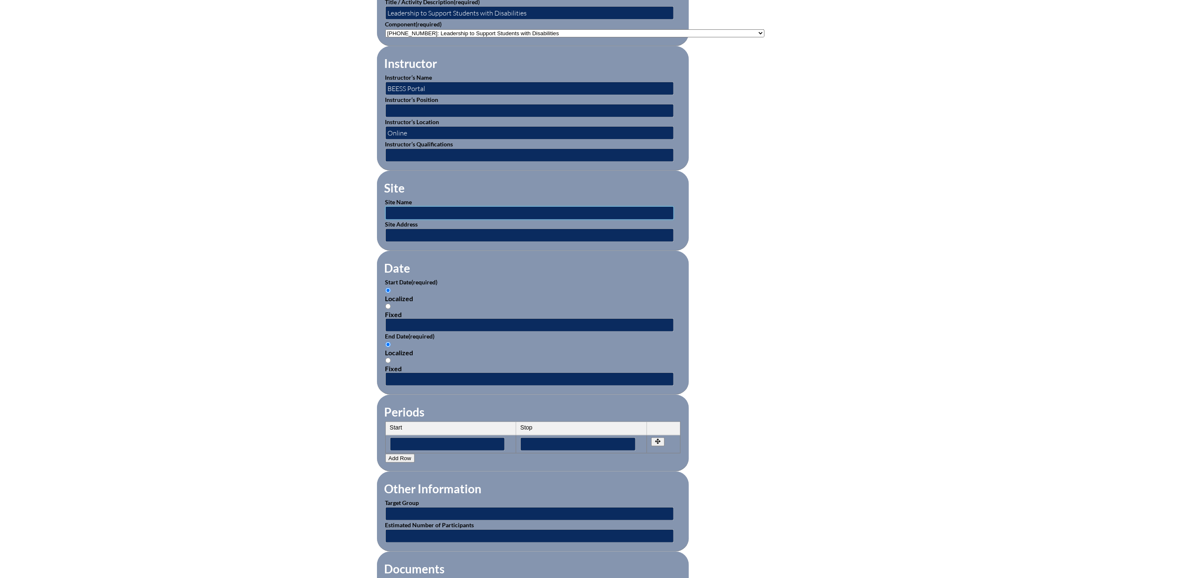
click at [385, 220] on input "text" at bounding box center [529, 212] width 288 height 13
type input "BEESS Portal"
click at [387, 242] on input "text" at bounding box center [529, 235] width 288 height 13
type input "Online"
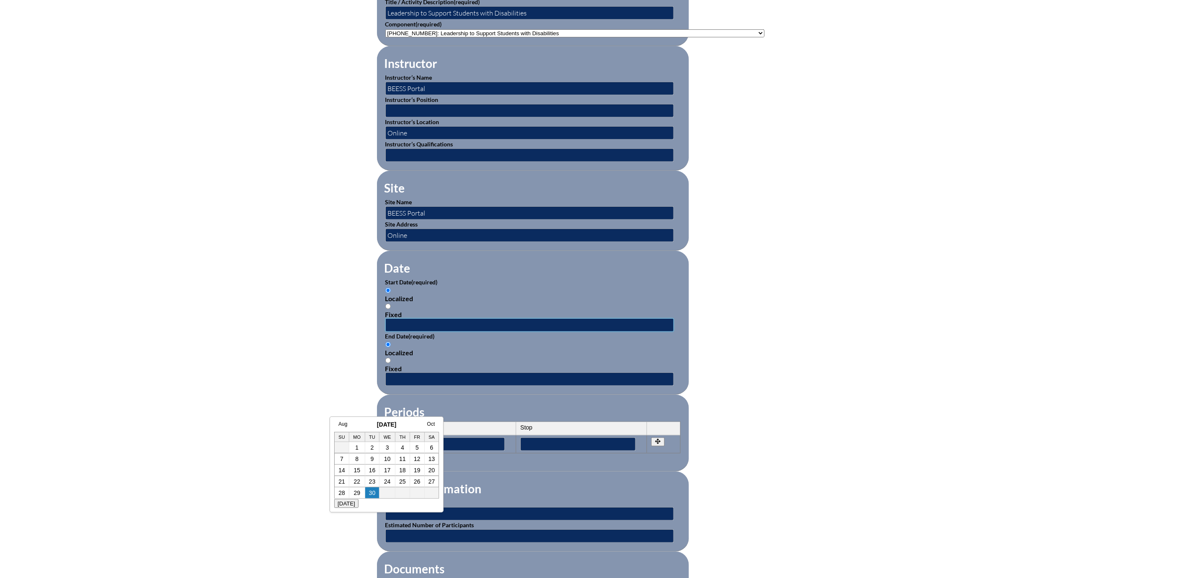
click at [385, 332] on input "text" at bounding box center [529, 324] width 288 height 13
click at [356, 491] on link "29" at bounding box center [357, 492] width 7 height 7
type input "[DATE] 7:43 AM"
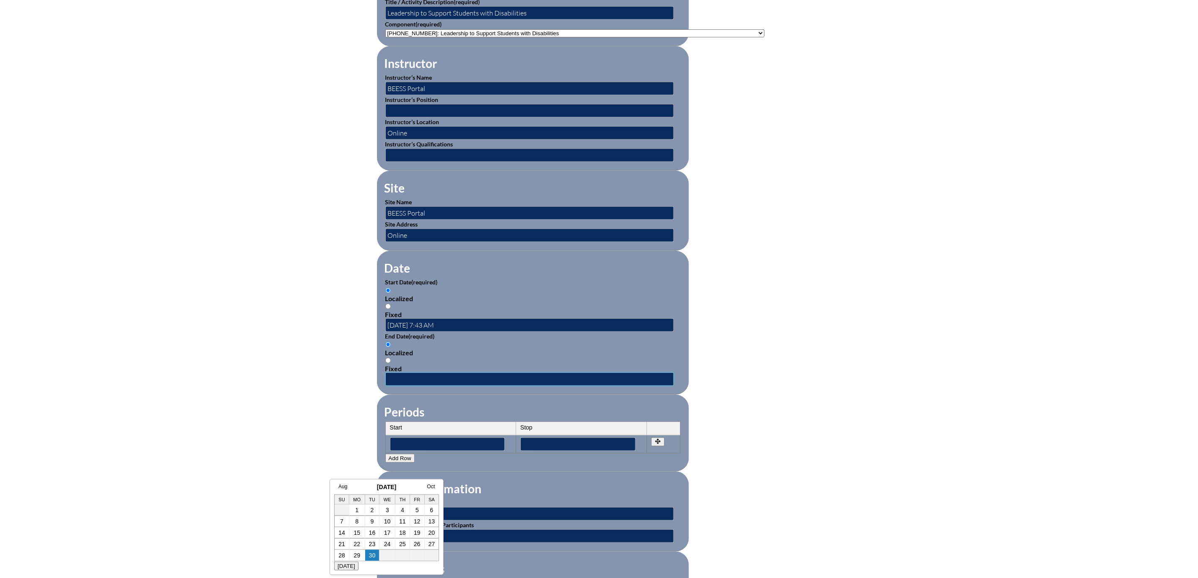
click at [385, 386] on input "text" at bounding box center [529, 378] width 288 height 13
click at [355, 550] on td "29" at bounding box center [357, 555] width 16 height 11
click at [358, 555] on link "29" at bounding box center [357, 555] width 7 height 7
type input "[DATE] 7:43 AM"
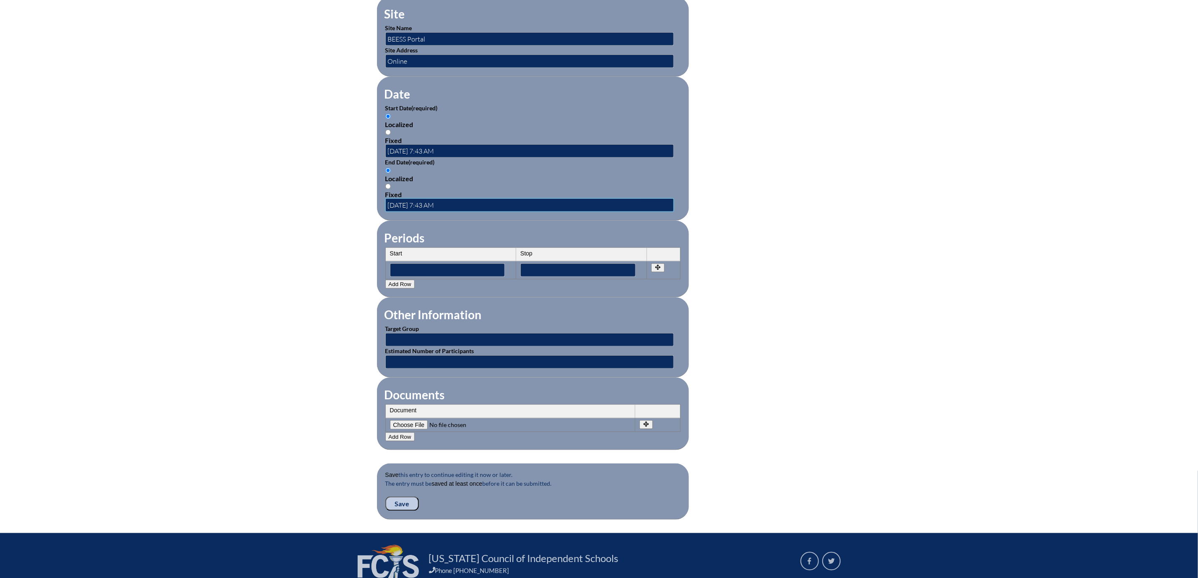
scroll to position [503, 0]
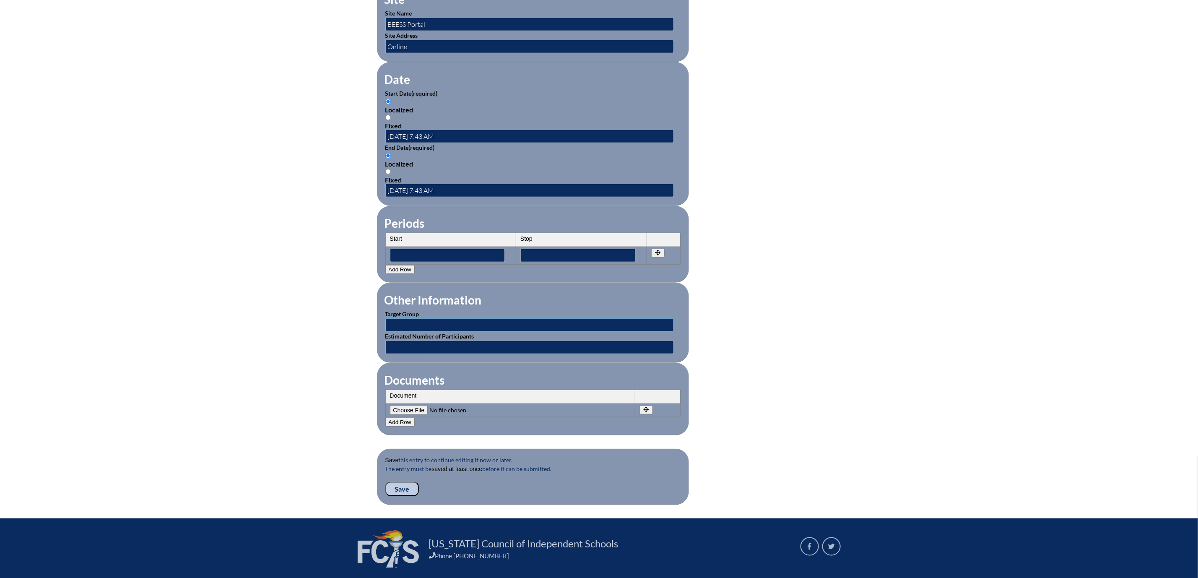
click at [385, 332] on input "text" at bounding box center [529, 324] width 288 height 13
click at [385, 332] on input "Teachers" at bounding box center [529, 324] width 288 height 13
type input "T"
type input "Leadership"
click at [385, 354] on input "text" at bounding box center [529, 346] width 288 height 13
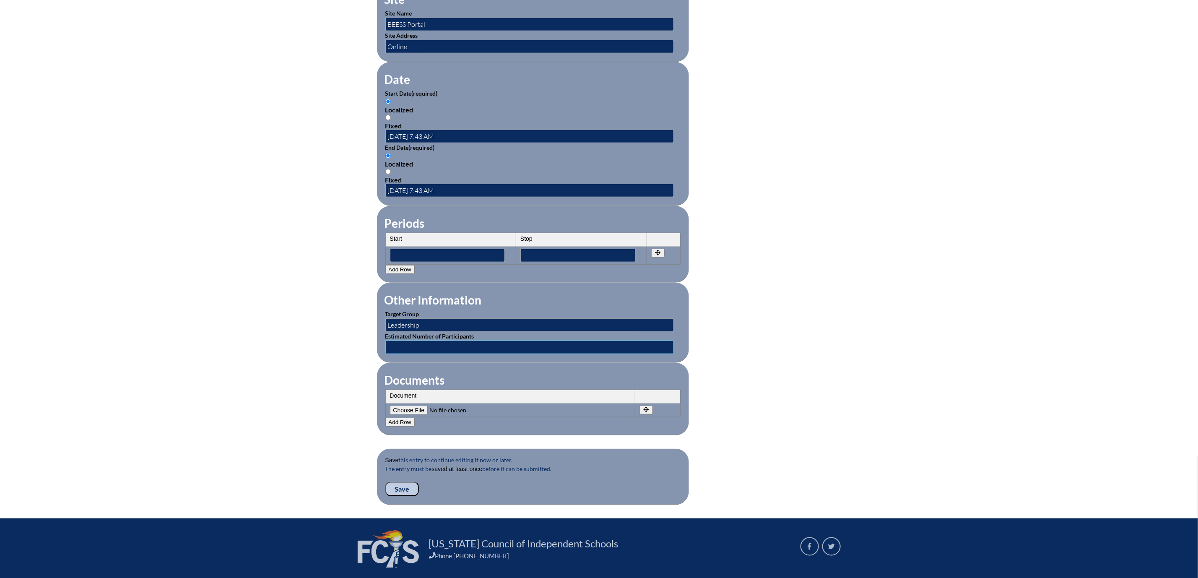
type input "1"
click at [390, 415] on input"] "file" at bounding box center [447, 409] width 114 height 9
type input"] "C:\fakepath\Leadership to Support Students with Disabilities - Joanne McGuire.p…"
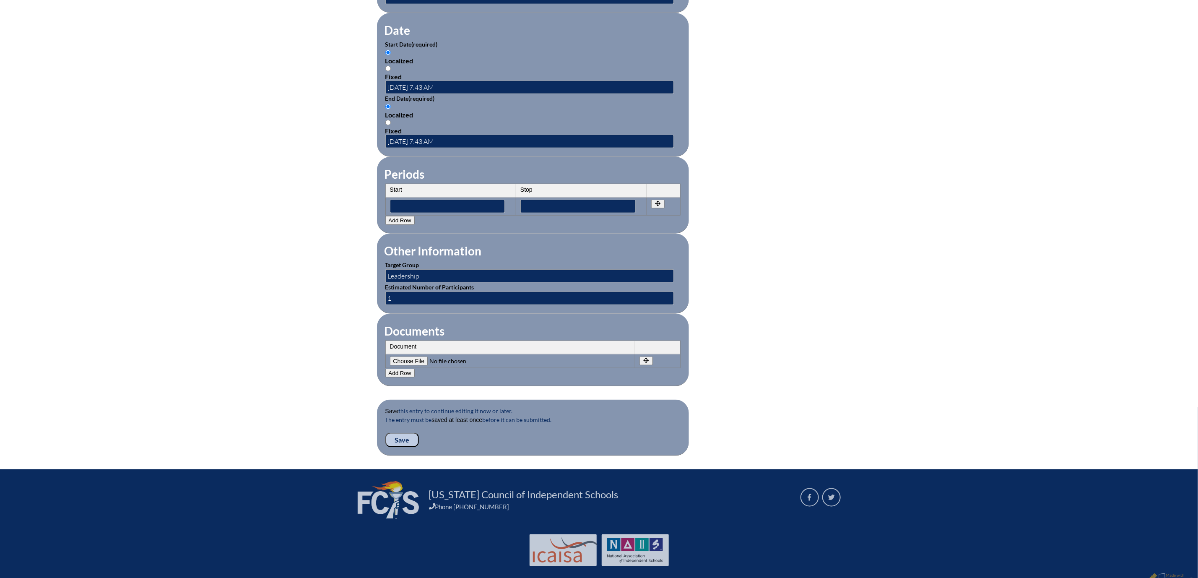
scroll to position [704, 0]
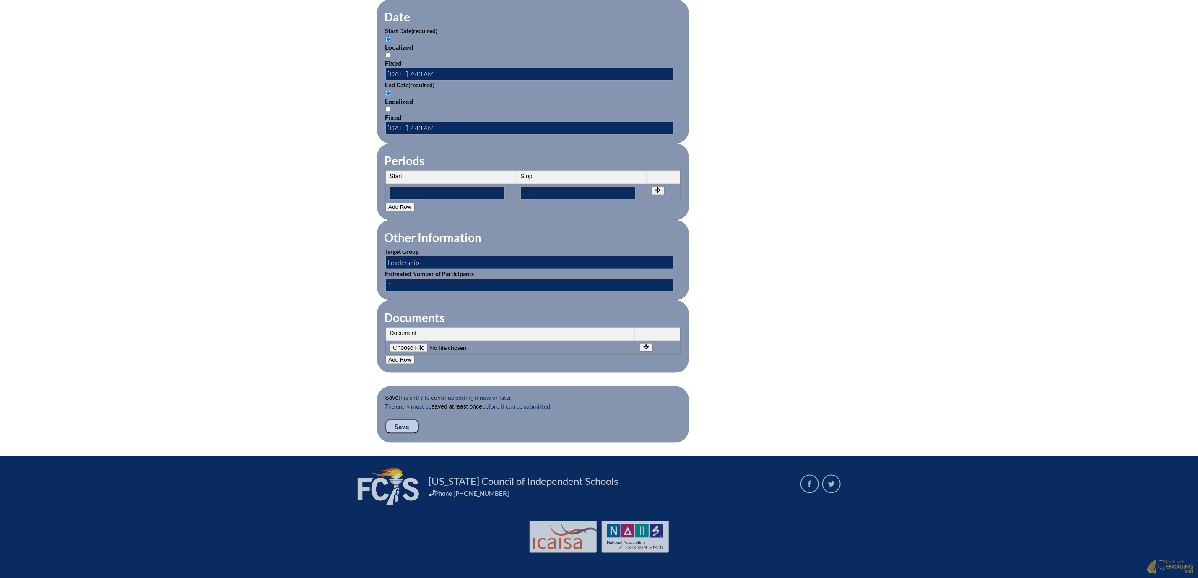
click at [385, 419] on input "Save" at bounding box center [402, 426] width 34 height 14
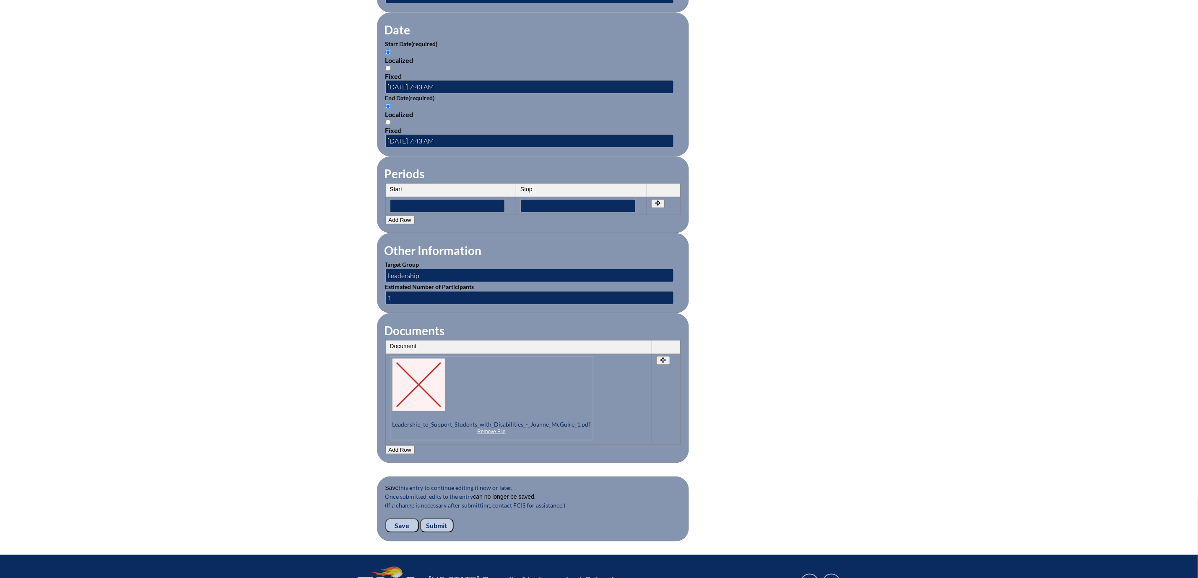
scroll to position [755, 0]
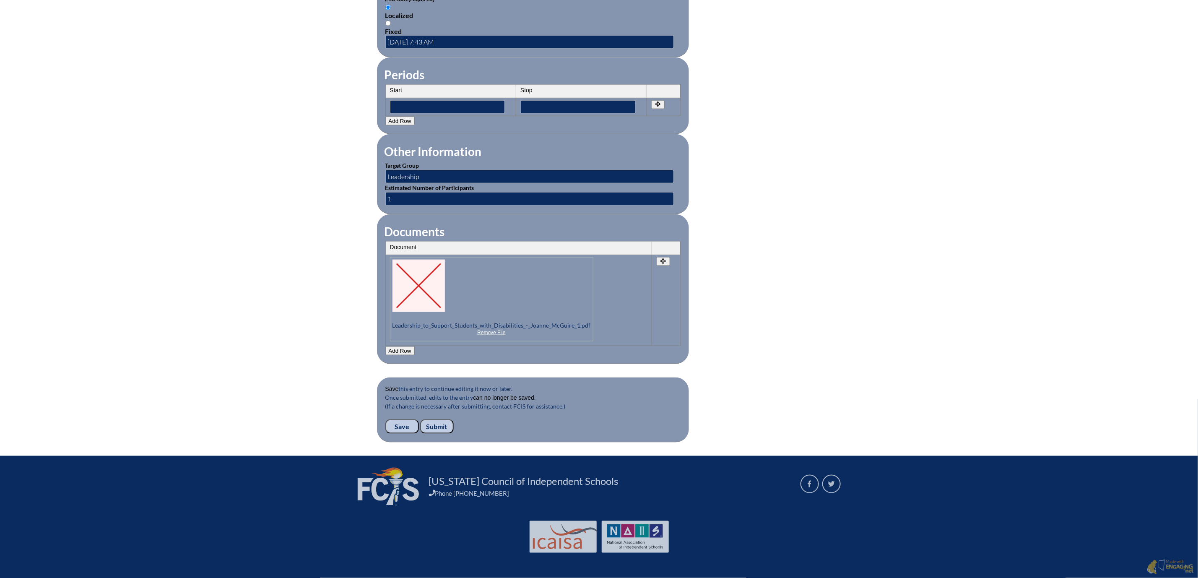
click at [385, 434] on input "Save" at bounding box center [402, 426] width 34 height 14
click at [420, 419] on input "Submit" at bounding box center [437, 426] width 34 height 14
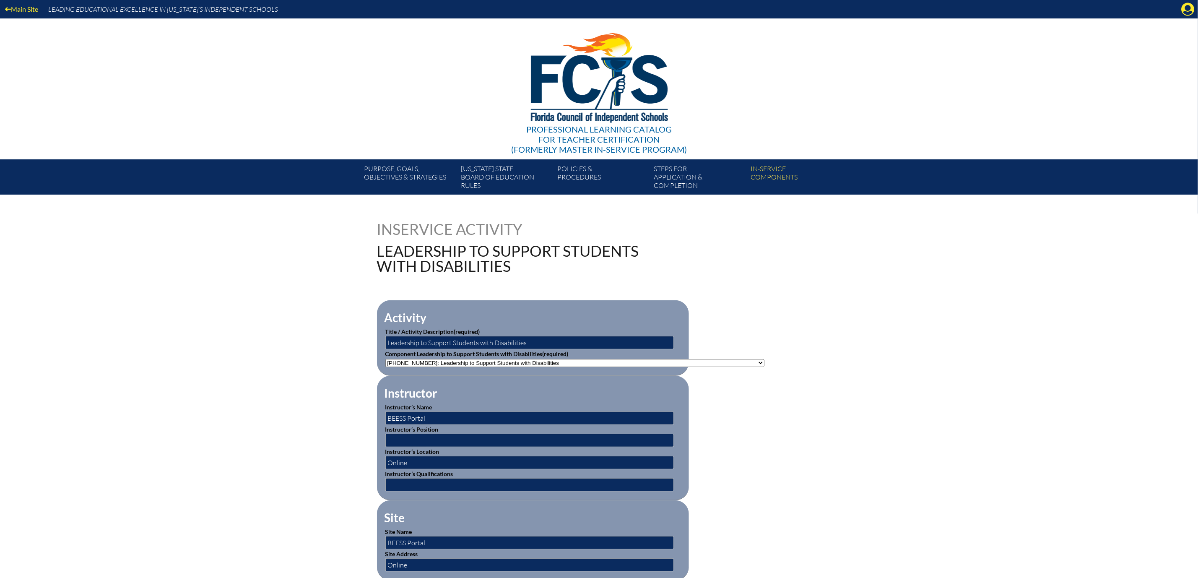
drag, startPoint x: 1133, startPoint y: 0, endPoint x: 1126, endPoint y: 119, distance: 118.8
click at [1116, 125] on div "Main Site Leading Educational Excellence in [US_STATE]’s Independent Schools Pr…" at bounding box center [599, 97] width 1198 height 195
click at [1182, 10] on icon at bounding box center [1188, 9] width 13 height 13
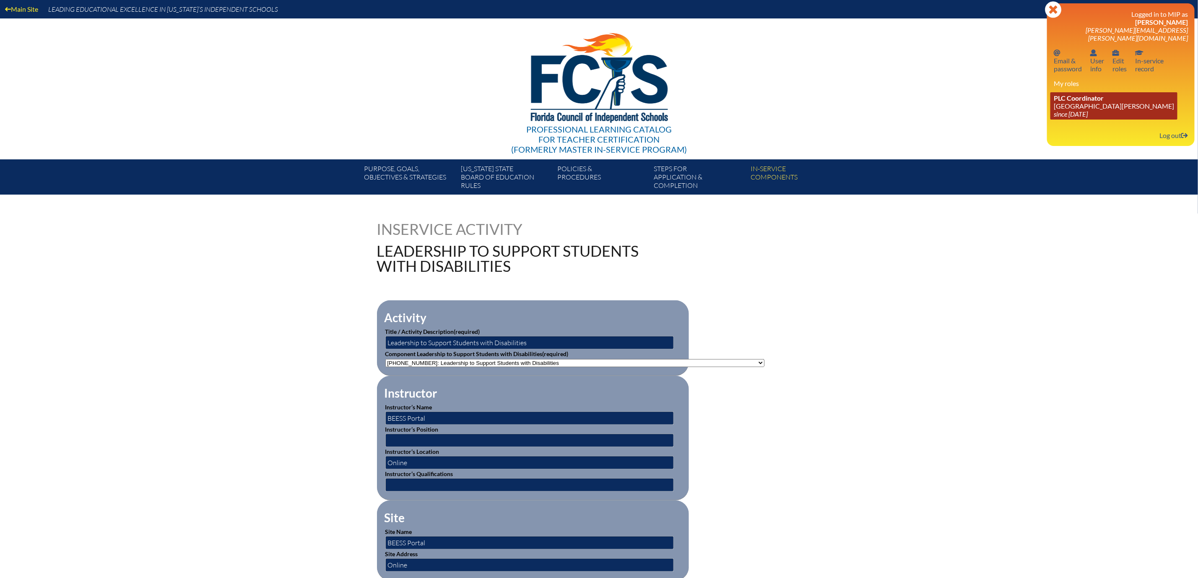
click at [1060, 102] on span "PLC Coordinator" at bounding box center [1079, 98] width 50 height 8
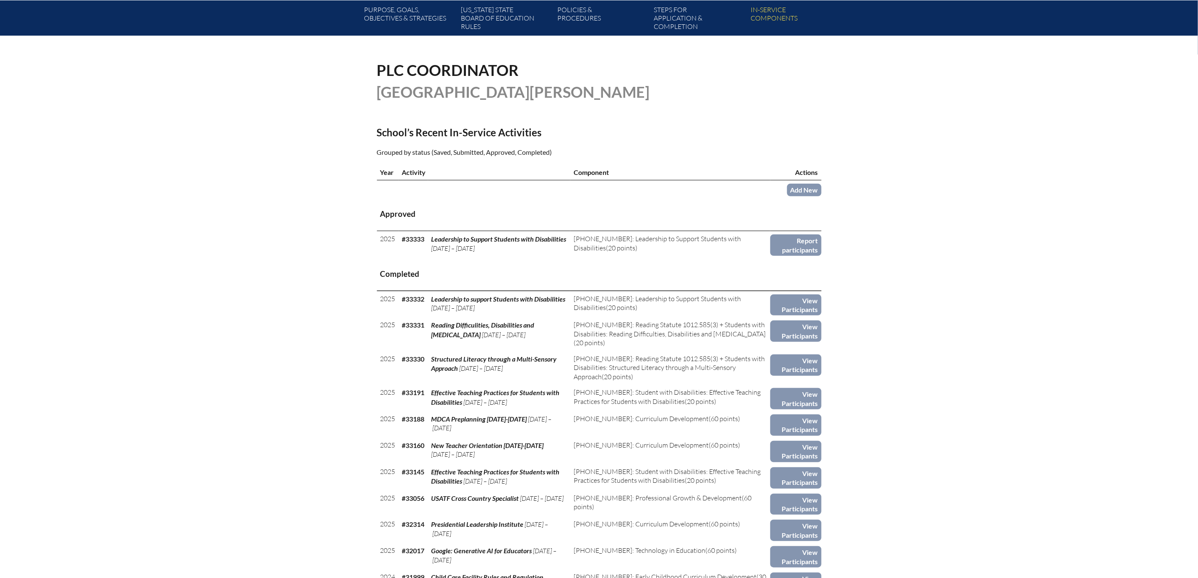
scroll to position [189, 0]
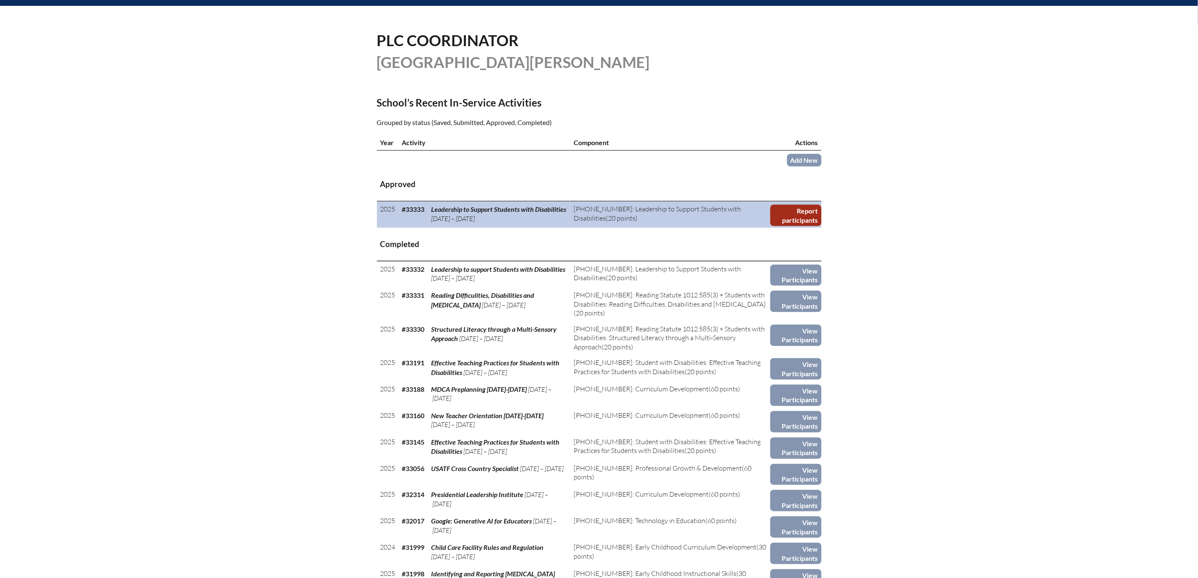
click at [821, 226] on link "Report participants" at bounding box center [795, 215] width 51 height 21
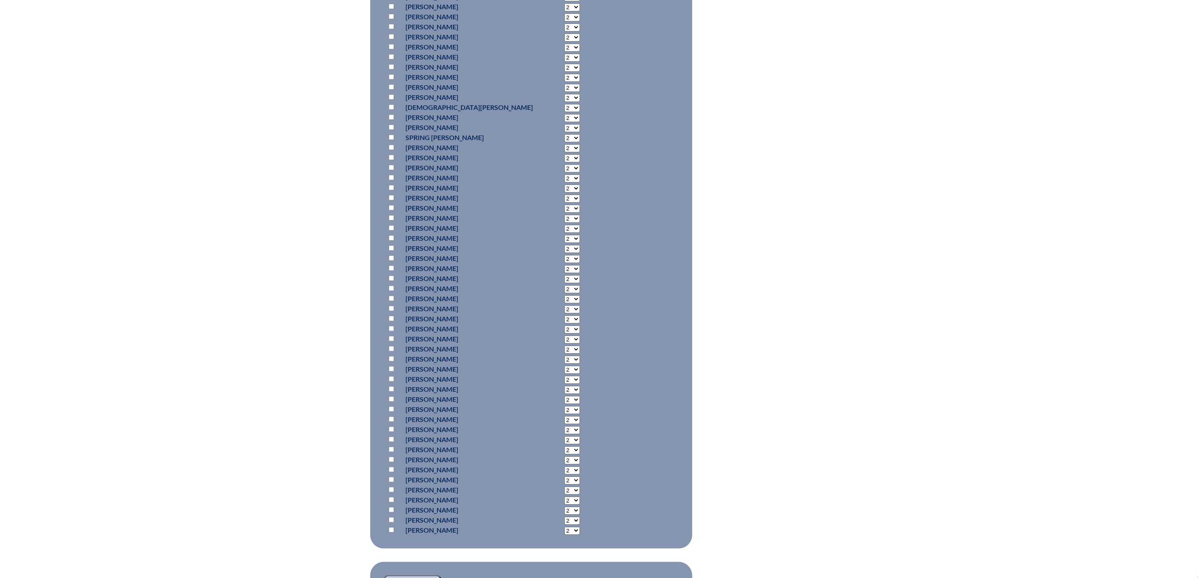
scroll to position [566, 0]
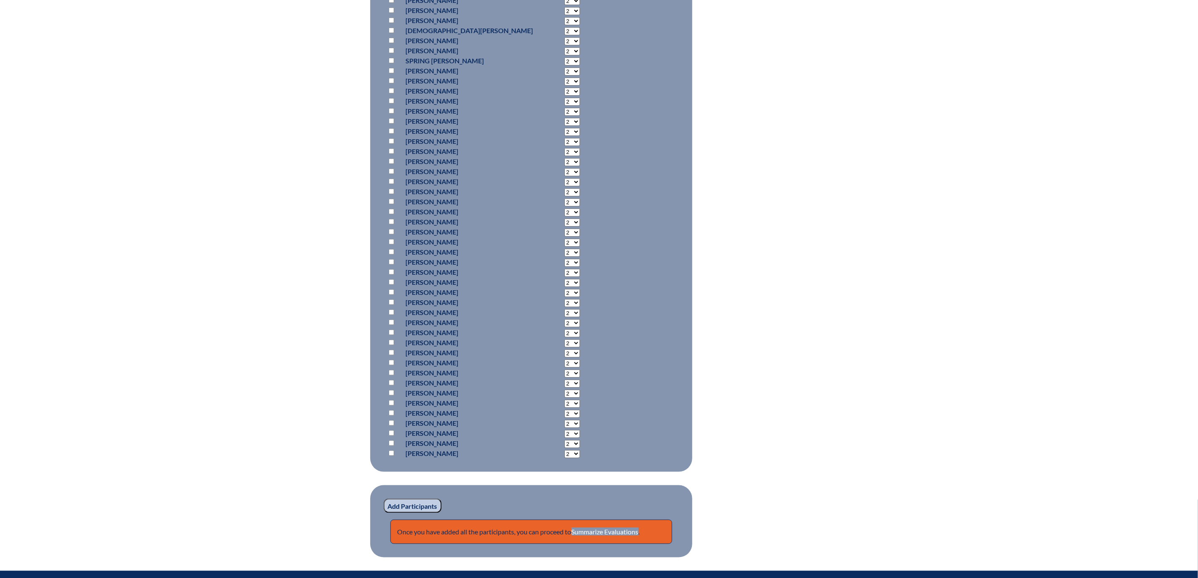
click at [389, 224] on input "checkbox" at bounding box center [391, 221] width 5 height 5
checkbox input "true"
click at [564, 226] on select "2 3 4 5 6 7 8 9 10 11 12 13 14 15 16 17 18 19 20 0" at bounding box center [572, 222] width 16 height 8
select select "20"
click at [564, 226] on select "2 3 4 5 6 7 8 9 10 11 12 13 14 15 16 17 18 19 20 0" at bounding box center [572, 222] width 16 height 8
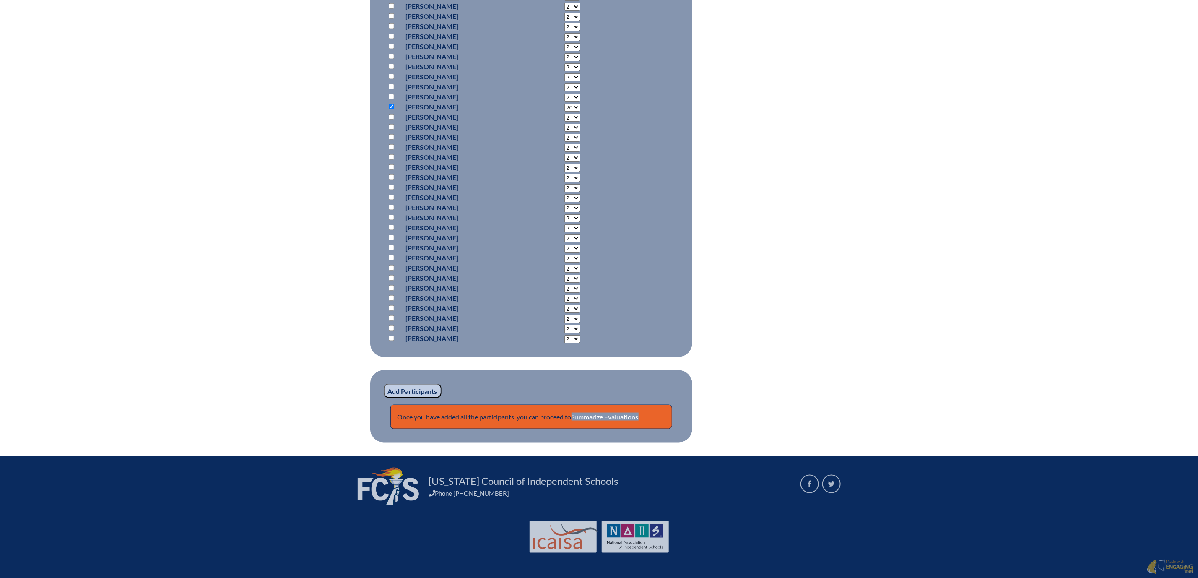
scroll to position [948, 0]
click at [384, 384] on input "Add Participants" at bounding box center [413, 391] width 58 height 14
click at [596, 413] on link "Summarize Evaluations" at bounding box center [605, 417] width 67 height 8
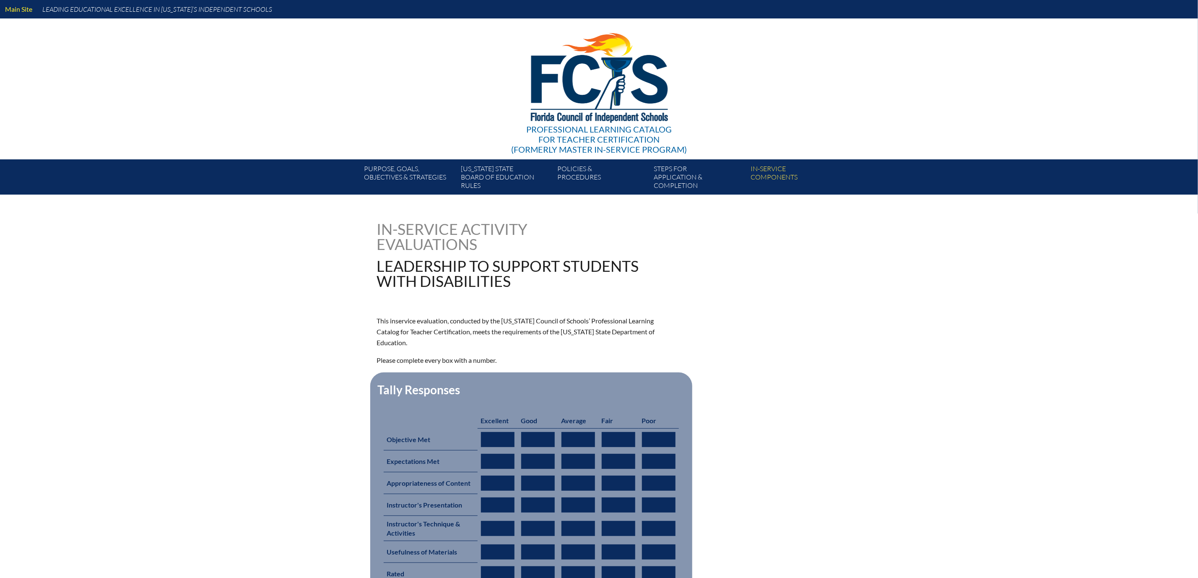
type input "0"
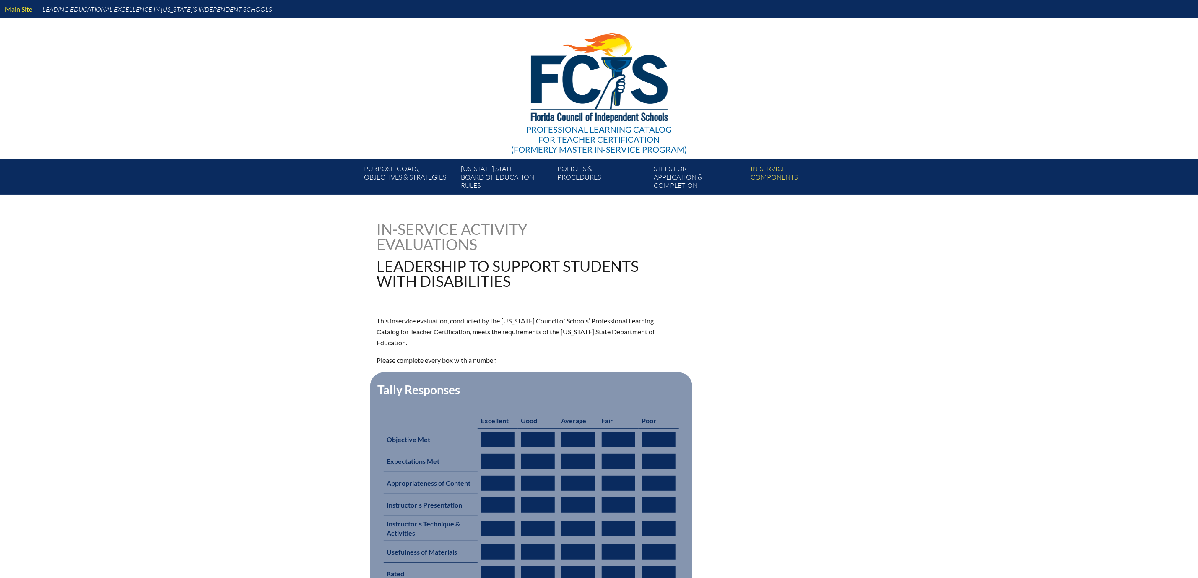
type input "0"
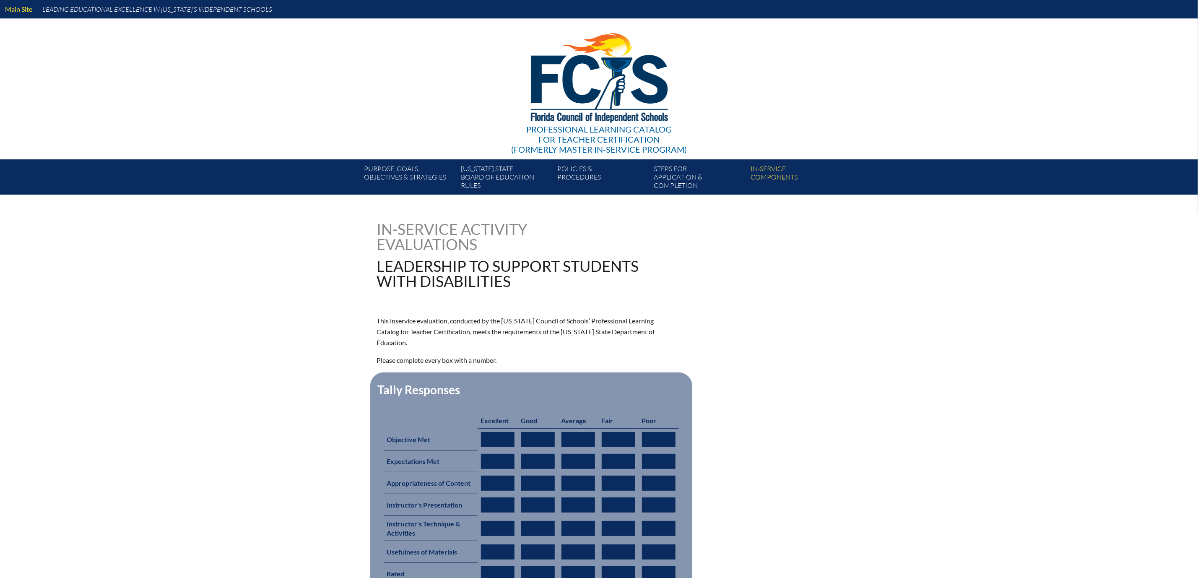
type input "0"
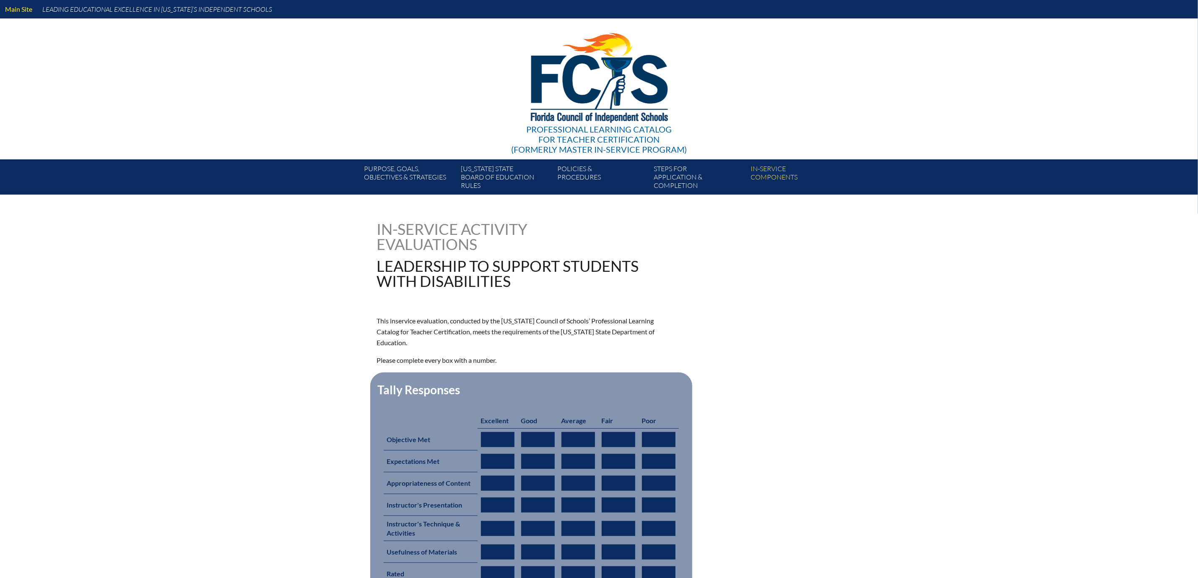
type input "0"
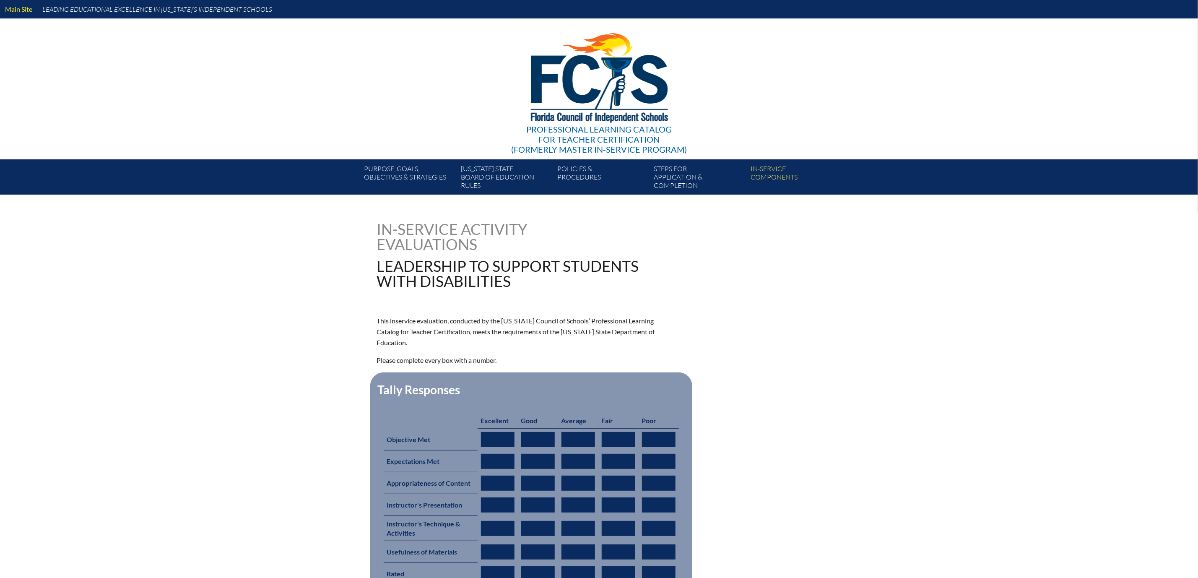
type input "0"
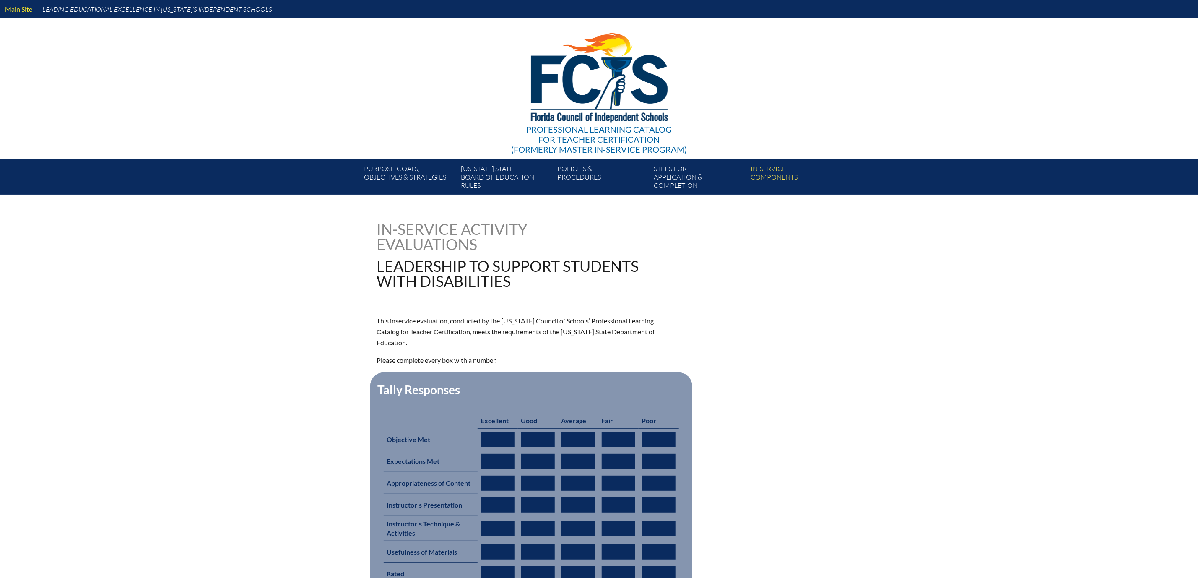
type input "0"
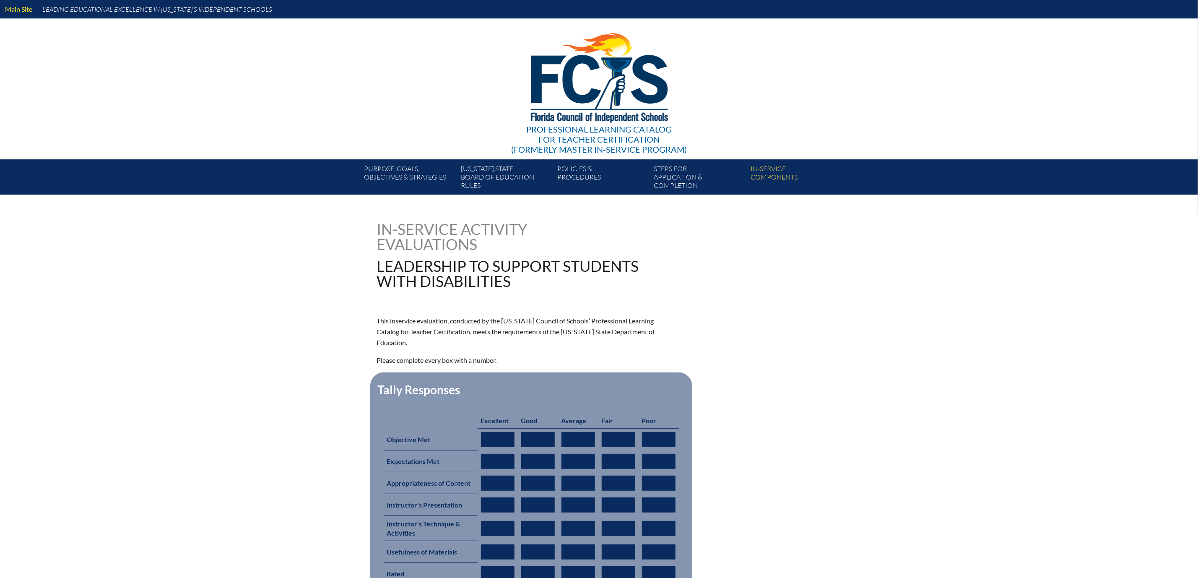
type input "0"
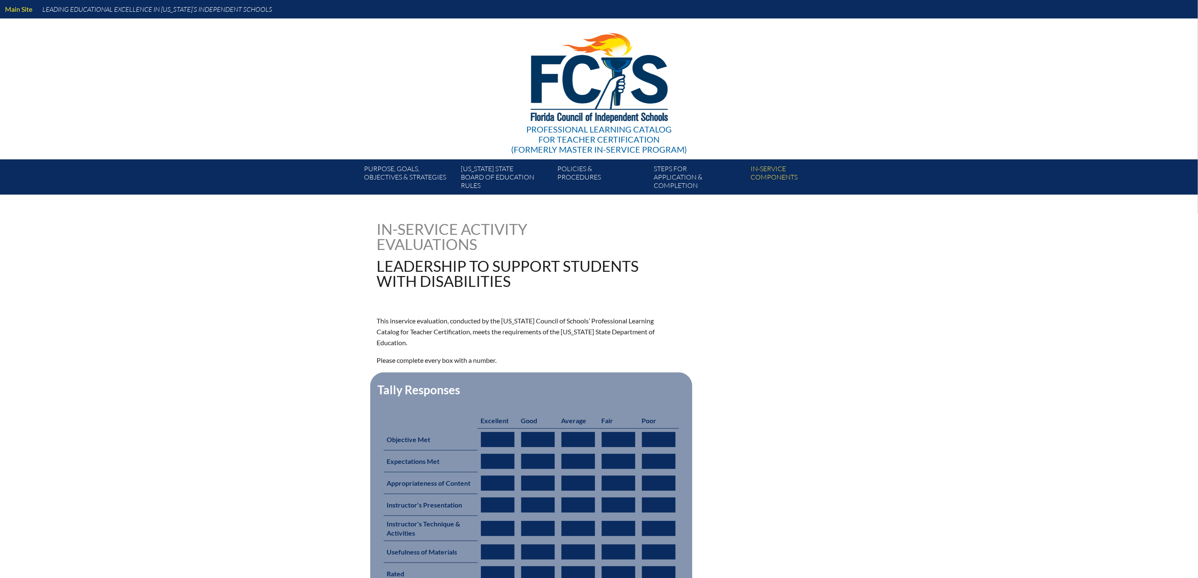
type input "0"
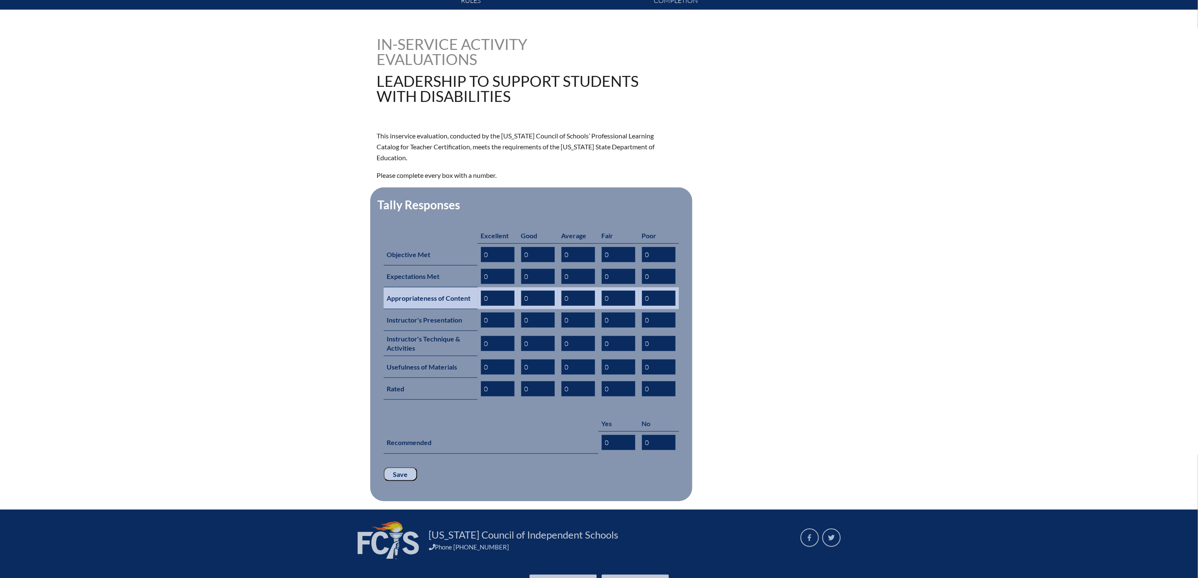
scroll to position [189, 0]
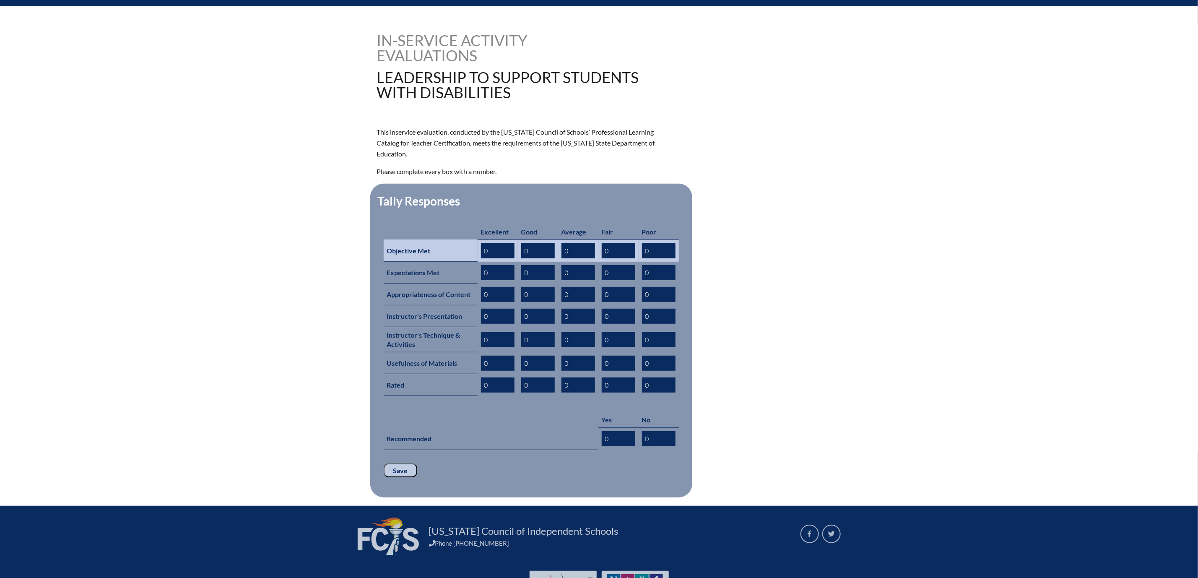
click at [481, 258] on input "0" at bounding box center [498, 250] width 34 height 15
type input "01"
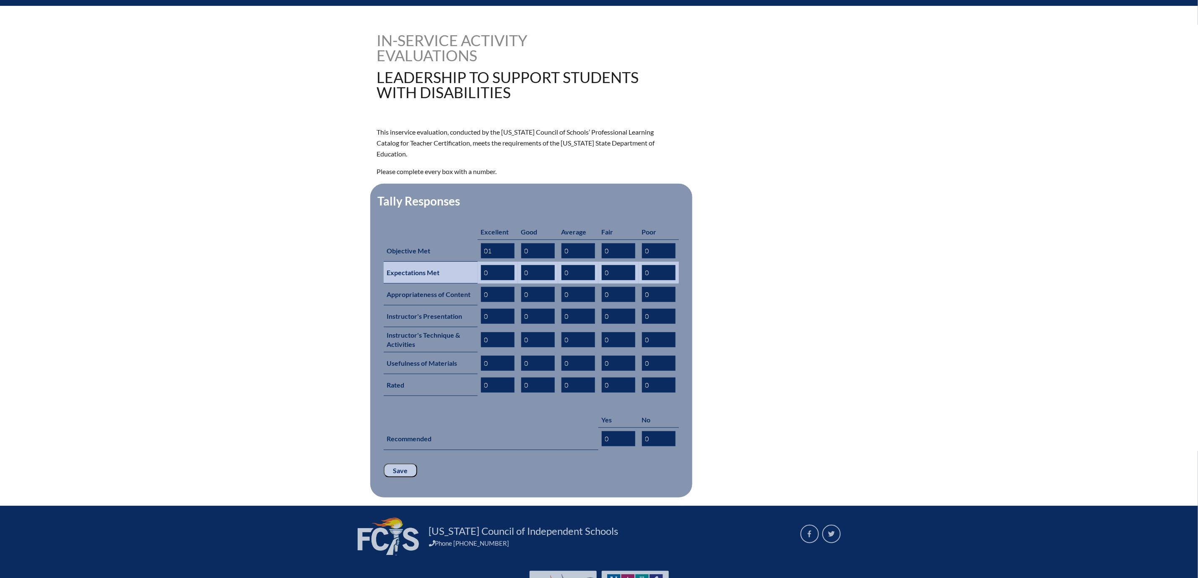
click at [481, 280] on input "0" at bounding box center [498, 272] width 34 height 15
type input "01"
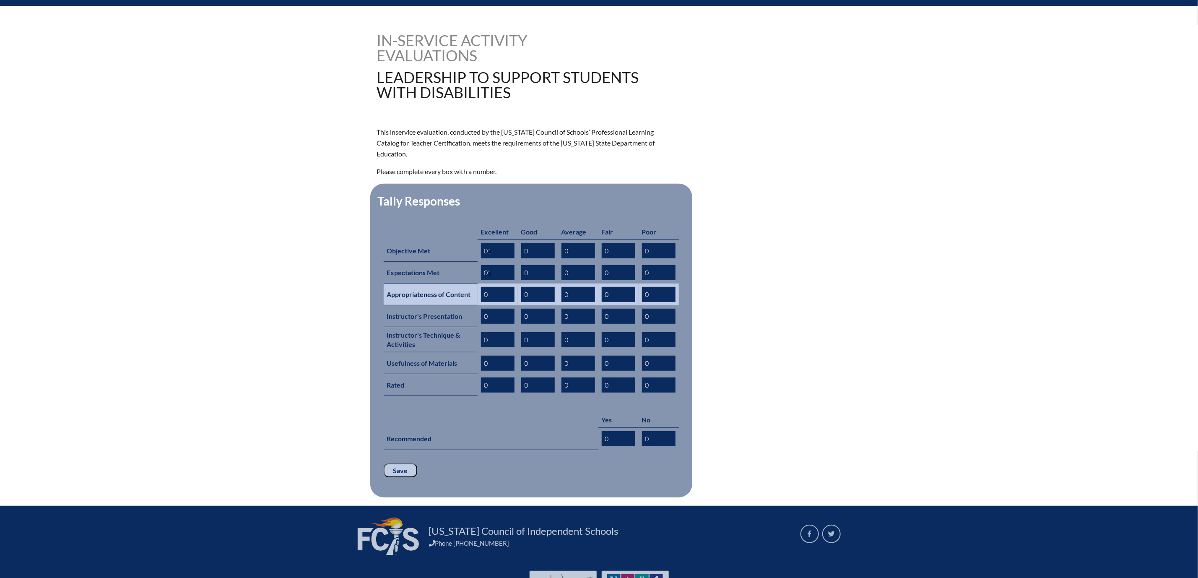
click at [481, 302] on input "0" at bounding box center [498, 294] width 34 height 15
type input "01"
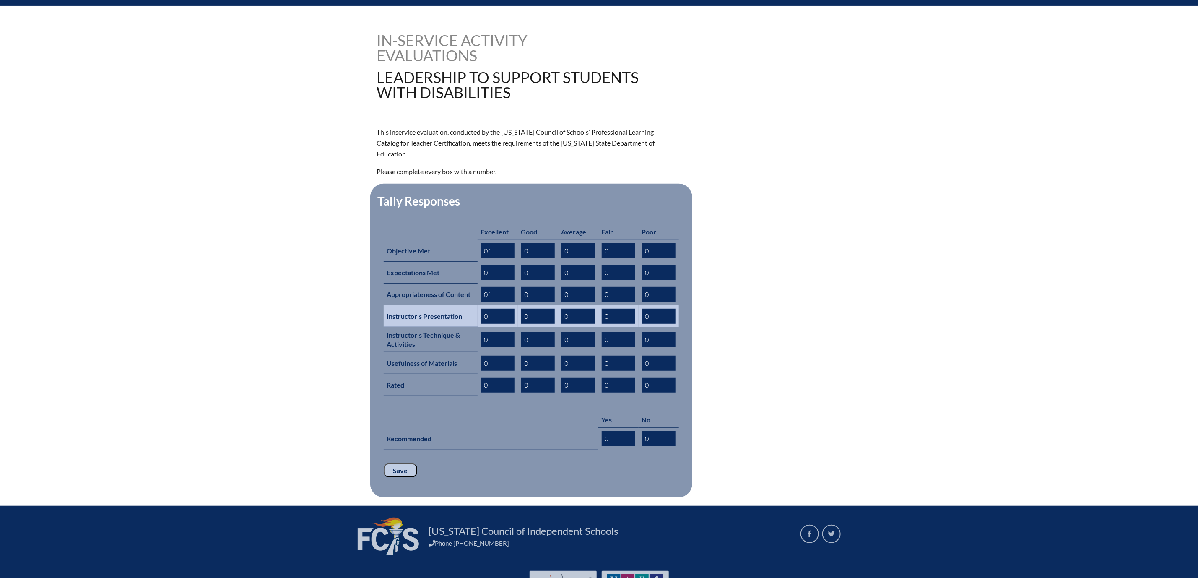
click at [481, 324] on input "0" at bounding box center [498, 316] width 34 height 15
type input "01"
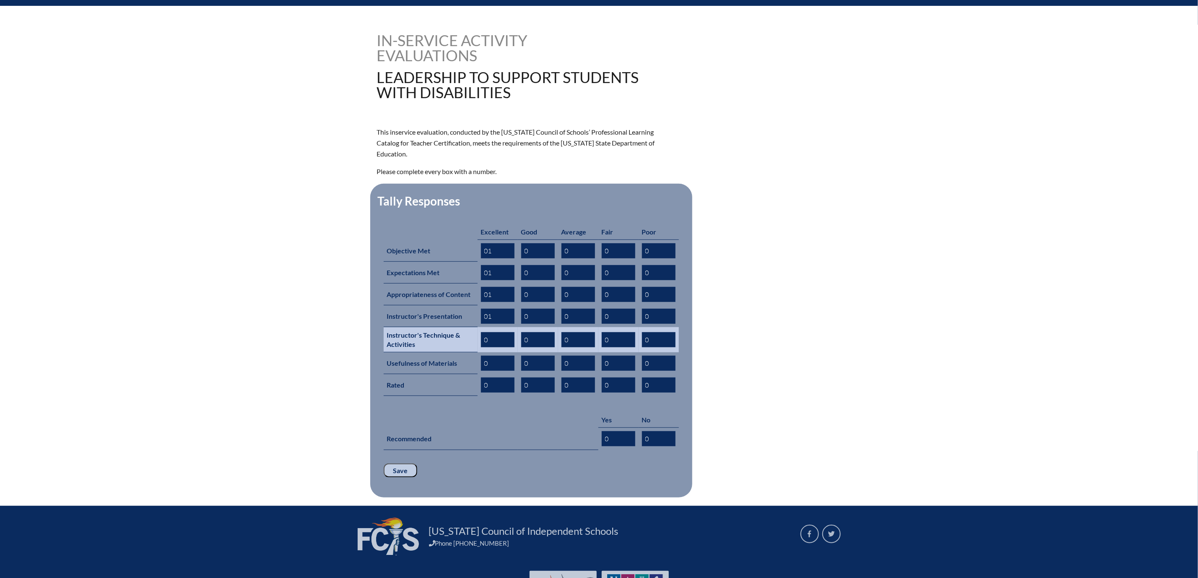
click at [481, 347] on input "0" at bounding box center [498, 339] width 34 height 15
type input "01"
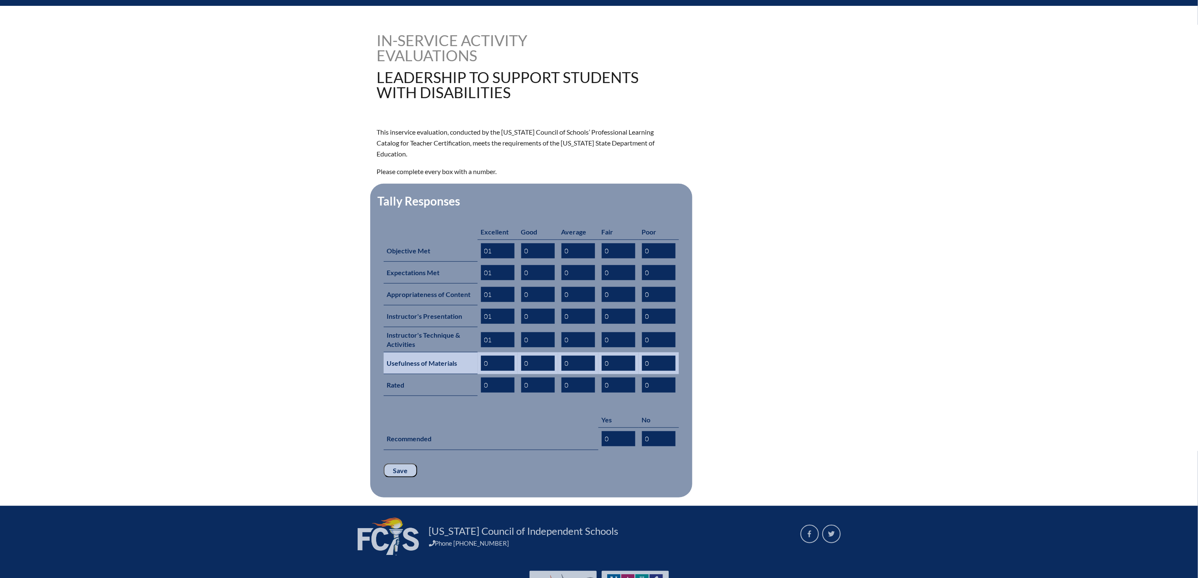
click at [483, 371] on input "0" at bounding box center [498, 363] width 34 height 15
type input "01"
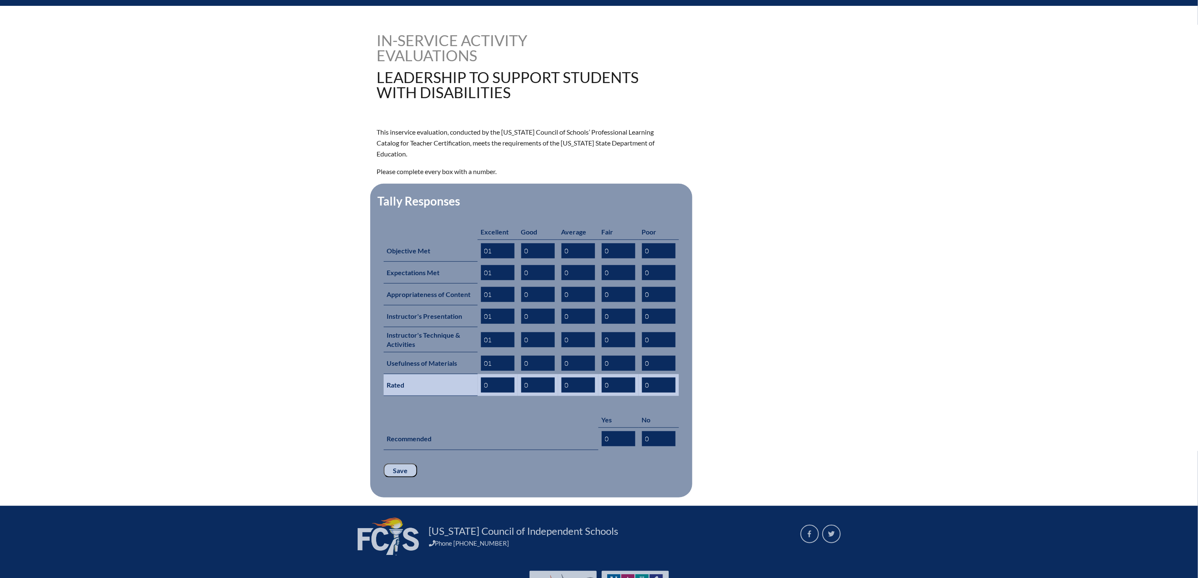
click at [481, 392] on input "0" at bounding box center [498, 384] width 34 height 15
type input "01"
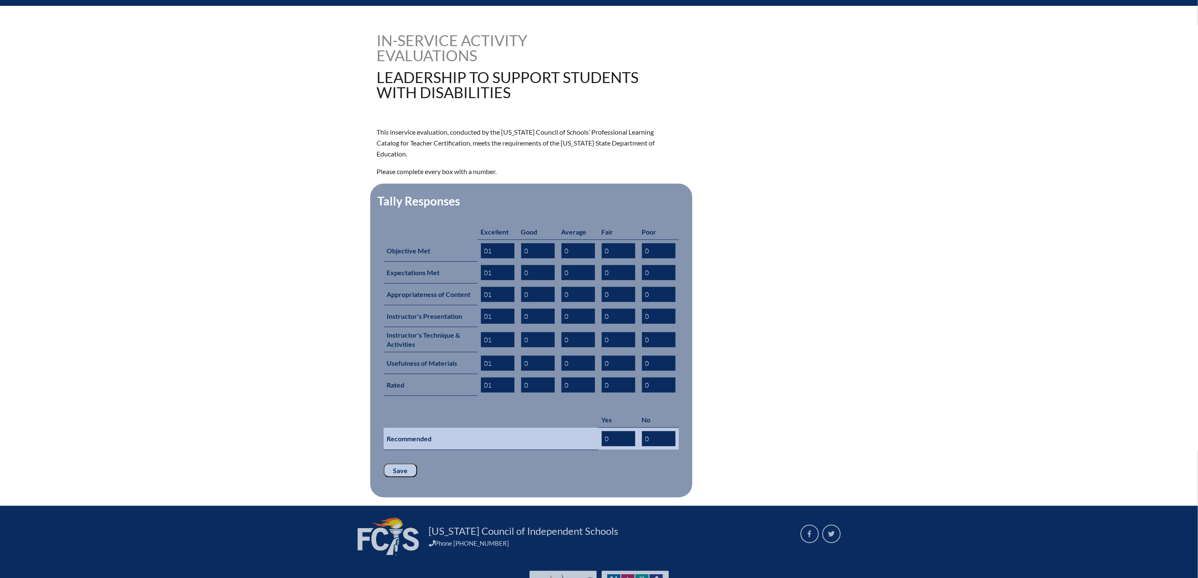
click at [622, 446] on input "0" at bounding box center [619, 438] width 34 height 15
type input "01"
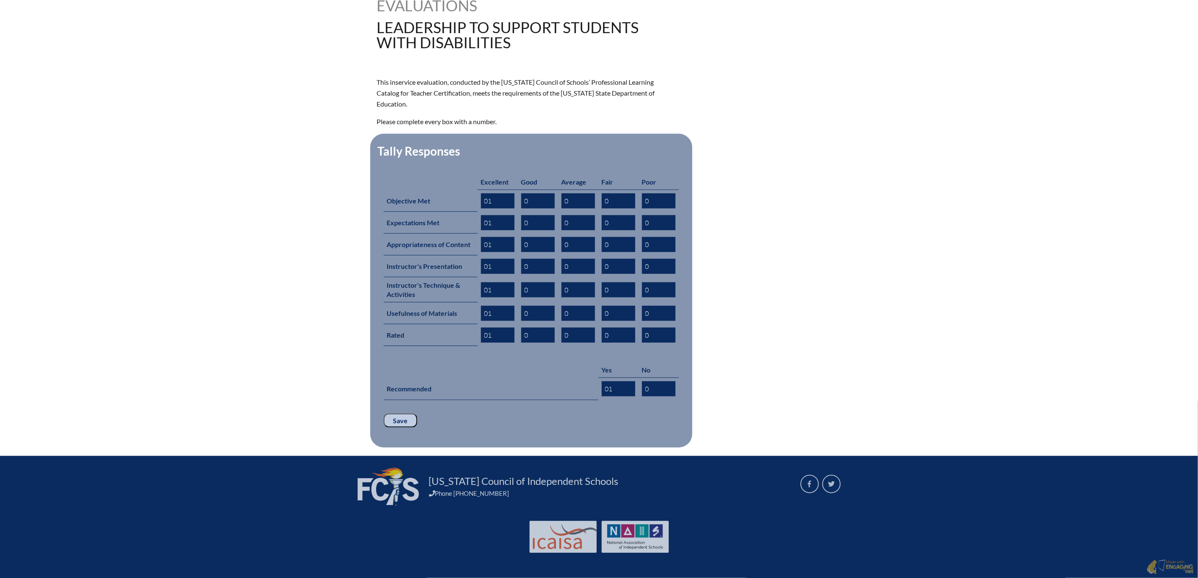
scroll to position [377, 0]
click at [384, 413] on input "Save" at bounding box center [401, 420] width 34 height 14
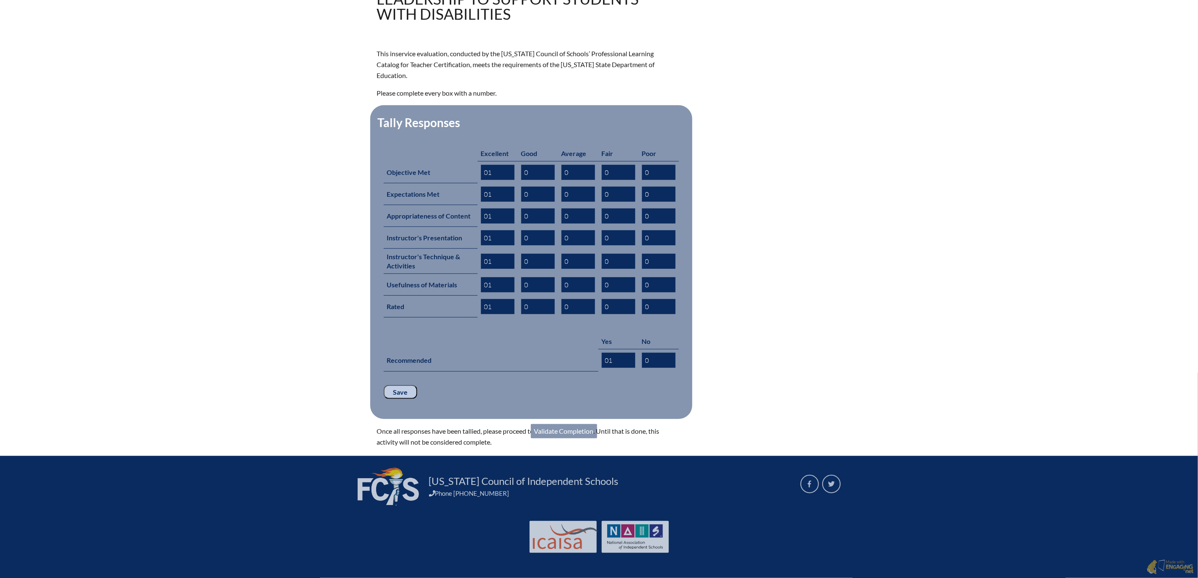
scroll to position [414, 0]
click at [542, 424] on link "Validate Completion" at bounding box center [564, 431] width 66 height 14
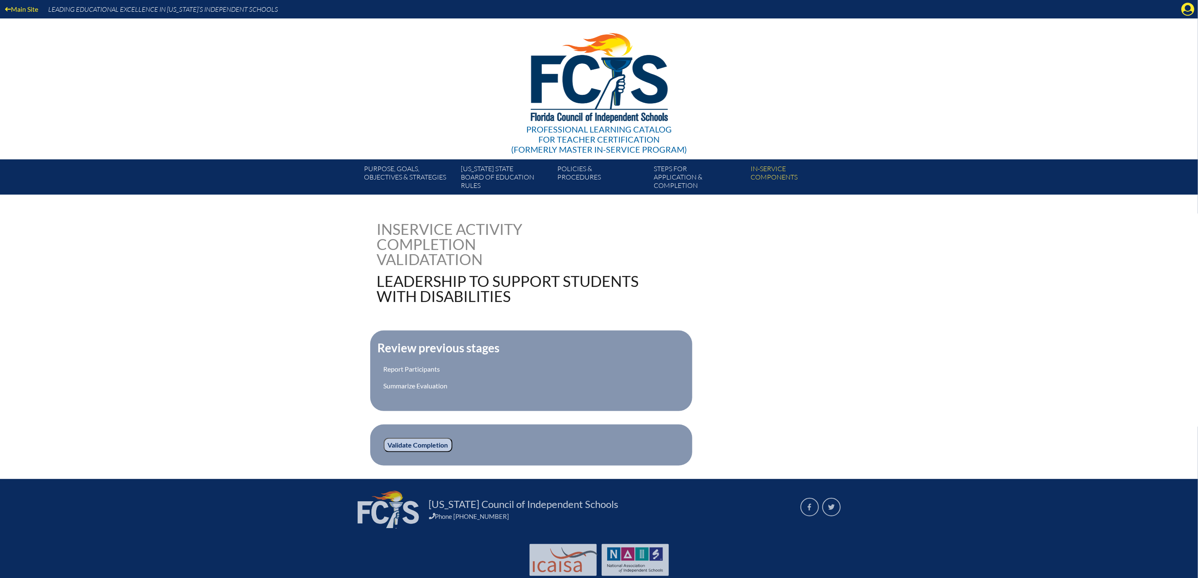
click at [384, 452] on input "Validate Completion" at bounding box center [418, 445] width 69 height 14
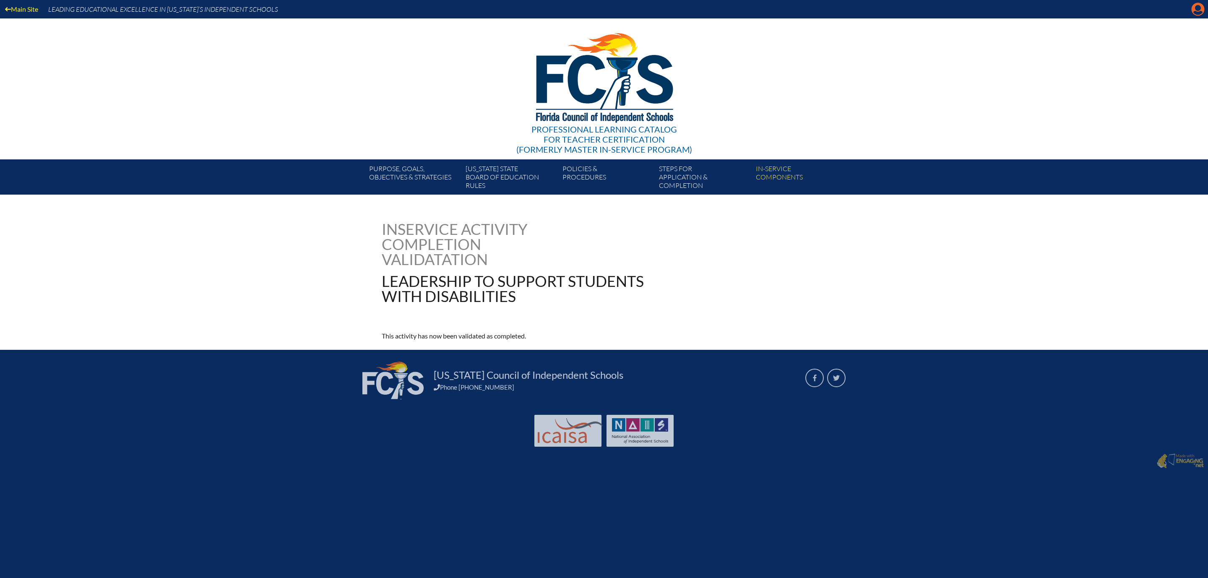
click at [1194, 11] on icon "Manage account" at bounding box center [1197, 9] width 13 height 13
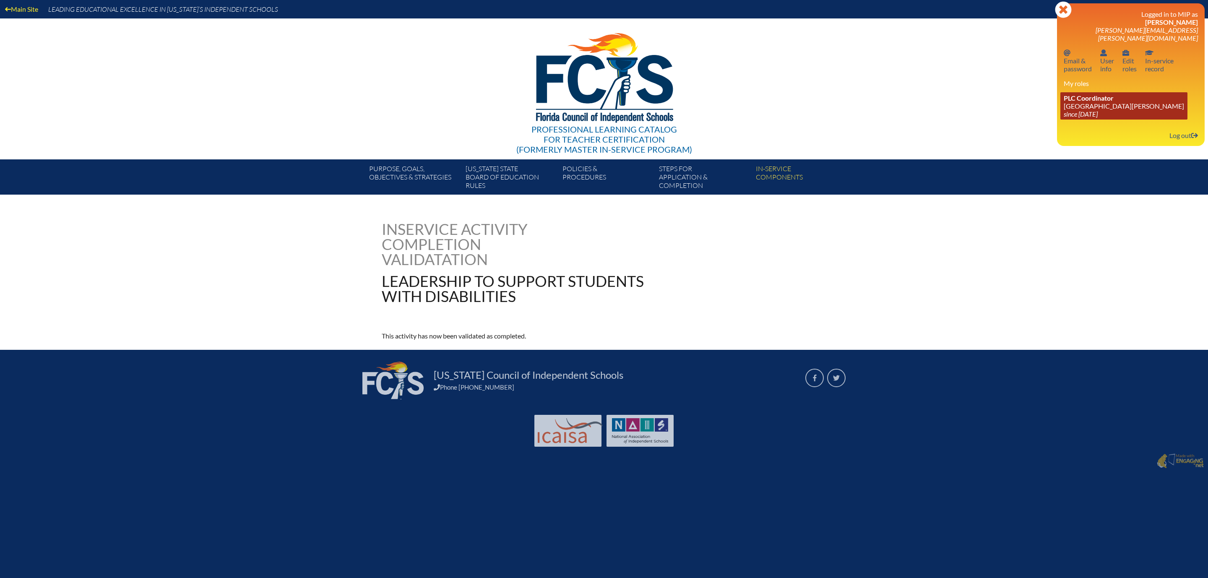
click at [1072, 120] on link "PLC Coordinator Mount Dora Christian Academy since 2024 Jun 30" at bounding box center [1123, 105] width 127 height 27
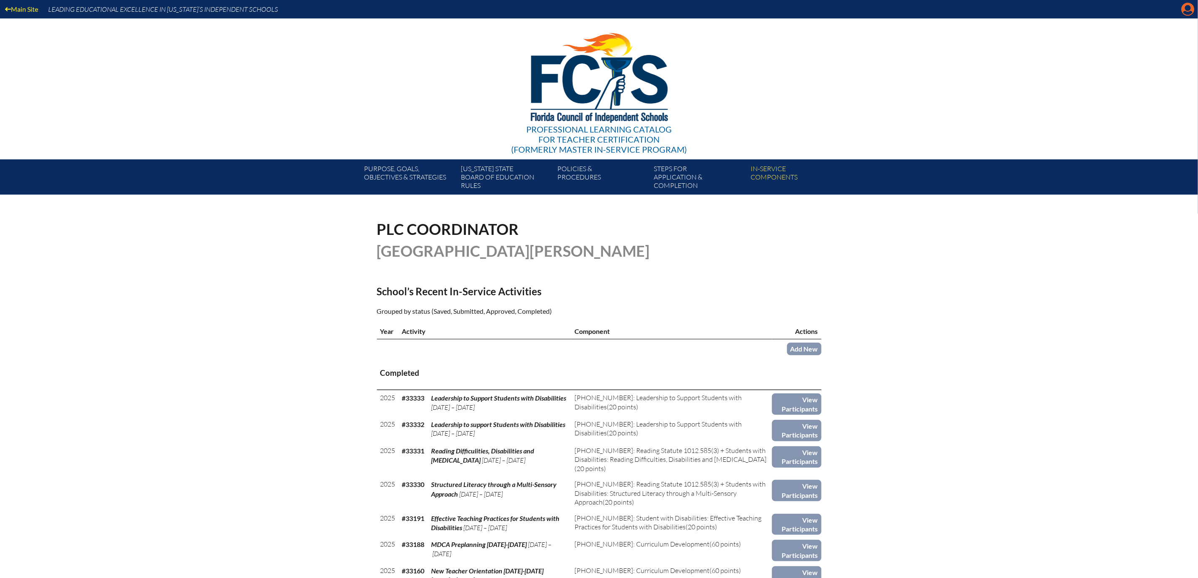
click at [1185, 10] on icon "Manage account" at bounding box center [1187, 9] width 13 height 13
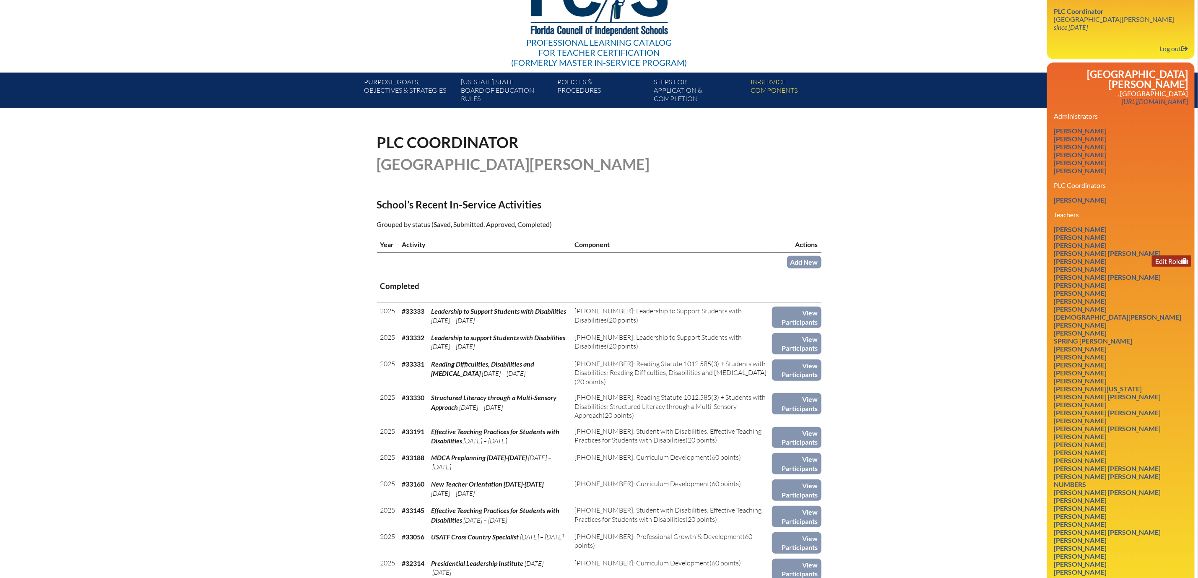
scroll to position [63, 0]
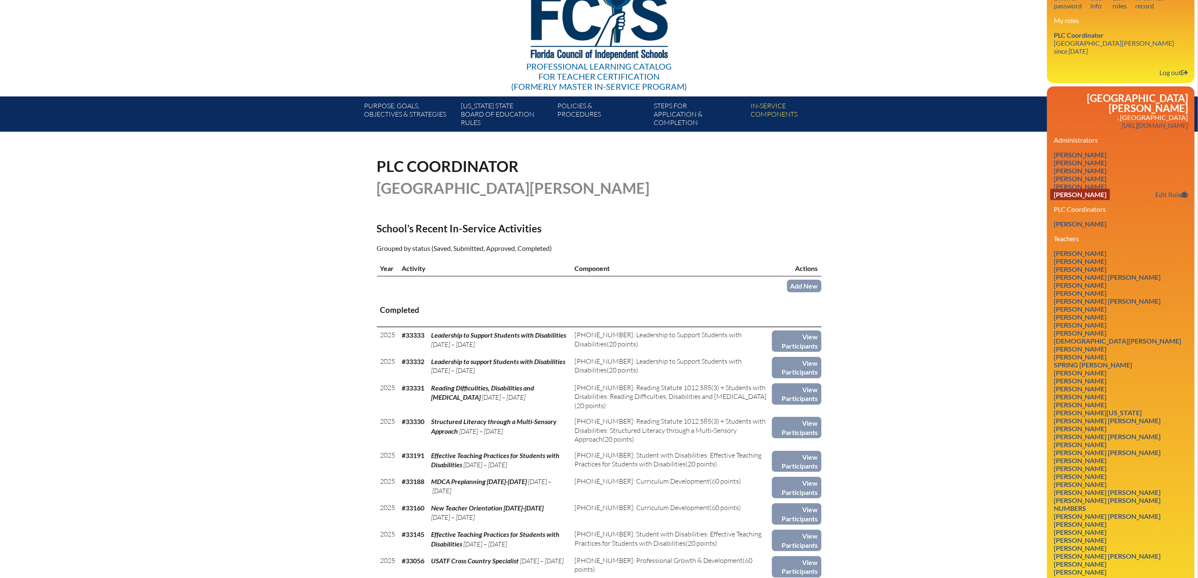
click at [1064, 200] on link "[PERSON_NAME]" at bounding box center [1080, 194] width 60 height 11
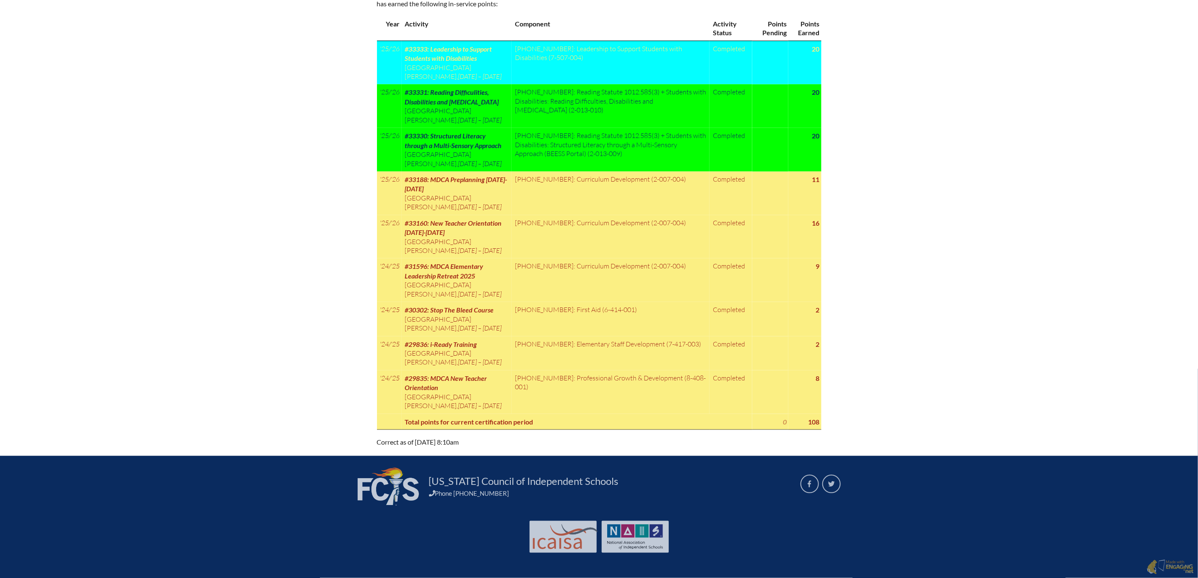
scroll to position [566, 0]
